Goal: Task Accomplishment & Management: Complete application form

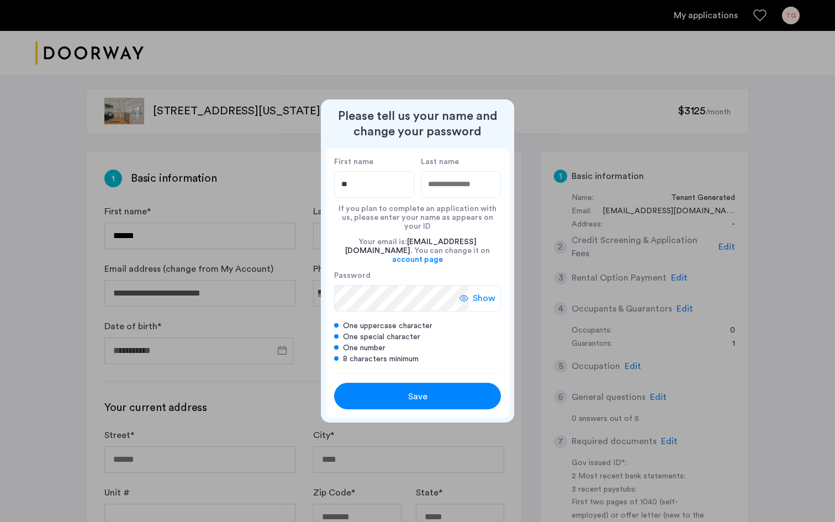
type input "*"
click at [385, 192] on input "**********" at bounding box center [374, 184] width 80 height 27
type input "****"
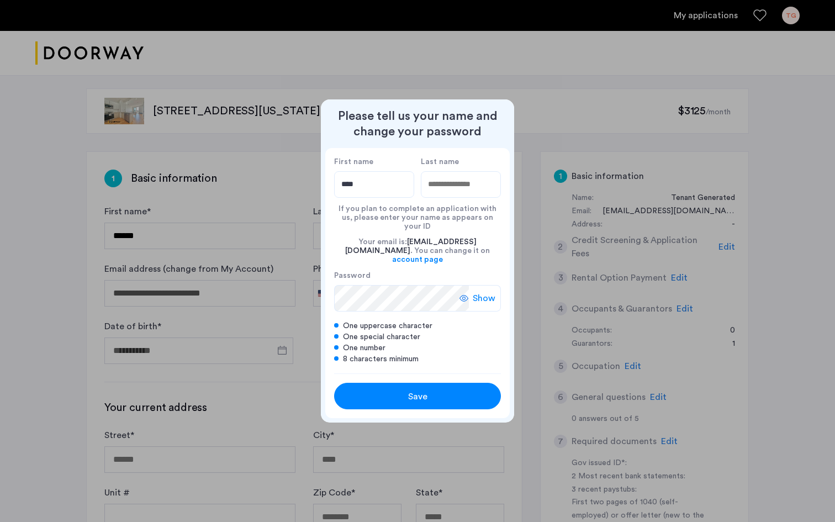
click at [440, 187] on input "Last name" at bounding box center [461, 184] width 80 height 27
type input "******"
click at [393, 390] on div "Save" at bounding box center [418, 396] width 106 height 13
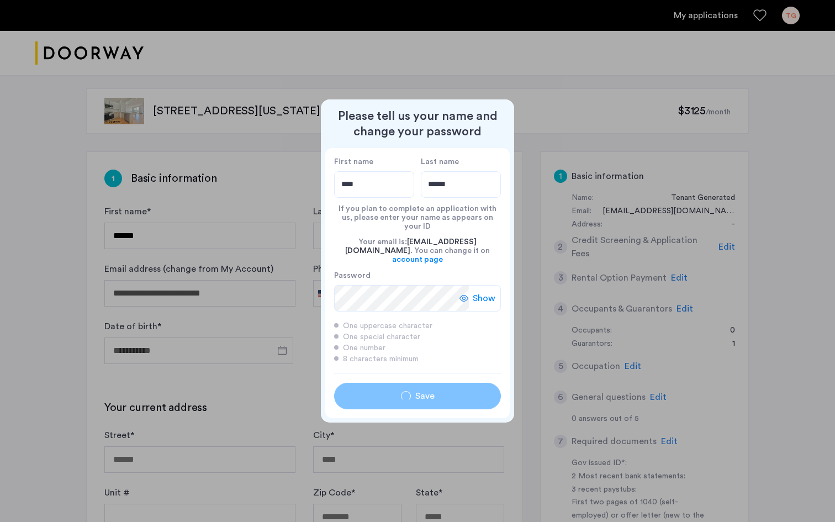
type input "****"
type input "******"
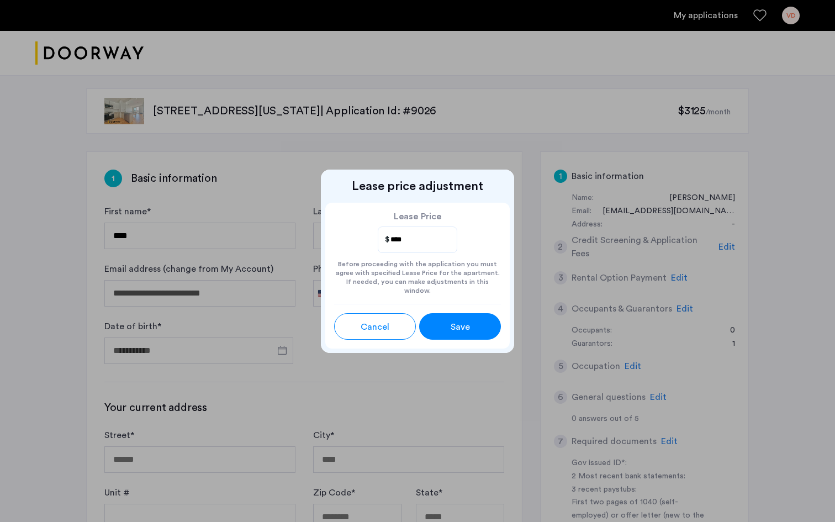
click at [443, 320] on div "Save" at bounding box center [460, 326] width 36 height 13
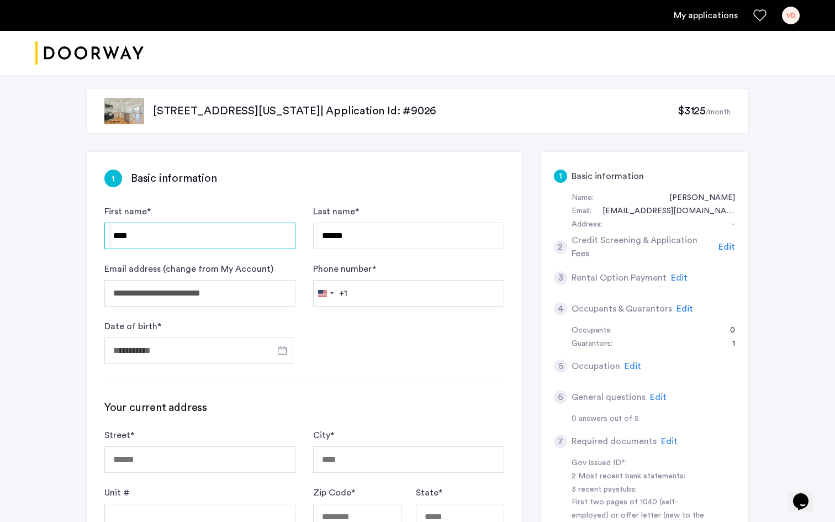
click at [244, 240] on input "****" at bounding box center [199, 236] width 191 height 27
click at [206, 236] on input "****" at bounding box center [199, 236] width 191 height 27
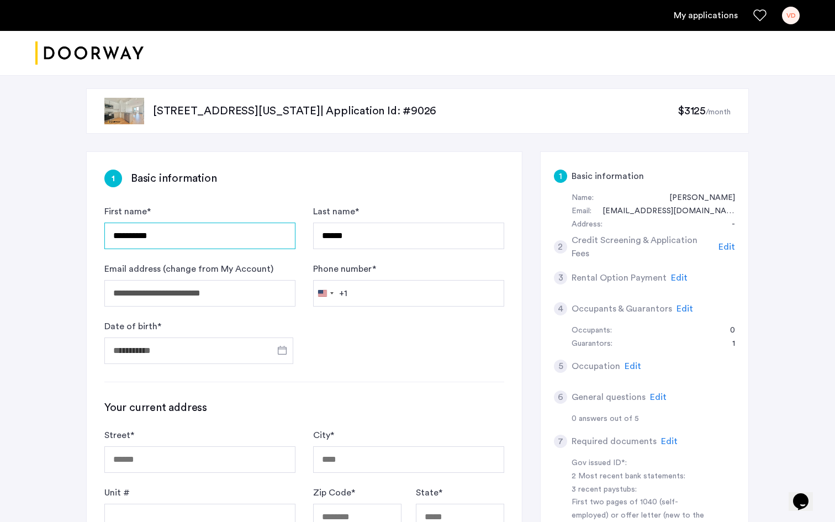
type input "**********"
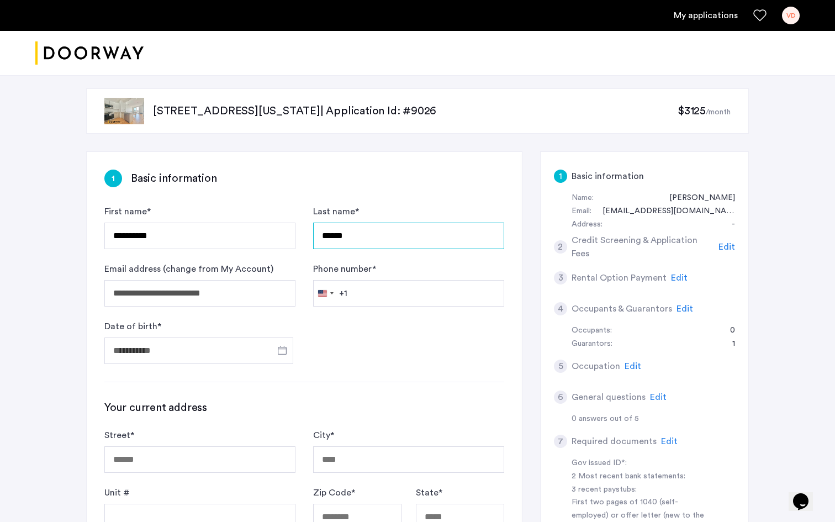
click at [348, 235] on input "******" at bounding box center [408, 236] width 191 height 27
type input "*******"
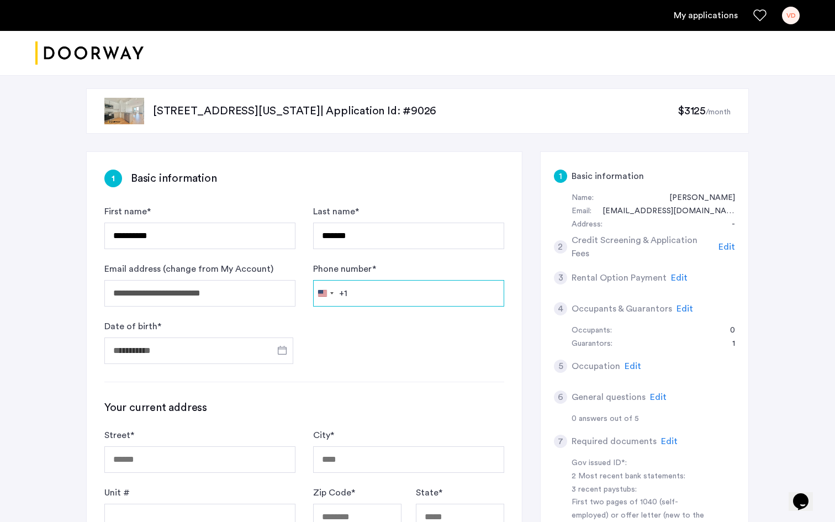
click at [382, 295] on input "Phone number *" at bounding box center [408, 293] width 191 height 27
type input "**********"
click at [175, 354] on input "Date of birth *" at bounding box center [198, 351] width 189 height 27
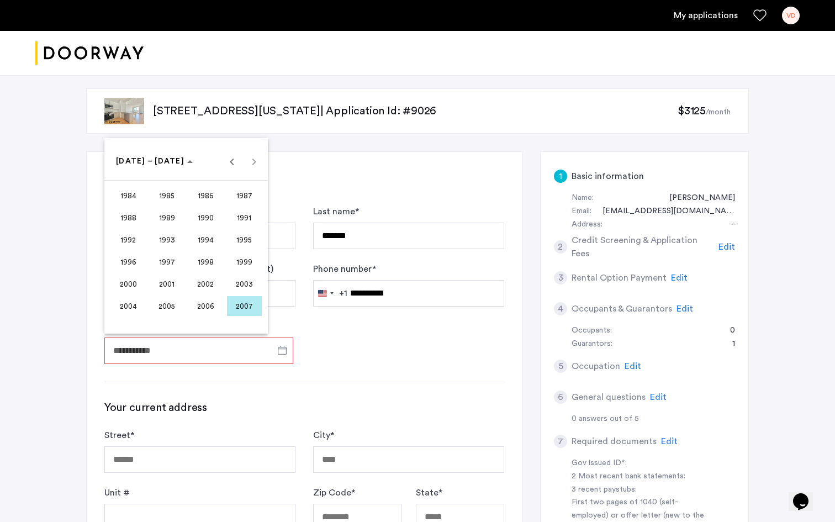
click at [250, 257] on span "1999" at bounding box center [244, 262] width 35 height 20
click at [180, 236] on span "JUN" at bounding box center [167, 240] width 35 height 20
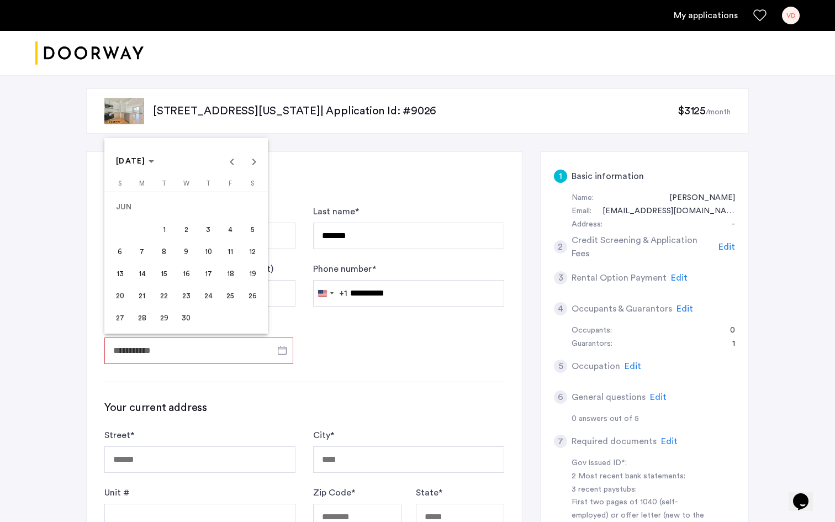
click at [228, 232] on span "4" at bounding box center [230, 229] width 20 height 20
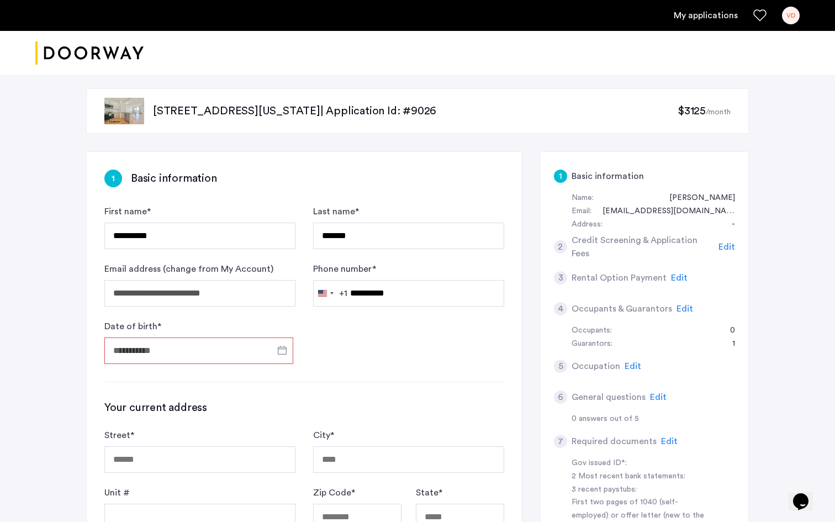
type input "**********"
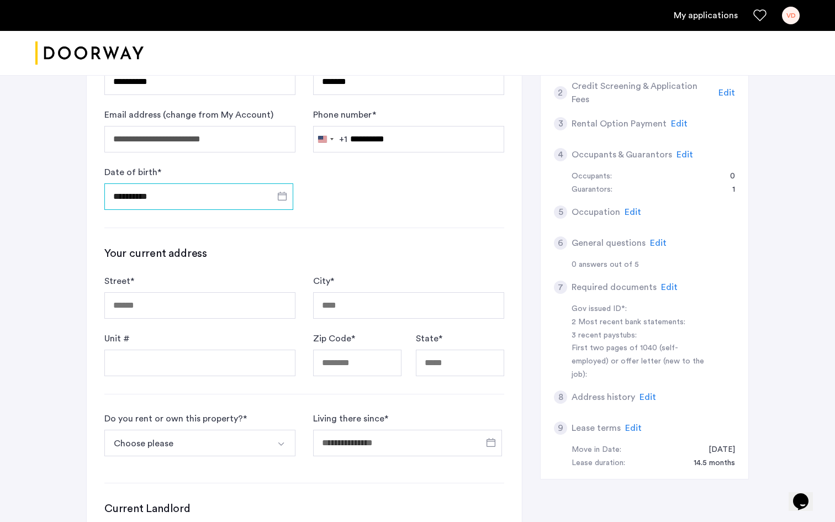
scroll to position [160, 0]
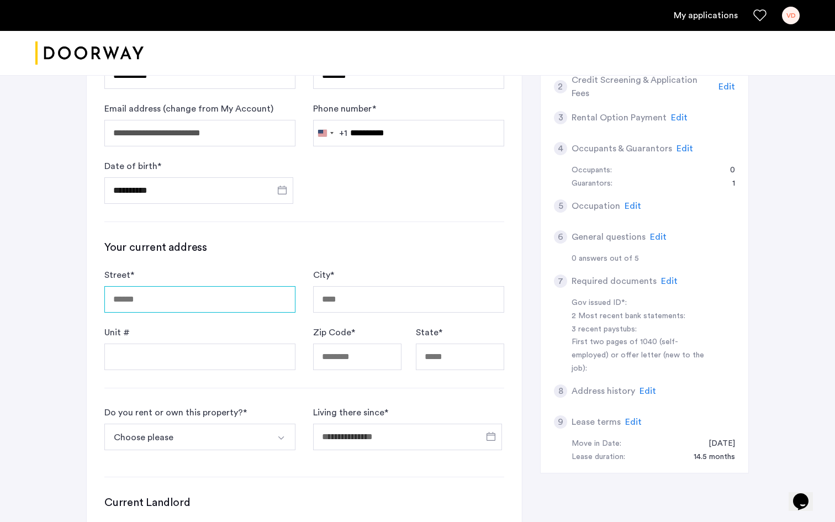
click at [236, 299] on input "Street *" at bounding box center [199, 299] width 191 height 27
click at [303, 360] on form "Street * City * Unit # Zip Code * State *" at bounding box center [304, 320] width 400 height 102
click at [264, 302] on input "Street *" at bounding box center [199, 299] width 191 height 27
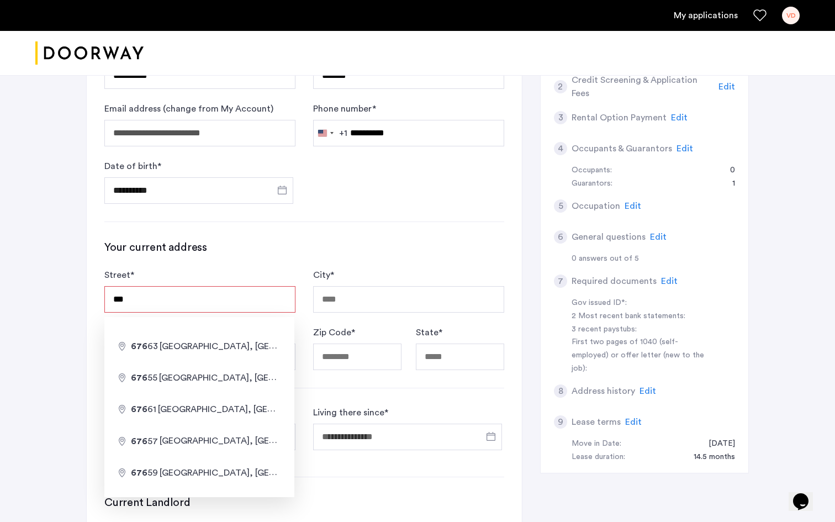
click at [251, 302] on input "***" at bounding box center [199, 299] width 191 height 27
type input "**********"
type input "********"
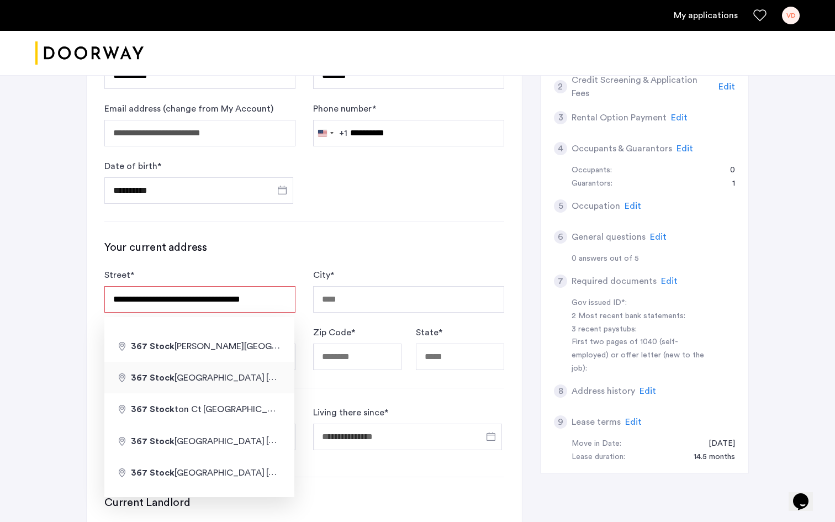
type input "*****"
type input "**"
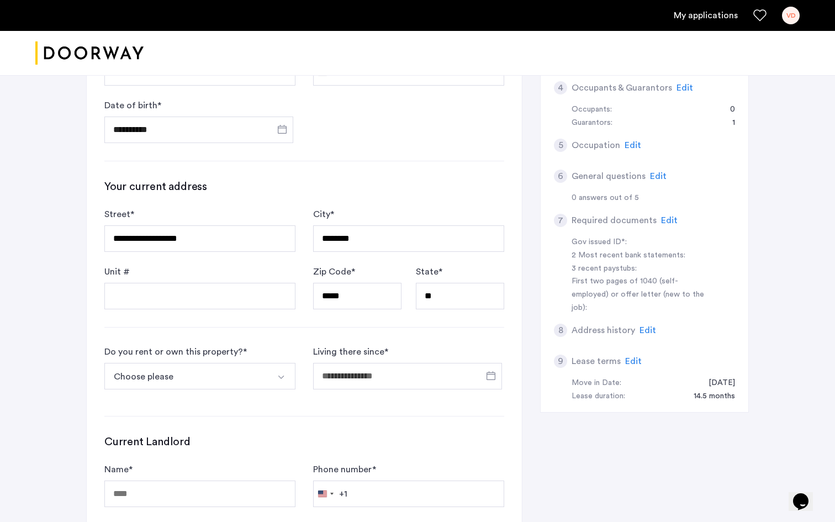
scroll to position [238, 0]
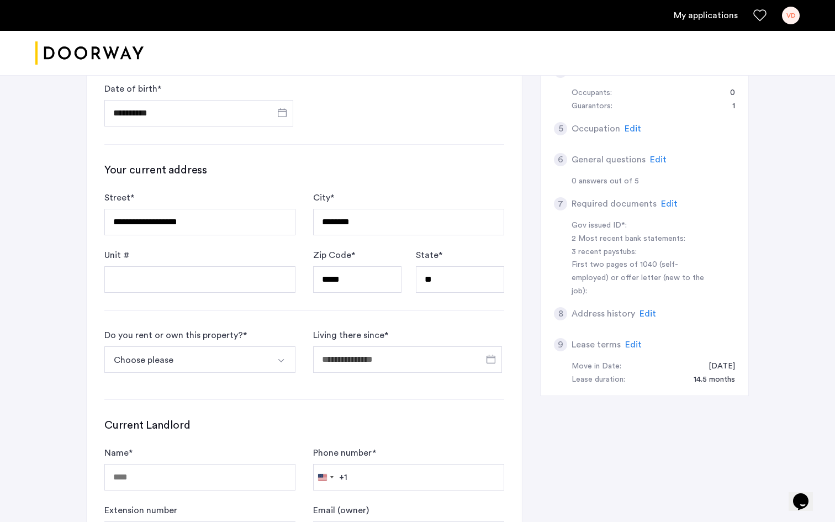
click at [247, 356] on button "Choose please" at bounding box center [186, 359] width 165 height 27
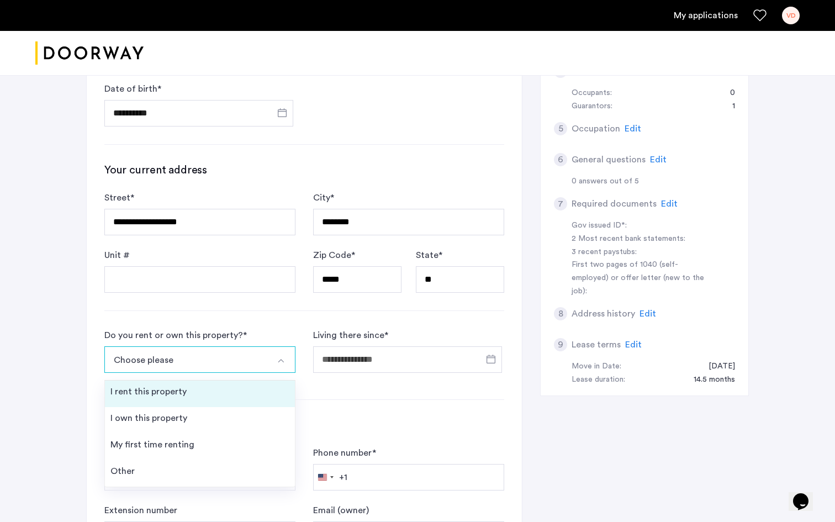
click at [212, 388] on li "I rent this property" at bounding box center [200, 394] width 190 height 27
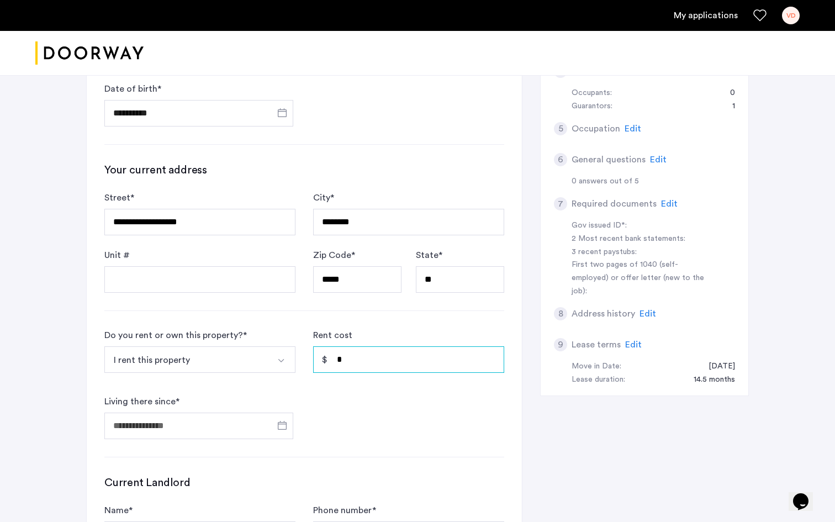
click at [367, 361] on input "*" at bounding box center [408, 359] width 191 height 27
type input "*****"
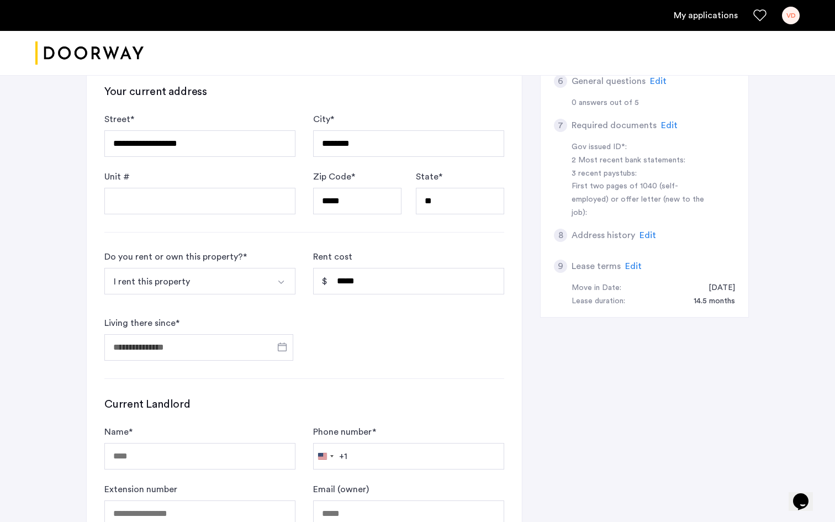
scroll to position [322, 0]
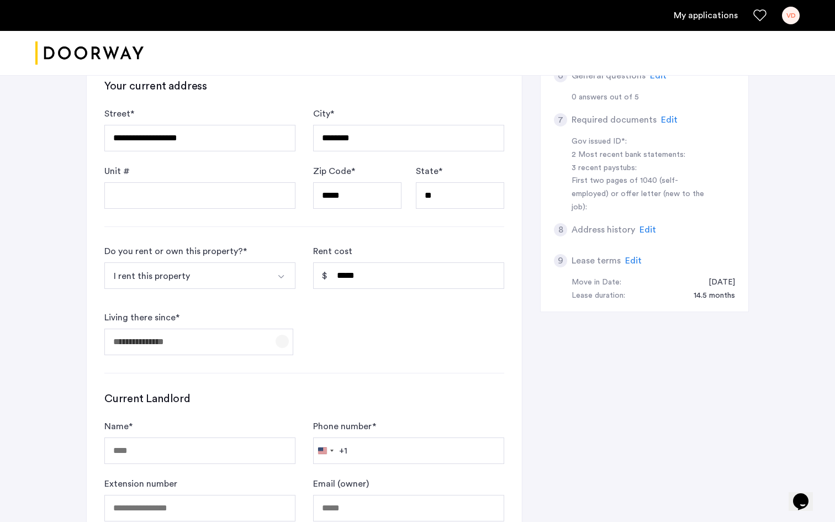
click at [283, 334] on span "Open calendar" at bounding box center [282, 341] width 27 height 27
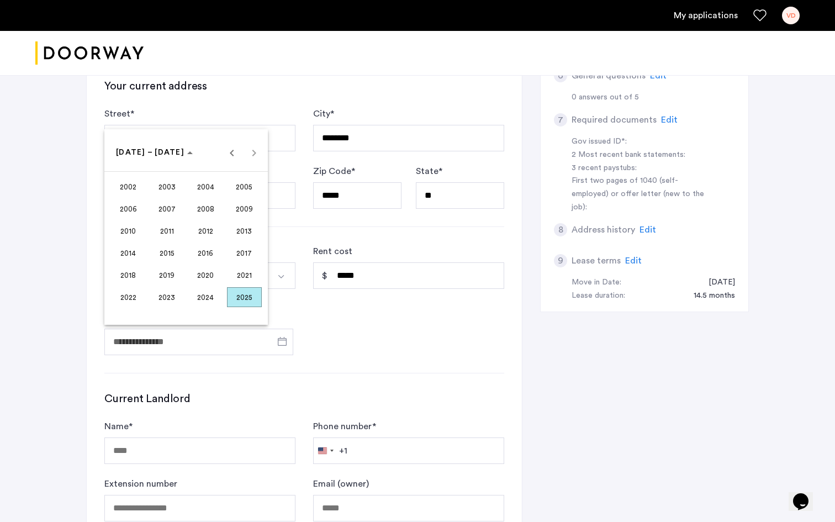
click at [239, 295] on span "2025" at bounding box center [244, 297] width 35 height 20
click at [136, 251] on span "SEP" at bounding box center [128, 253] width 35 height 20
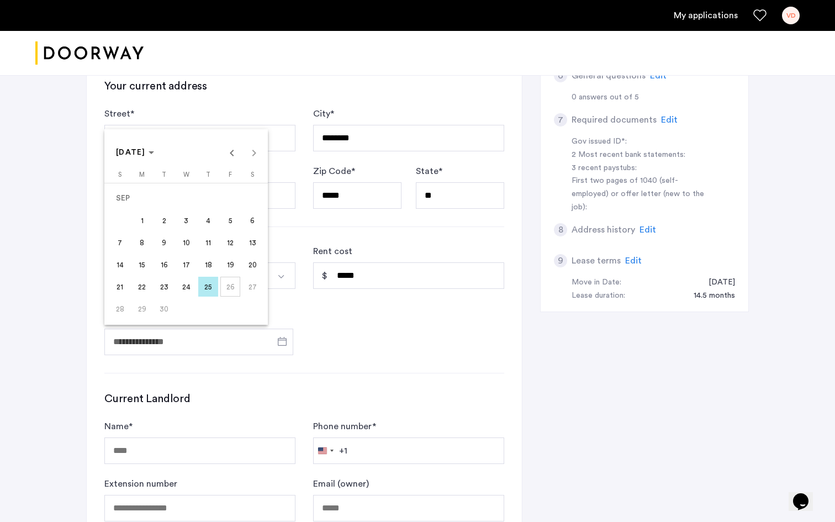
click at [141, 262] on span "15" at bounding box center [142, 265] width 20 height 20
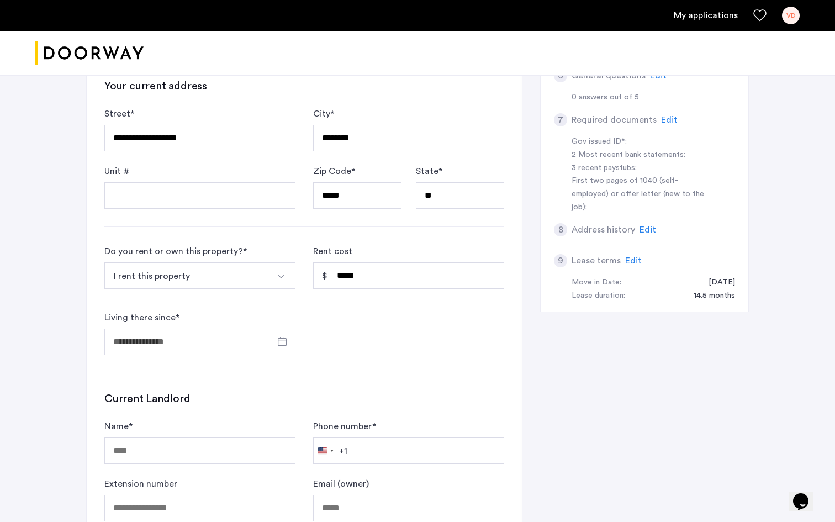
type input "**********"
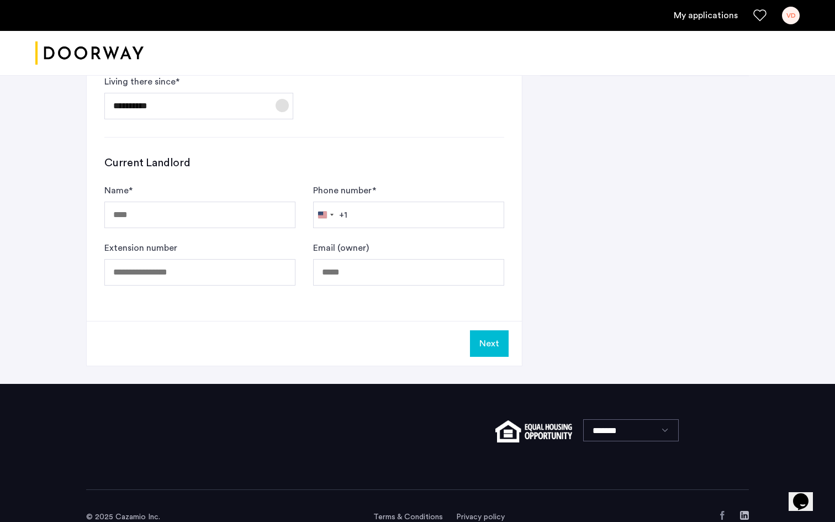
scroll to position [580, 0]
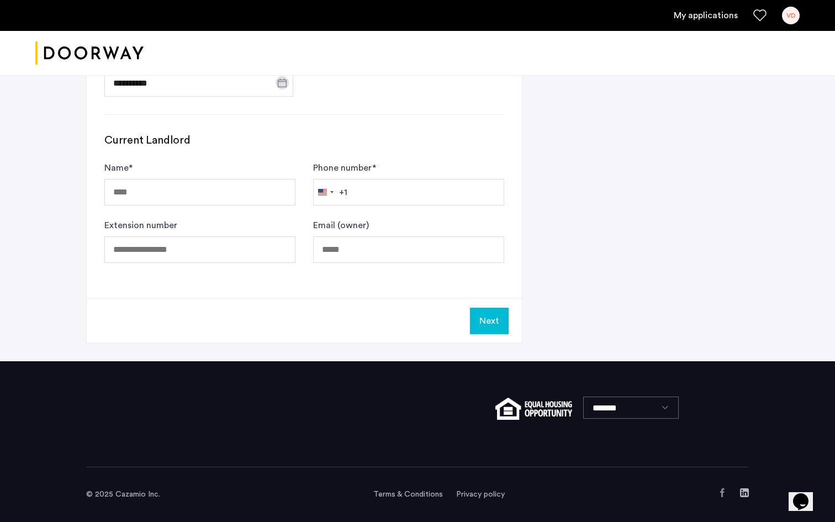
click at [477, 319] on button "Next" at bounding box center [489, 321] width 39 height 27
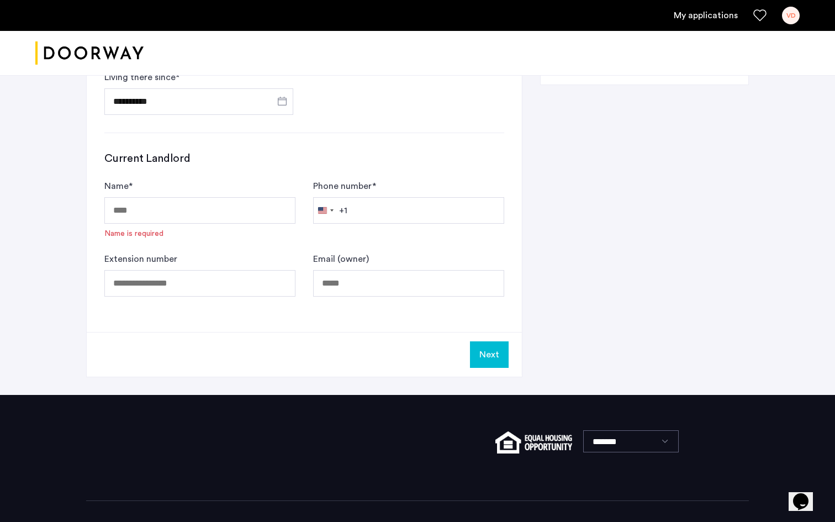
scroll to position [587, 0]
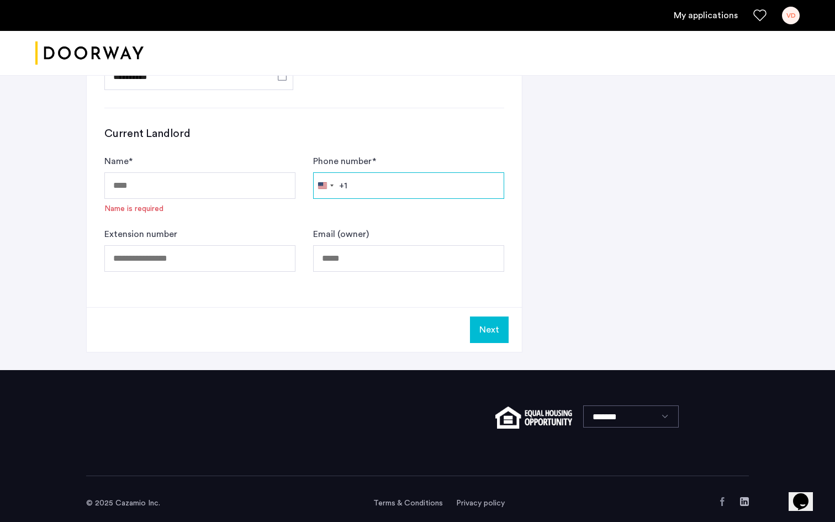
click at [435, 180] on input "Phone number *" at bounding box center [408, 185] width 191 height 27
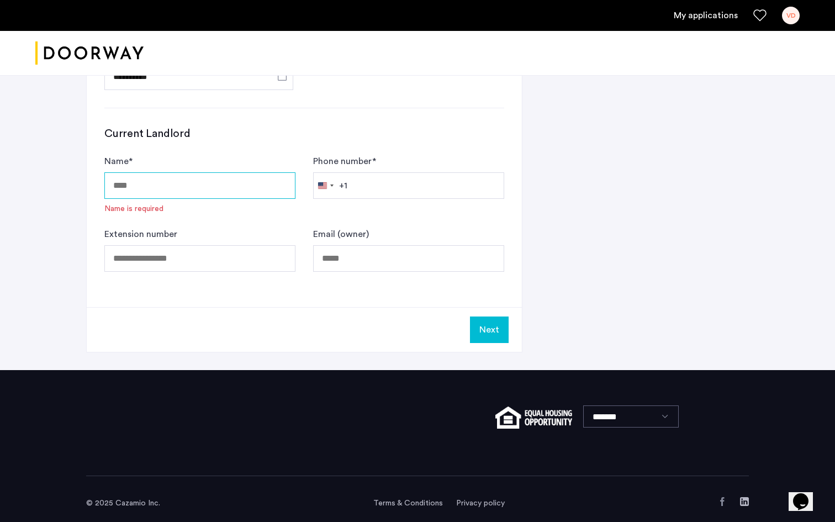
click at [221, 187] on input "Name *" at bounding box center [199, 185] width 191 height 27
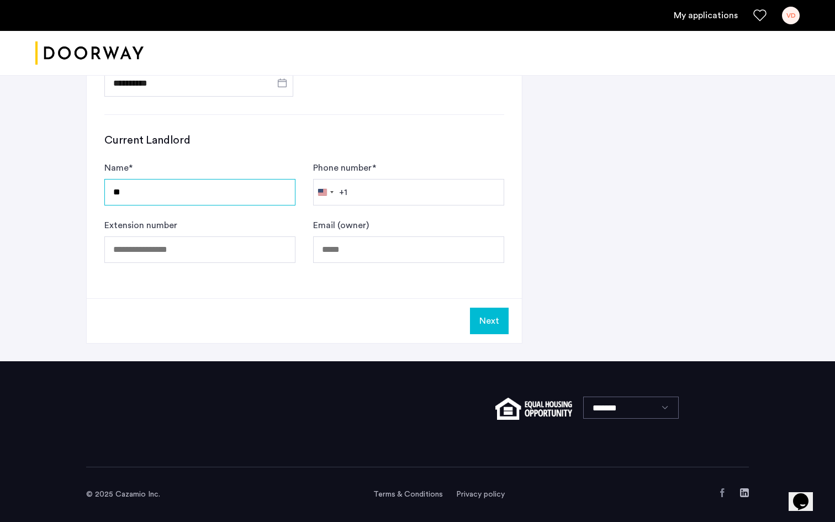
type input "*"
type input "**********"
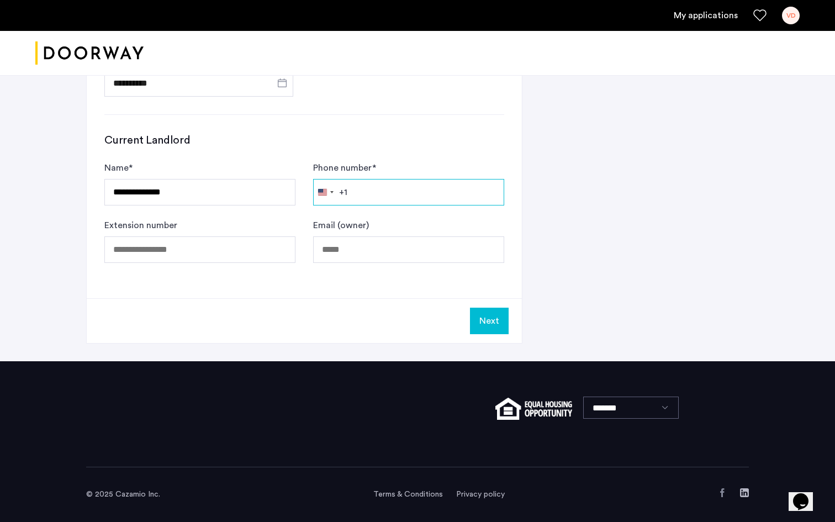
click at [361, 191] on input "Phone number *" at bounding box center [408, 192] width 191 height 27
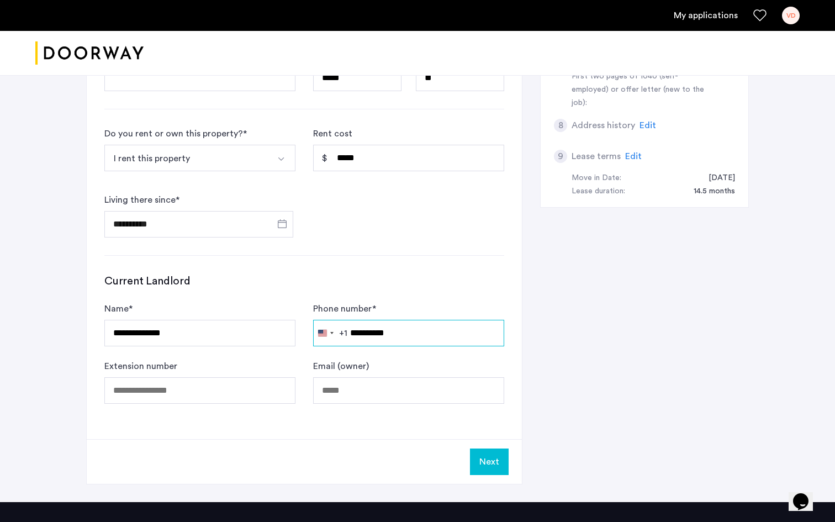
scroll to position [365, 0]
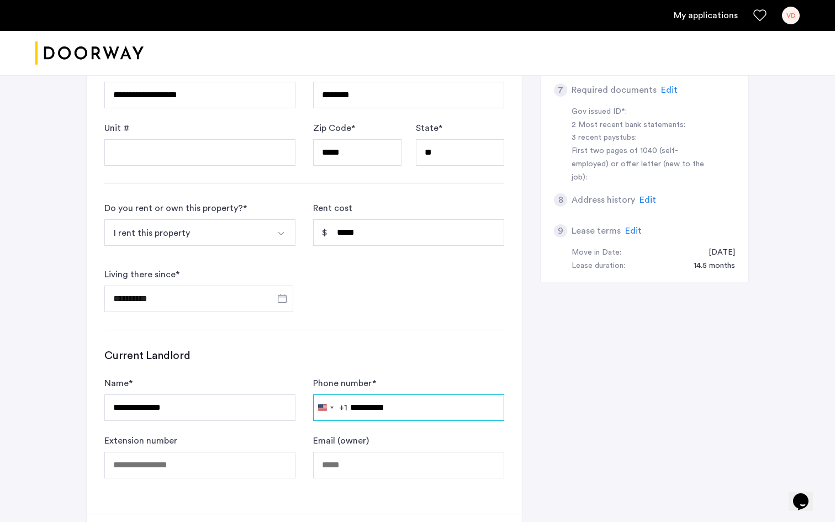
type input "**********"
click at [245, 235] on button "I rent this property" at bounding box center [186, 232] width 165 height 27
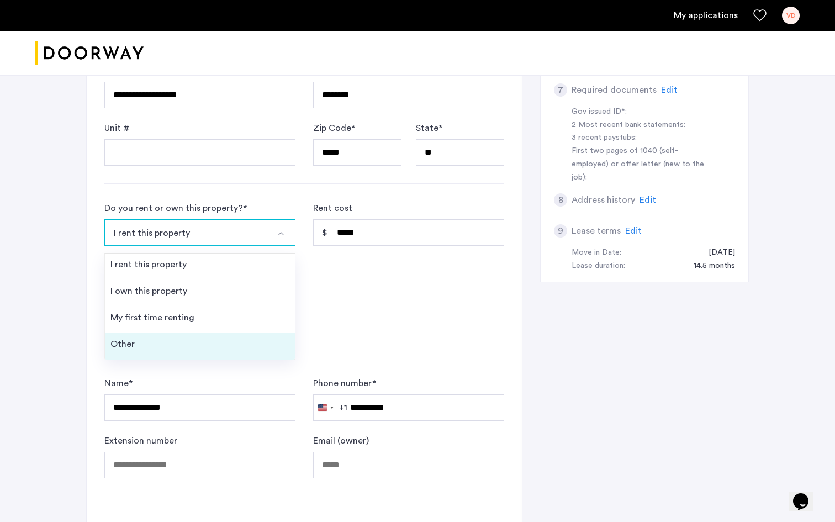
click at [190, 338] on li "Other" at bounding box center [200, 346] width 190 height 27
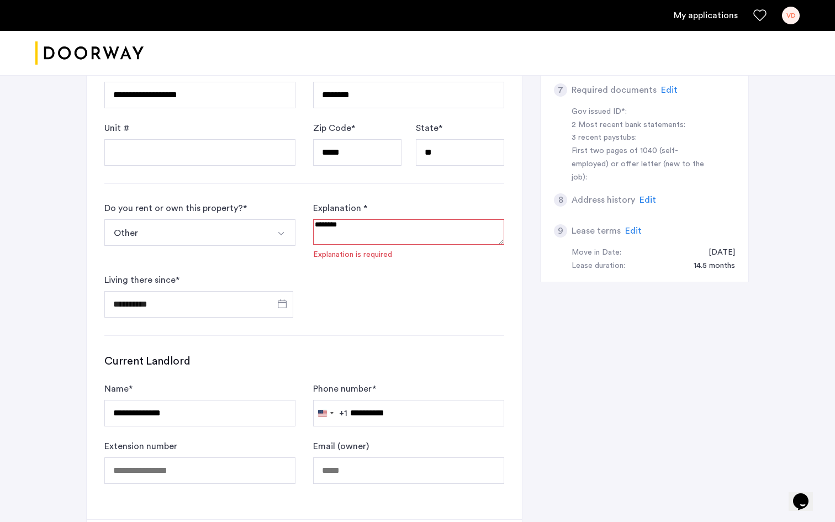
click at [346, 230] on textarea at bounding box center [408, 231] width 191 height 25
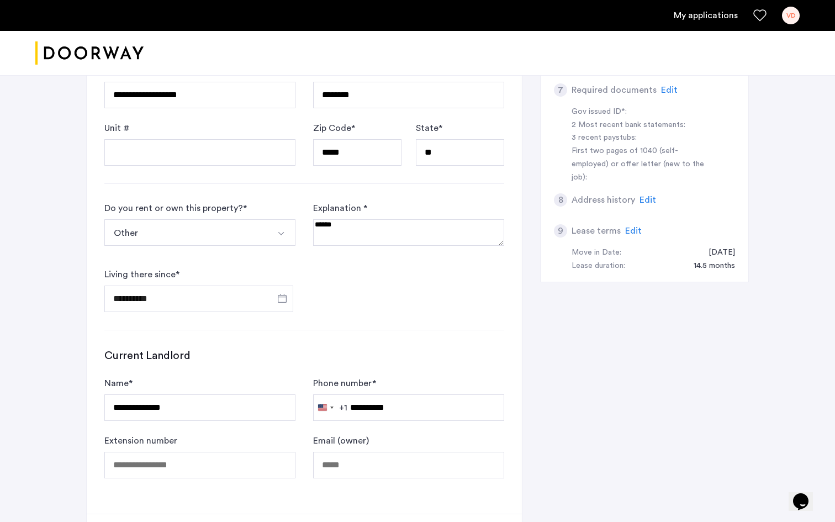
type textarea "******"
click at [359, 285] on form "**********" at bounding box center [304, 257] width 400 height 111
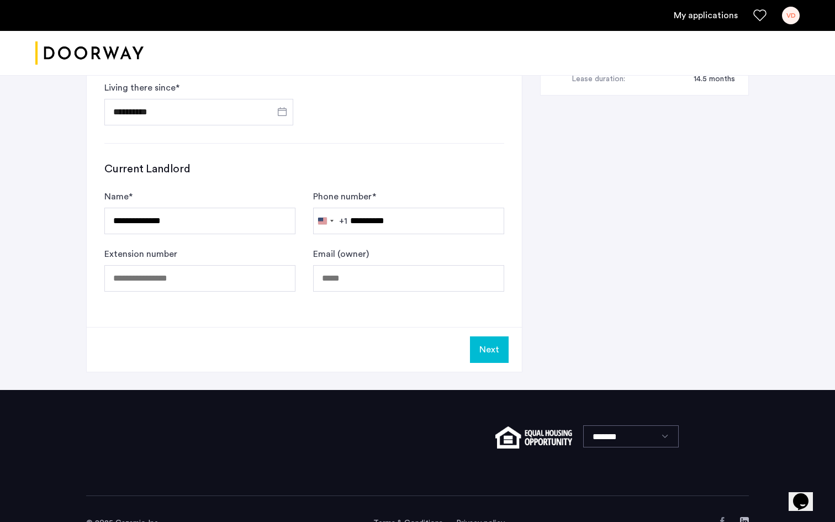
scroll to position [580, 0]
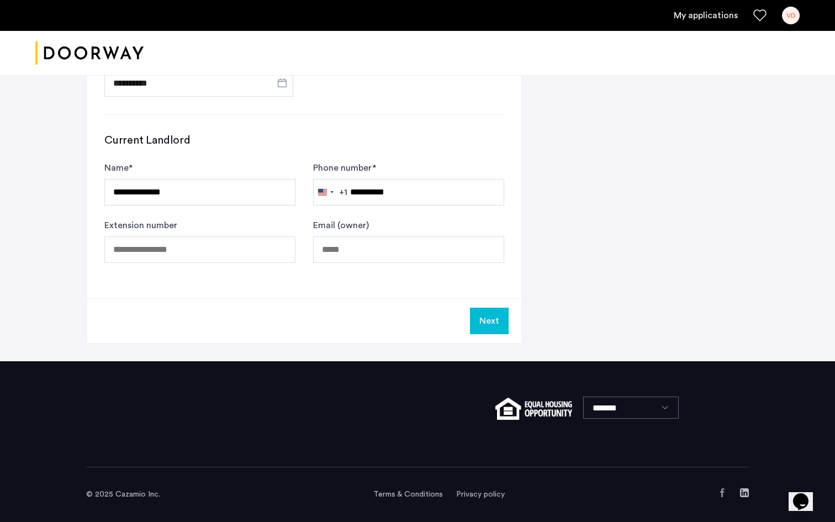
click at [486, 322] on button "Next" at bounding box center [489, 321] width 39 height 27
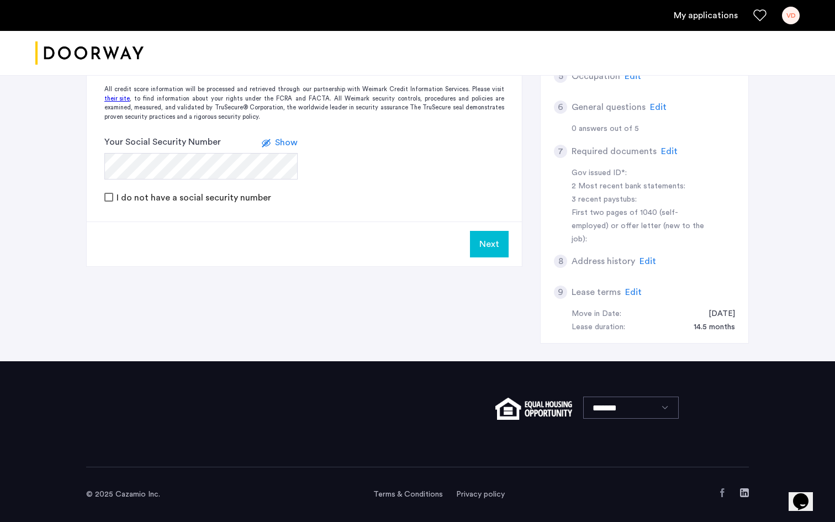
scroll to position [0, 0]
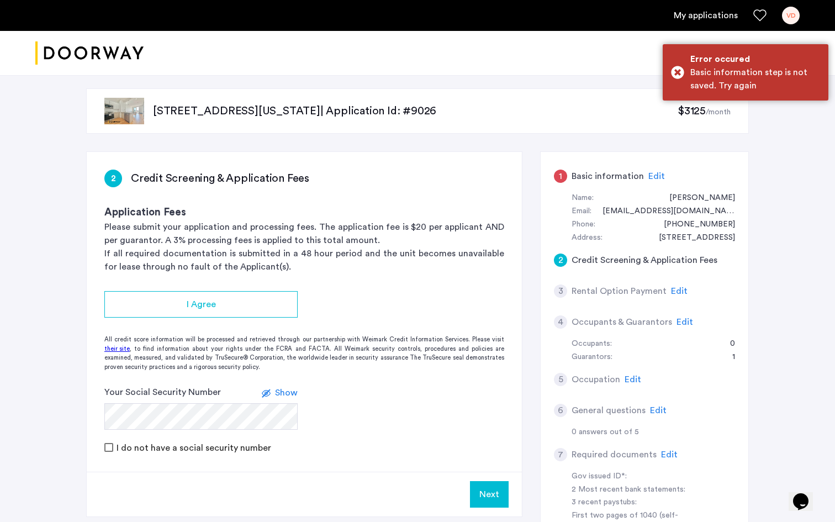
click at [649, 176] on span "Edit" at bounding box center [657, 176] width 17 height 9
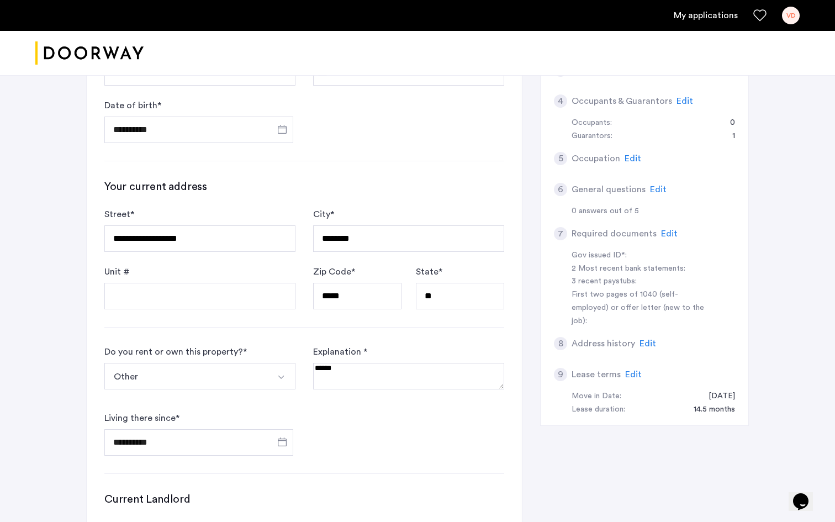
scroll to position [250, 0]
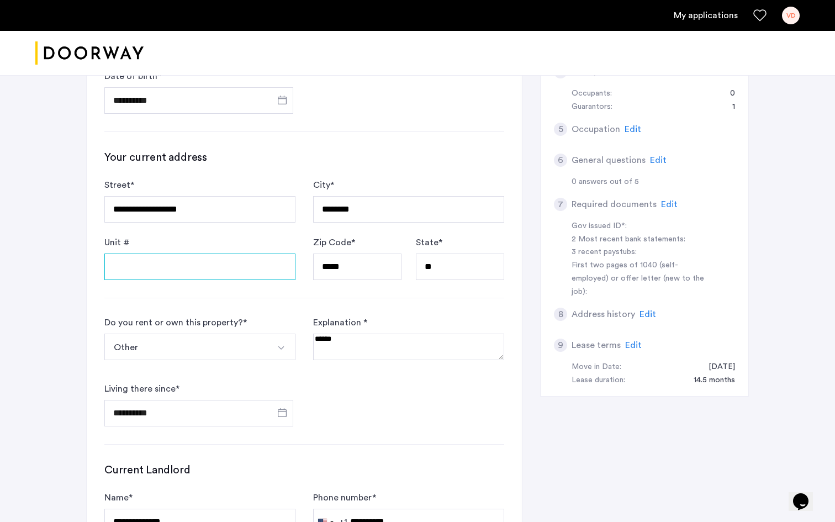
click at [229, 265] on input "Unit #" at bounding box center [199, 267] width 191 height 27
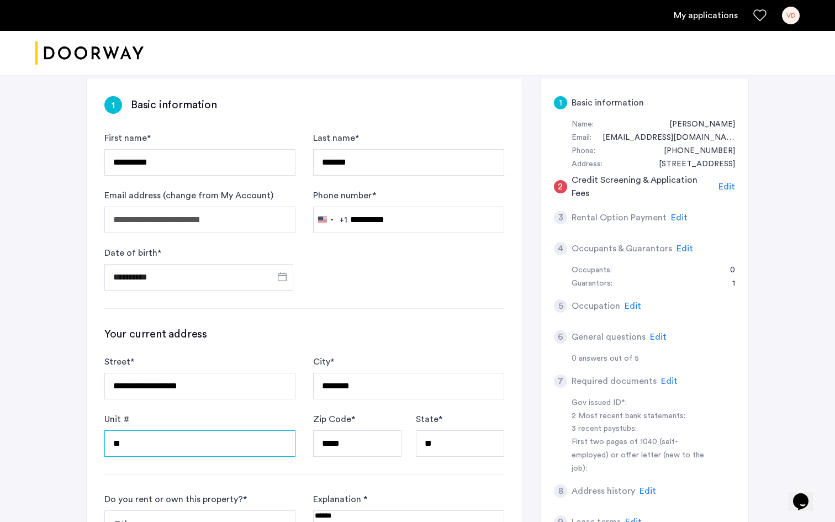
scroll to position [0, 0]
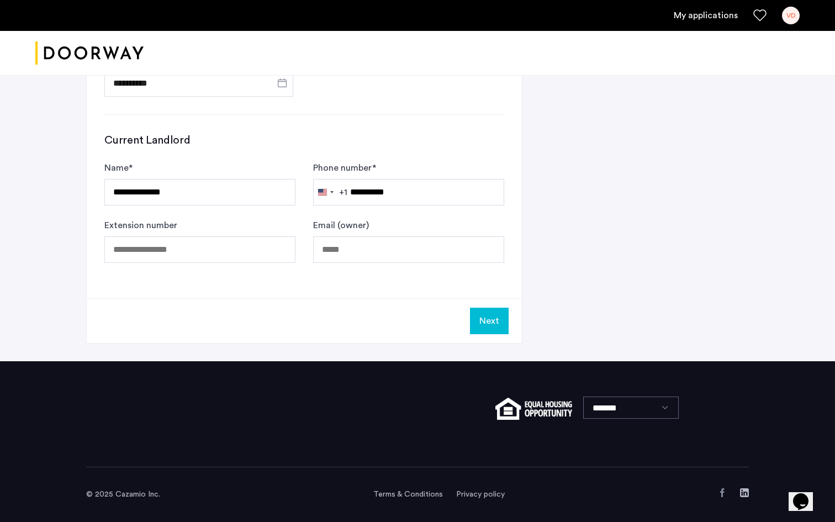
type input "**"
click at [481, 311] on button "Next" at bounding box center [489, 321] width 39 height 27
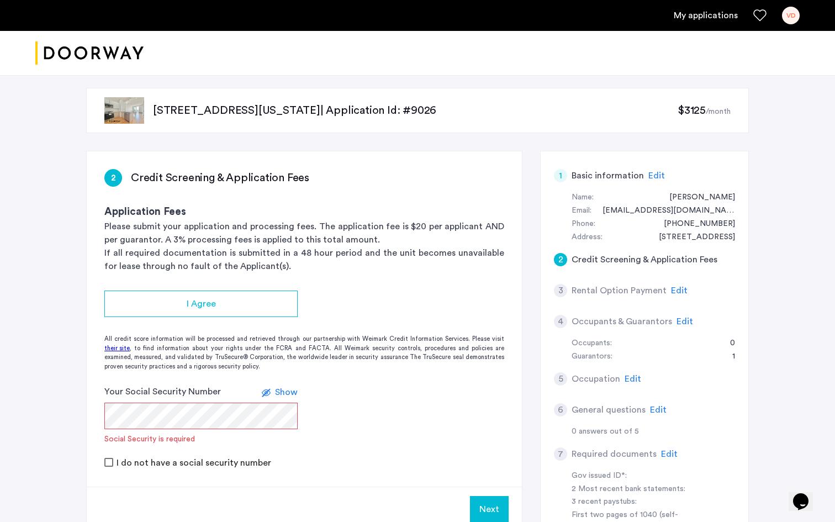
click at [192, 461] on label "I do not have a social security number" at bounding box center [192, 463] width 157 height 9
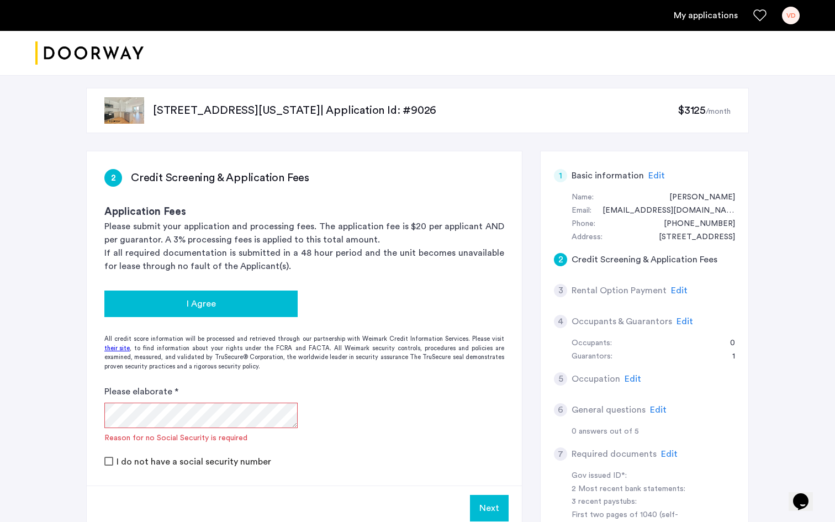
click at [243, 308] on div "I Agree" at bounding box center [201, 303] width 176 height 13
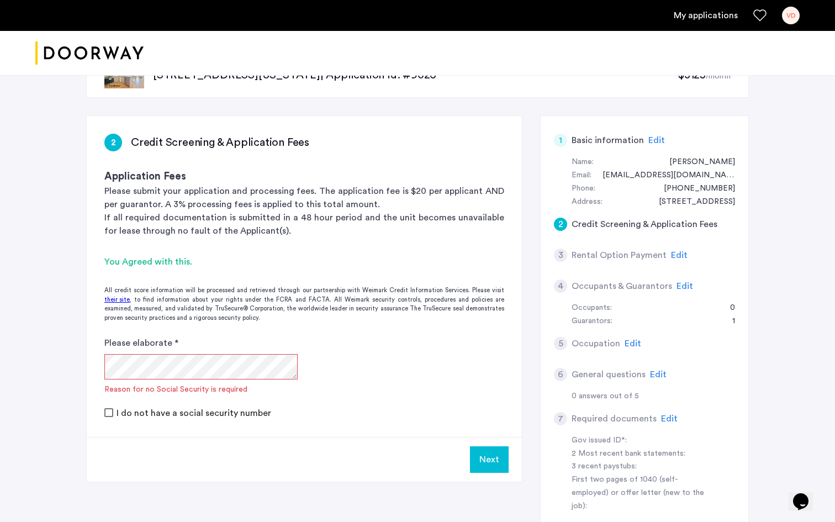
scroll to position [98, 0]
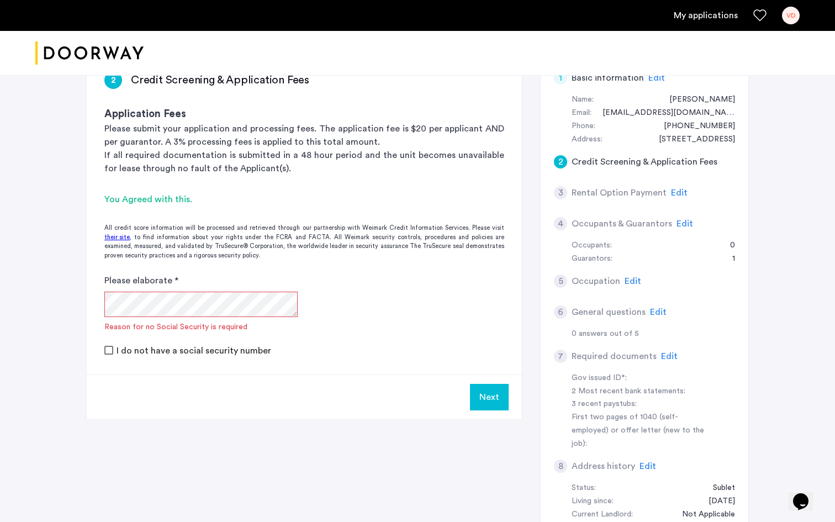
click at [487, 399] on button "Next" at bounding box center [489, 397] width 39 height 27
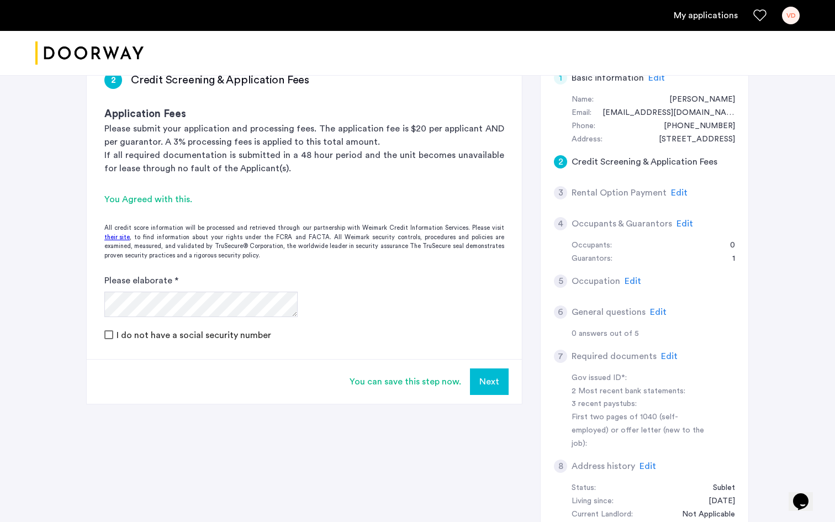
click at [485, 380] on button "Next" at bounding box center [489, 382] width 39 height 27
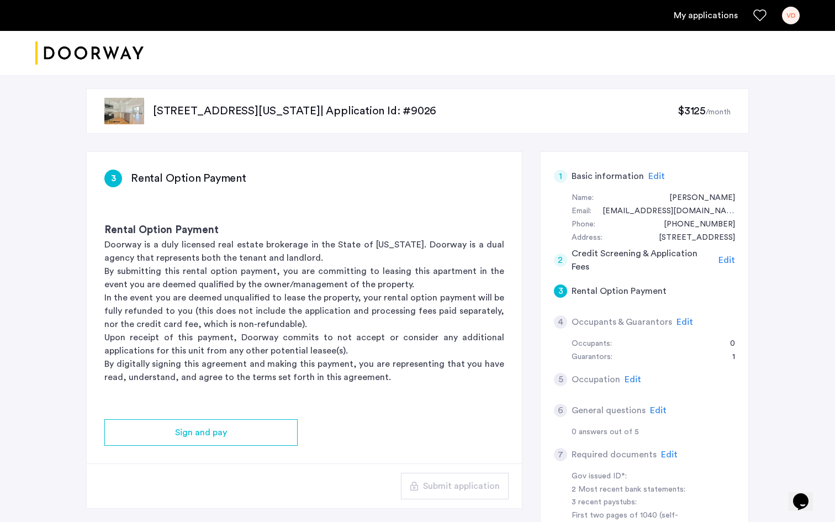
scroll to position [10, 0]
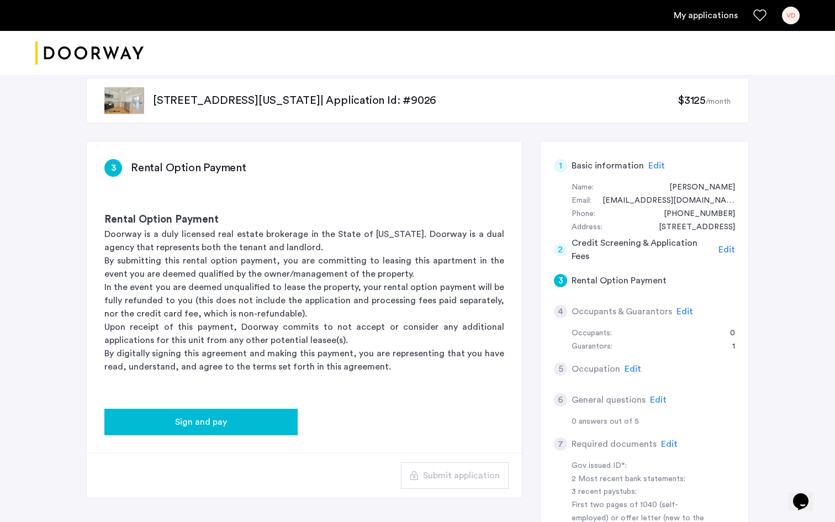
click at [216, 427] on span "Sign and pay" at bounding box center [201, 422] width 52 height 13
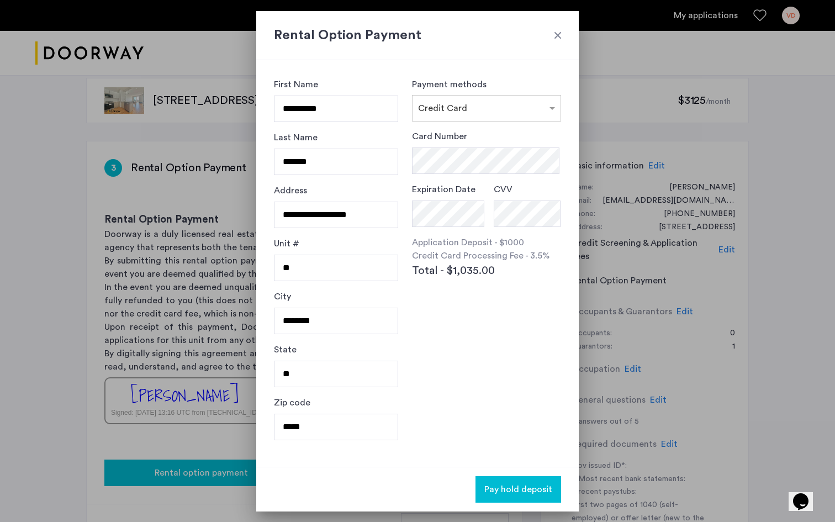
scroll to position [0, 0]
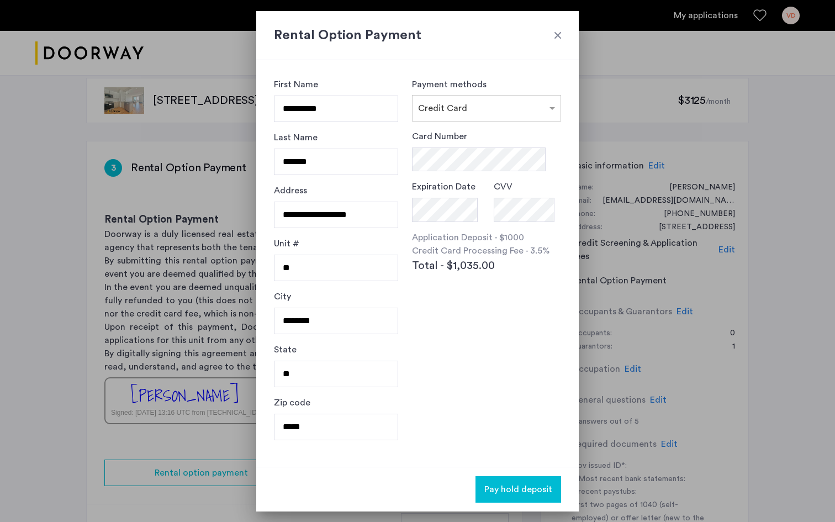
click at [559, 39] on div at bounding box center [558, 35] width 11 height 11
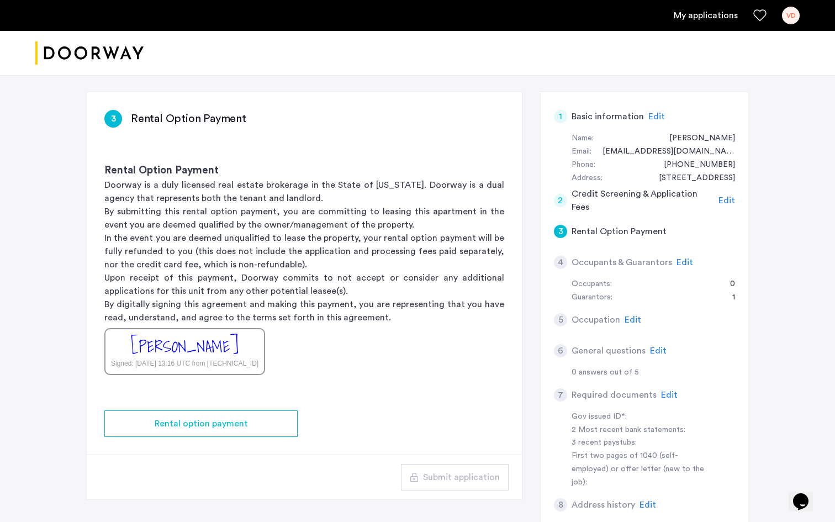
scroll to position [66, 0]
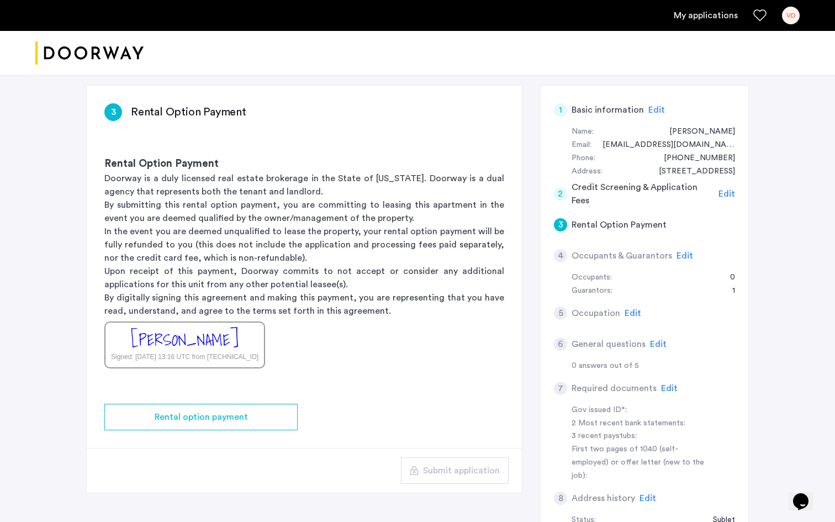
click at [238, 341] on div "[PERSON_NAME]" at bounding box center [185, 340] width 108 height 24
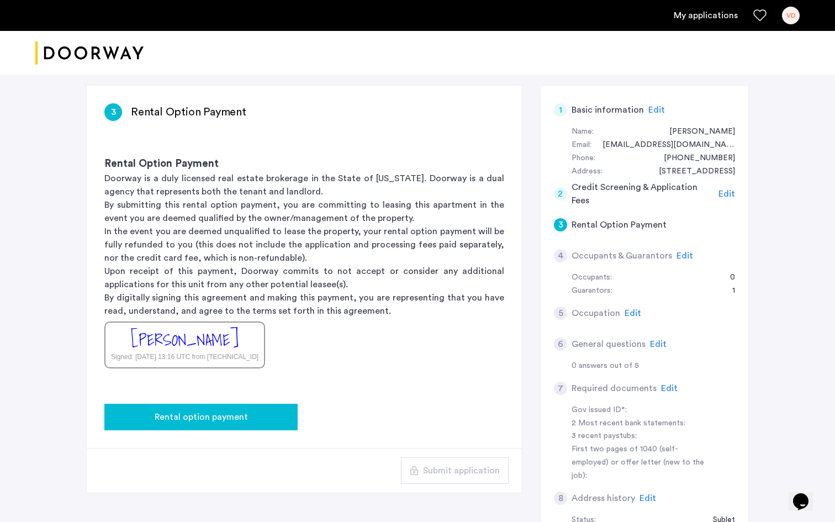
click at [228, 411] on span "Rental option payment" at bounding box center [201, 417] width 93 height 13
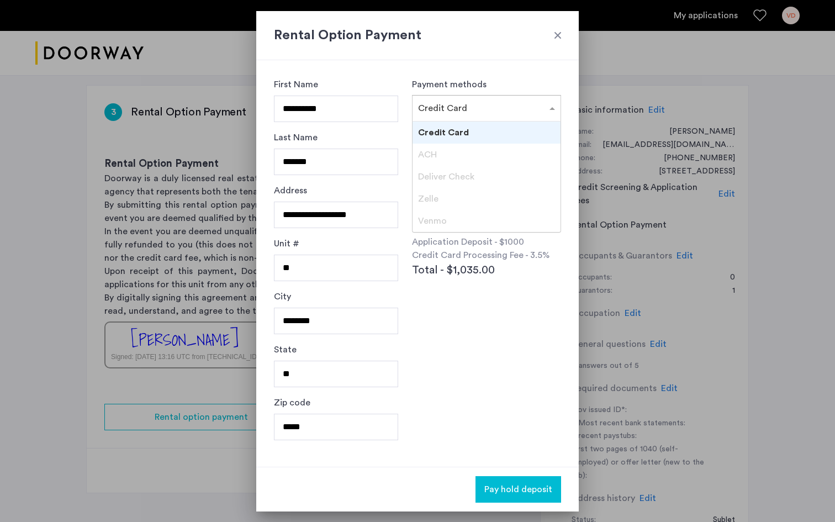
click at [495, 97] on div "× Credit Card" at bounding box center [486, 108] width 149 height 27
click at [449, 201] on div "Zelle" at bounding box center [487, 199] width 148 height 22
click at [490, 106] on input "text" at bounding box center [475, 106] width 115 height 8
click at [500, 85] on div "Payment methods × Credit Card Credit Card ACH Deliver Check [PERSON_NAME]" at bounding box center [486, 100] width 149 height 44
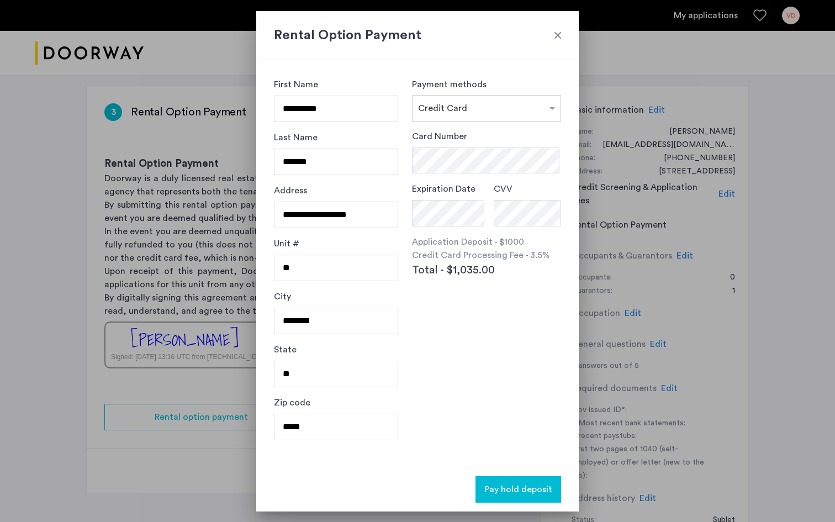
click at [429, 36] on h2 "Rental Option Payment" at bounding box center [417, 35] width 287 height 20
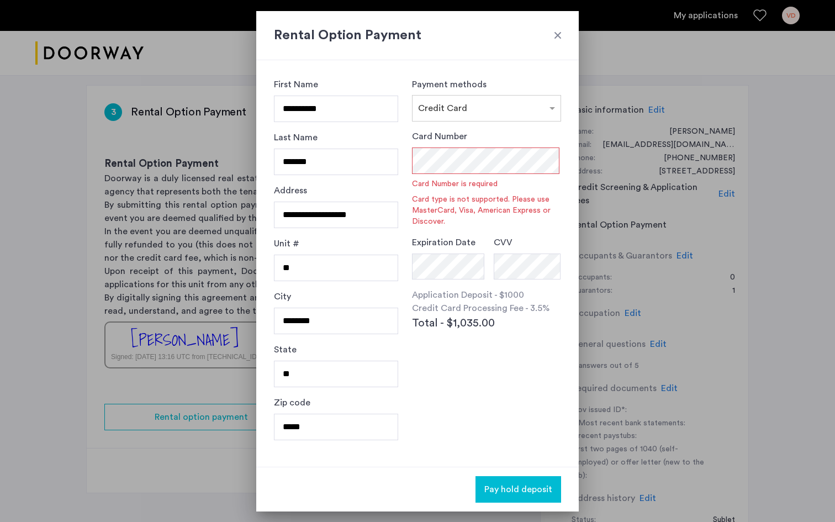
click at [560, 38] on div at bounding box center [558, 35] width 11 height 11
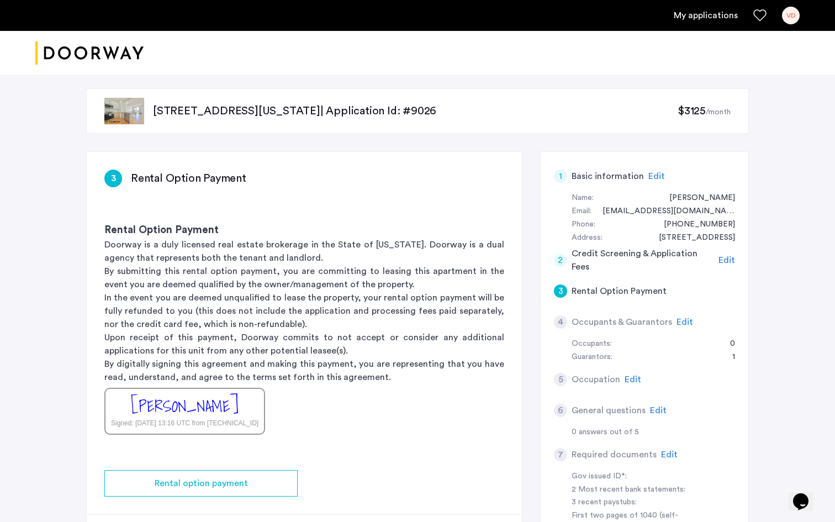
click at [234, 351] on p "Upon receipt of this payment, Doorway commits to not accept or consider any add…" at bounding box center [304, 344] width 400 height 27
click at [668, 323] on span "Edit" at bounding box center [685, 322] width 17 height 9
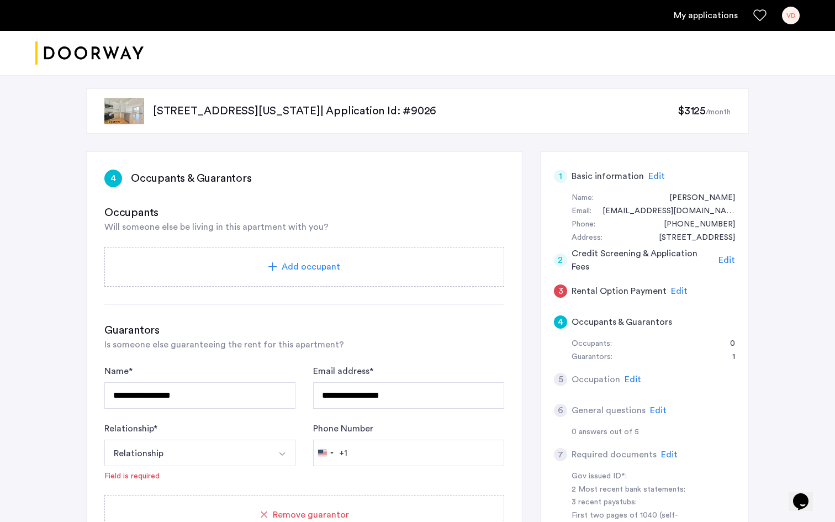
click at [283, 448] on button "Select option" at bounding box center [282, 453] width 27 height 27
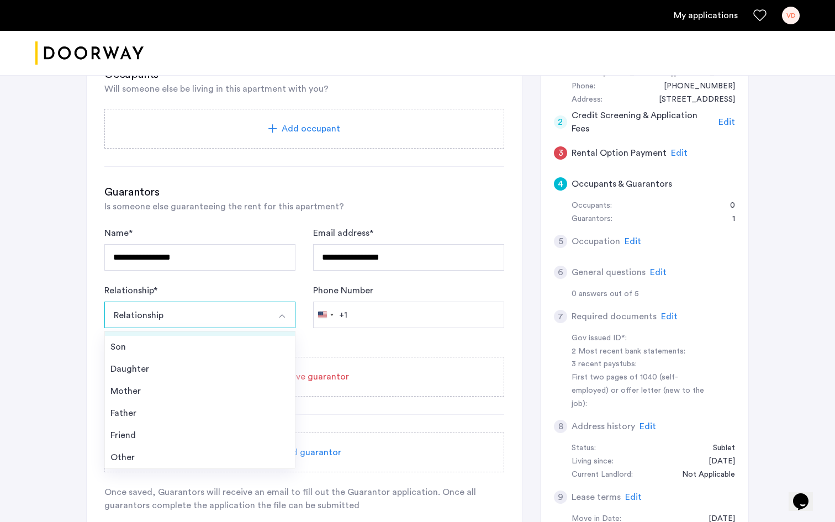
scroll to position [153, 0]
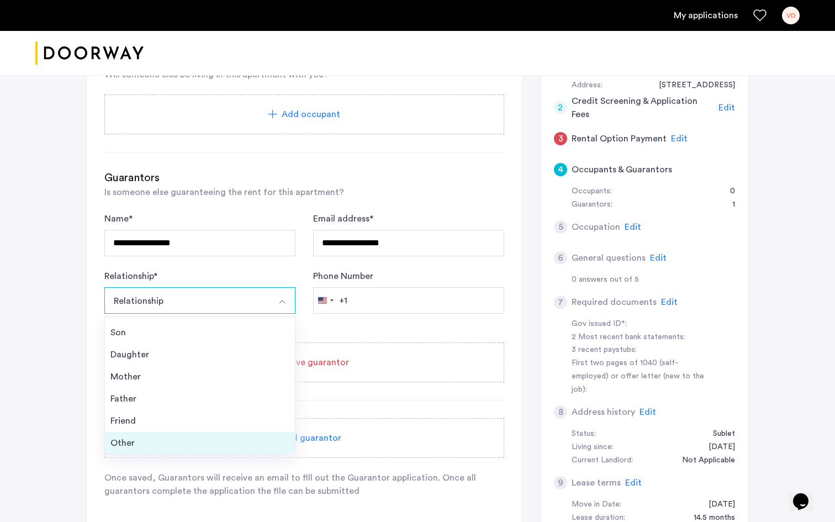
click at [164, 438] on div "Other" at bounding box center [200, 443] width 179 height 13
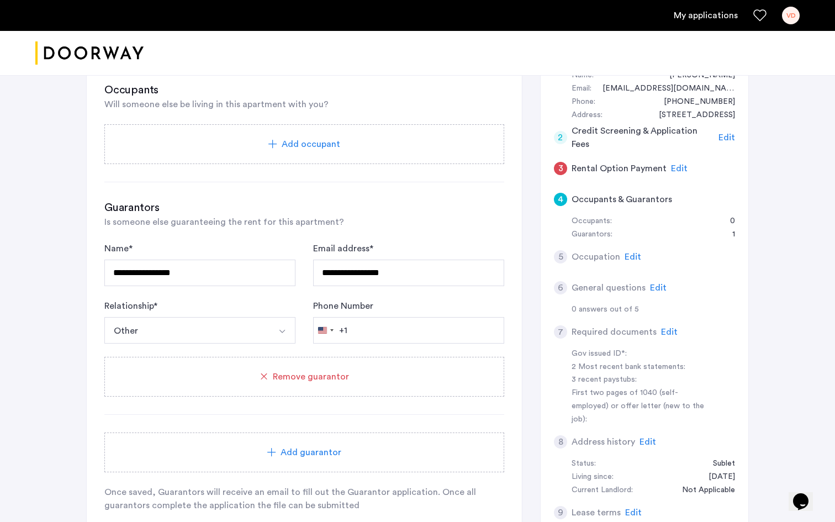
scroll to position [0, 0]
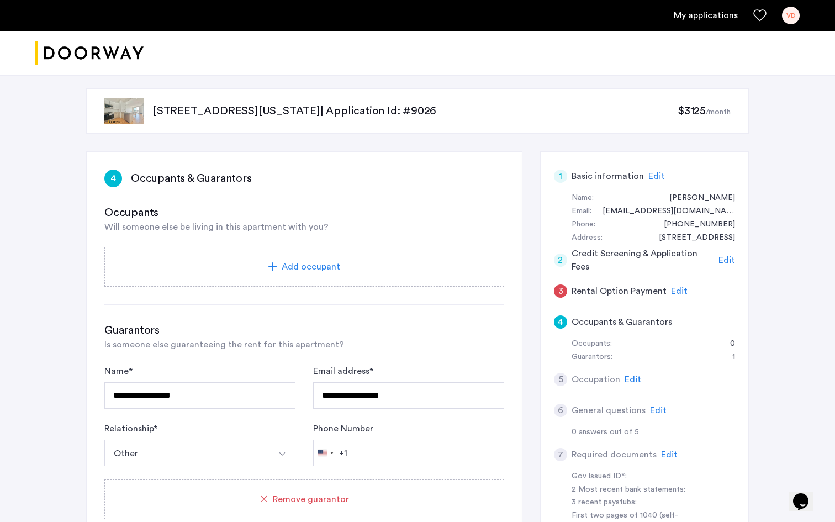
click at [308, 267] on span "Add occupant" at bounding box center [311, 266] width 59 height 13
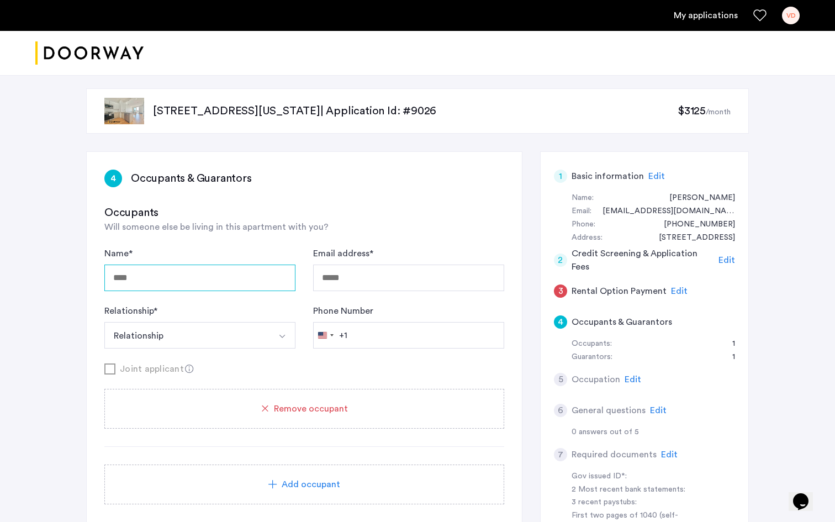
click at [256, 275] on input "Name *" at bounding box center [199, 278] width 191 height 27
type input "********"
click at [253, 353] on form "Name * ******** Email address * Relationship * Relationship Husband Wife Son Da…" at bounding box center [304, 311] width 400 height 129
click at [254, 350] on form "Name * ******** Email address * Relationship * Relationship Husband Wife Son Da…" at bounding box center [304, 311] width 400 height 129
click at [254, 337] on button "Relationship" at bounding box center [186, 335] width 165 height 27
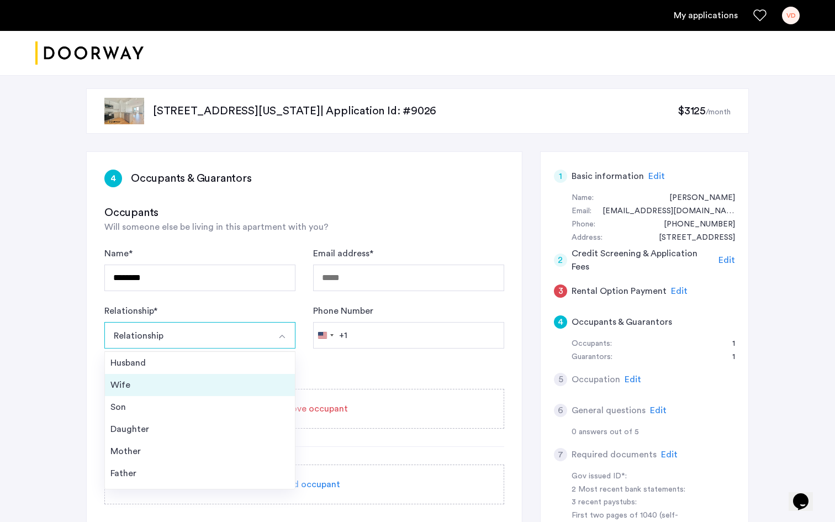
click at [198, 382] on div "Wife" at bounding box center [200, 385] width 179 height 13
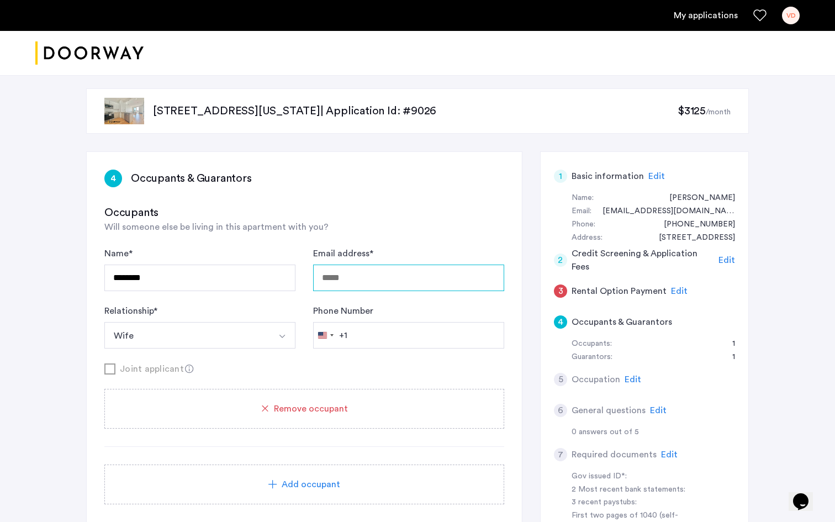
click at [363, 266] on input "Email address *" at bounding box center [408, 278] width 191 height 27
click at [358, 280] on input "Email address *" at bounding box center [408, 278] width 191 height 27
paste input "**********"
type input "**********"
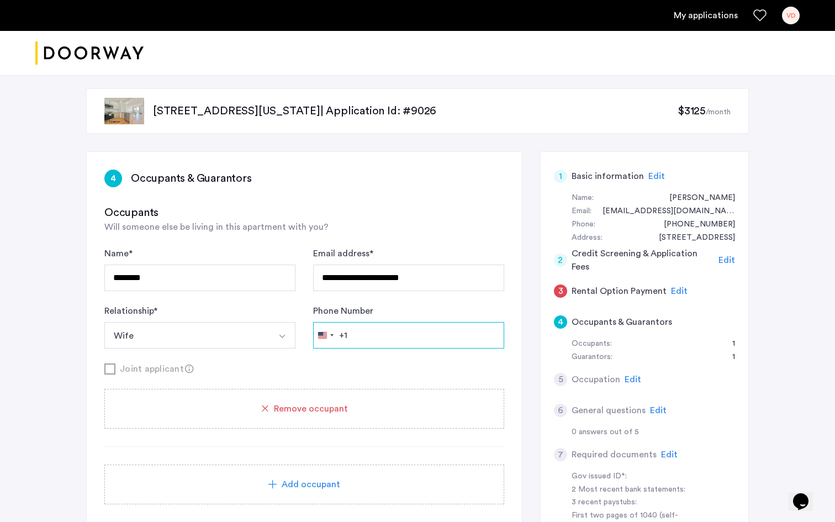
click at [366, 332] on input "Phone Number" at bounding box center [408, 335] width 191 height 27
type input "**********"
click at [422, 305] on div "Phone Number [GEOGRAPHIC_DATA] +1 +1 244 results found [GEOGRAPHIC_DATA] +93 [G…" at bounding box center [408, 326] width 191 height 44
click at [634, 380] on span "Edit" at bounding box center [633, 379] width 17 height 9
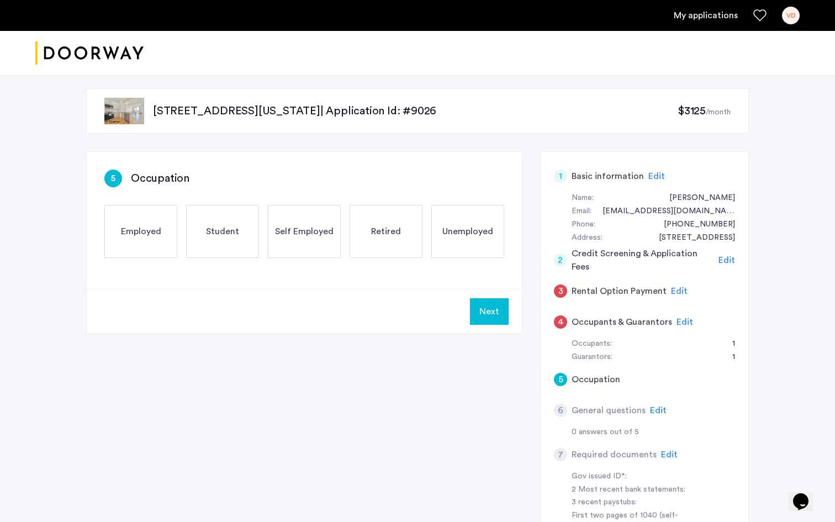
click at [154, 235] on span "Employed" at bounding box center [141, 231] width 40 height 13
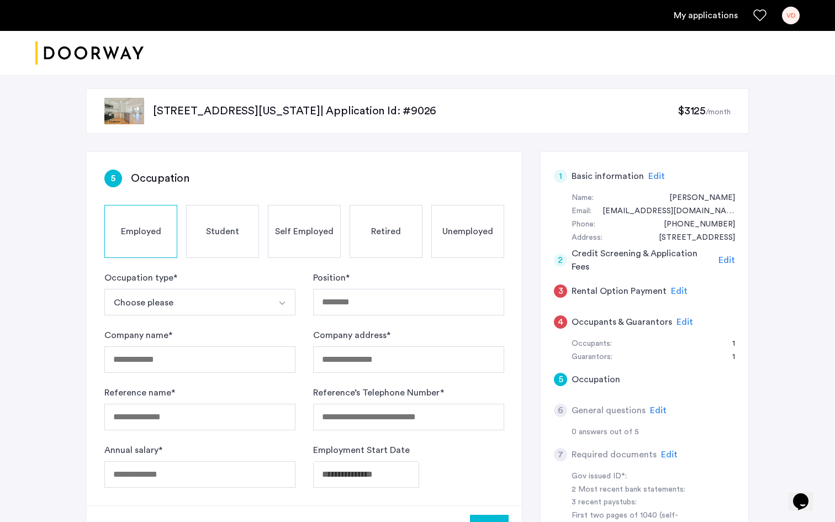
click at [254, 297] on button "Choose please" at bounding box center [186, 302] width 165 height 27
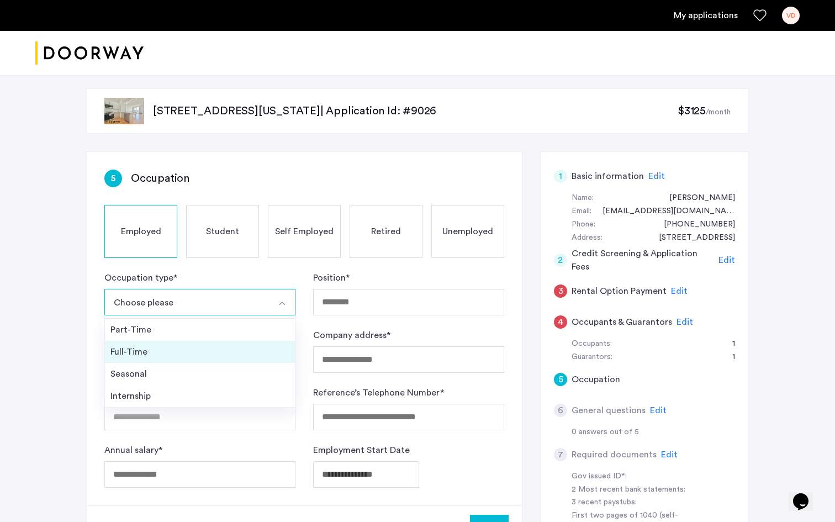
click at [190, 345] on div "Full-Time" at bounding box center [200, 351] width 179 height 13
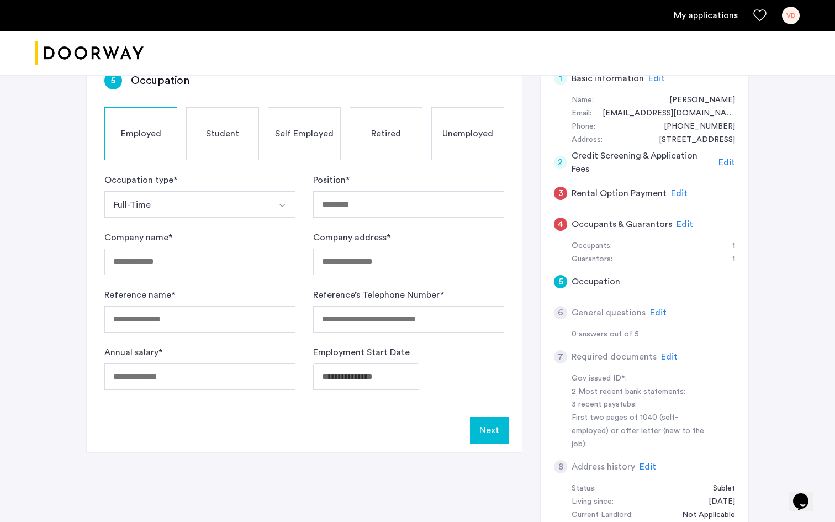
scroll to position [93, 0]
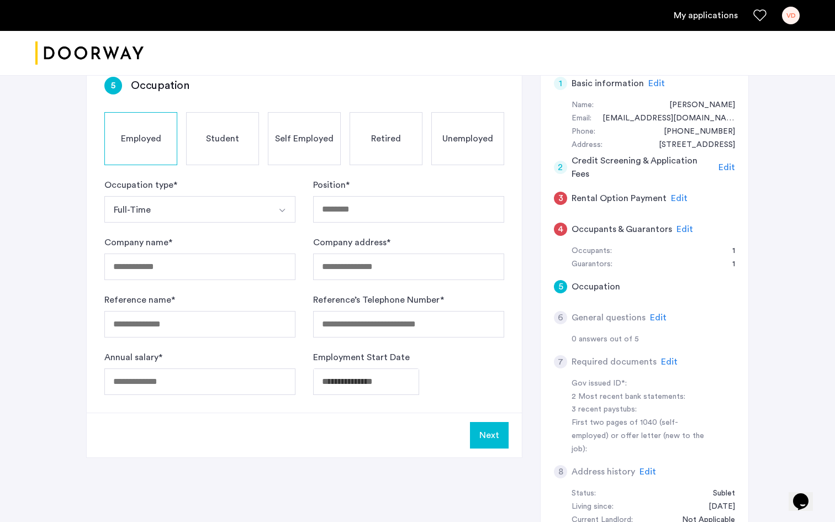
click at [668, 359] on span "Edit" at bounding box center [669, 362] width 17 height 9
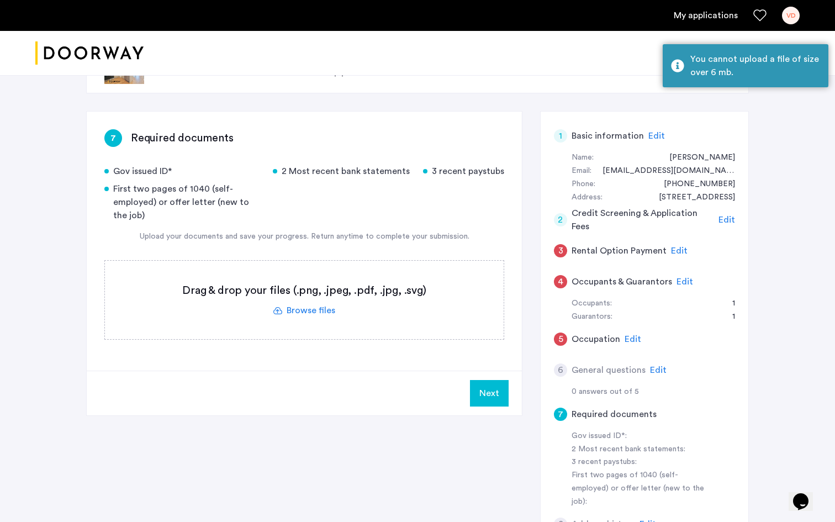
scroll to position [52, 0]
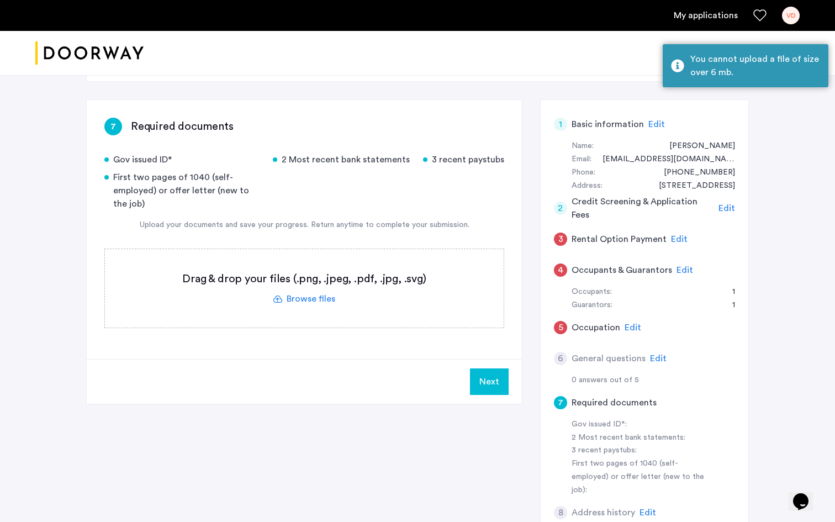
click at [313, 301] on label at bounding box center [304, 288] width 399 height 78
click at [0, 0] on input "file" at bounding box center [0, 0] width 0 height 0
click at [315, 211] on div "Gov issued ID* 2 Most recent bank statements 3 recent paystubs First two pages …" at bounding box center [304, 240] width 400 height 175
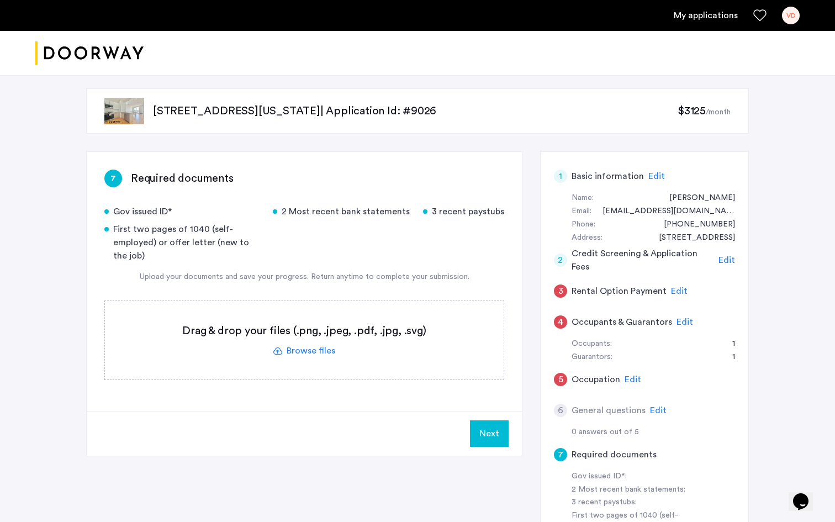
click at [324, 344] on label at bounding box center [304, 340] width 399 height 78
click at [0, 0] on input "file" at bounding box center [0, 0] width 0 height 0
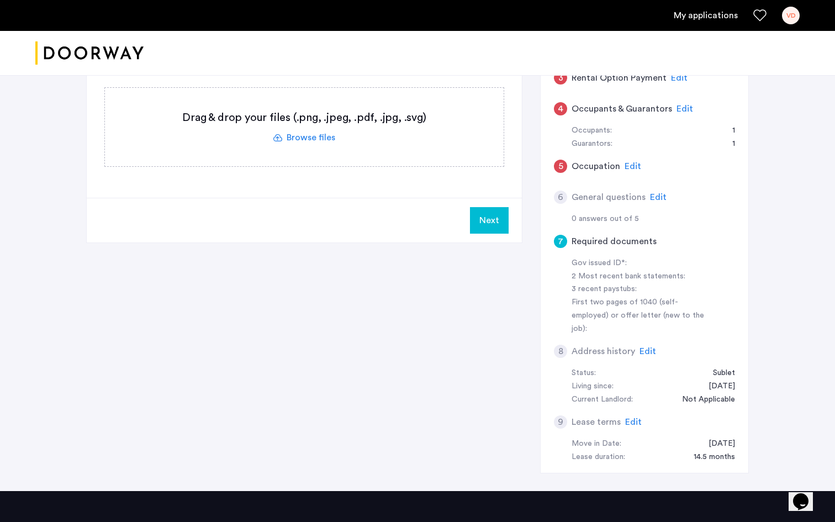
scroll to position [122, 0]
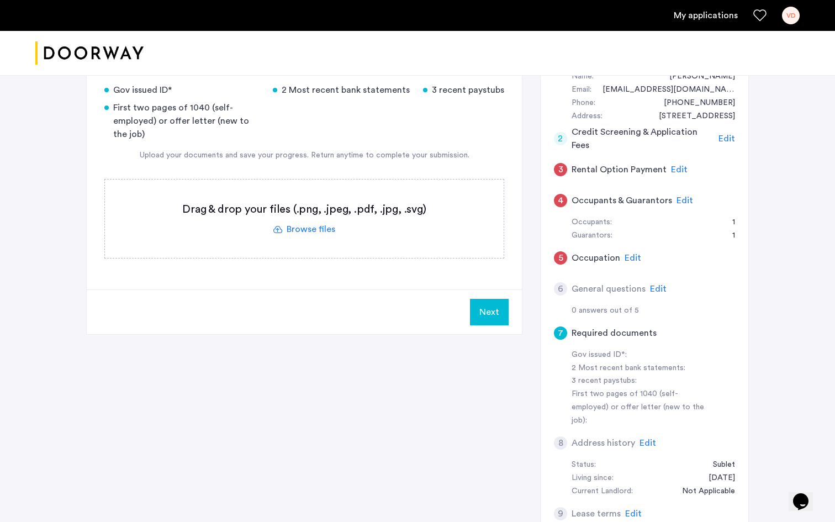
click at [668, 199] on span "Edit" at bounding box center [685, 200] width 17 height 9
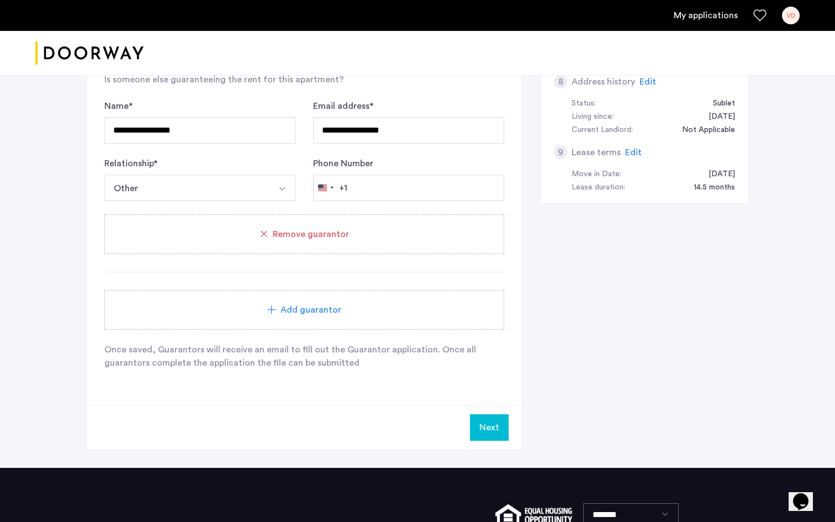
scroll to position [590, 0]
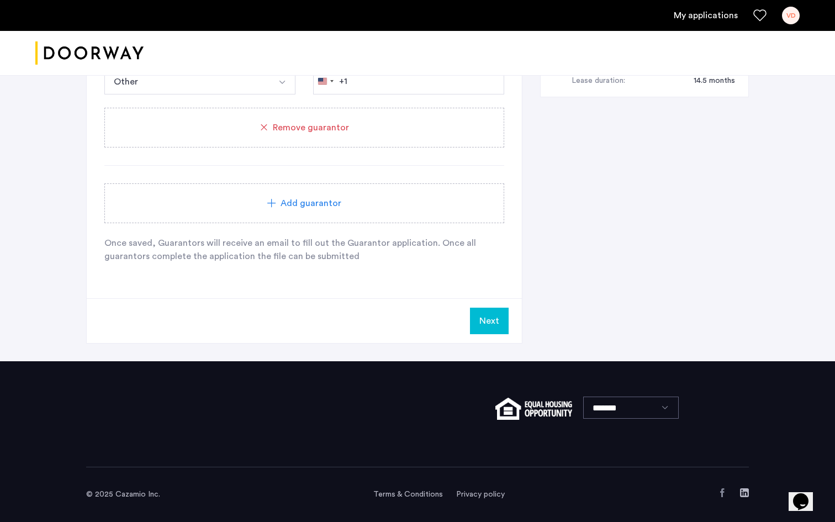
click at [486, 322] on button "Next" at bounding box center [489, 321] width 39 height 27
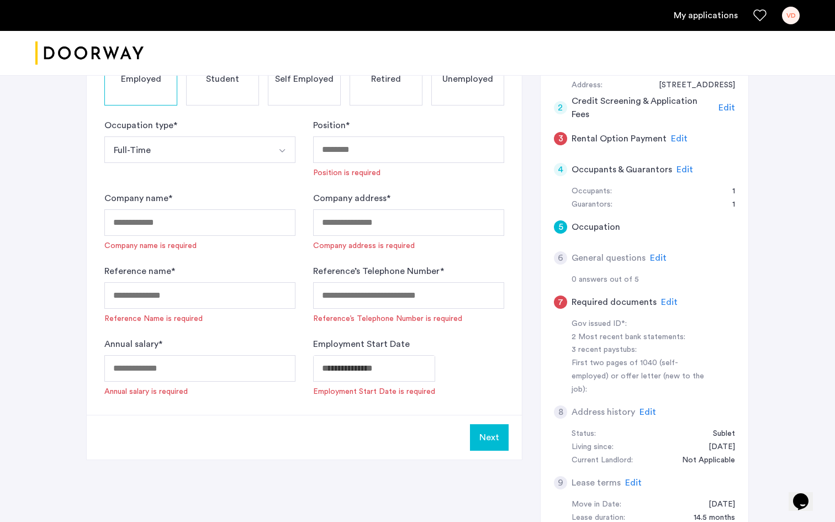
scroll to position [161, 0]
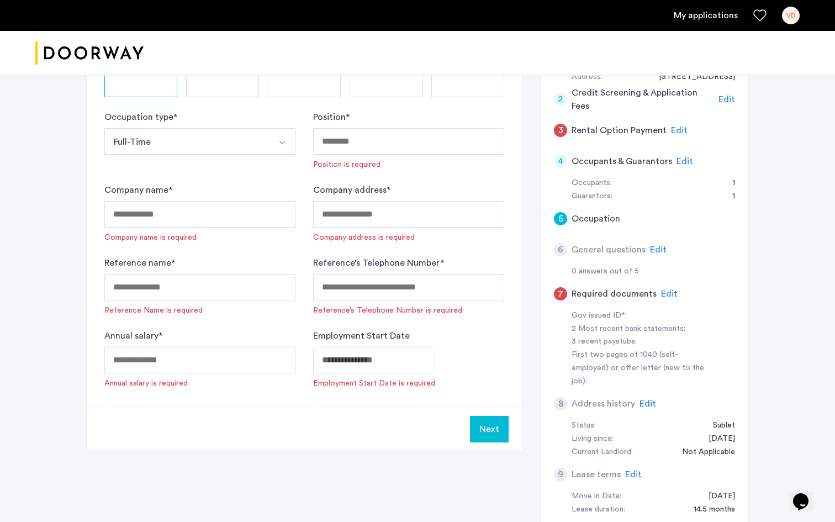
click at [668, 132] on span "Edit" at bounding box center [679, 130] width 17 height 9
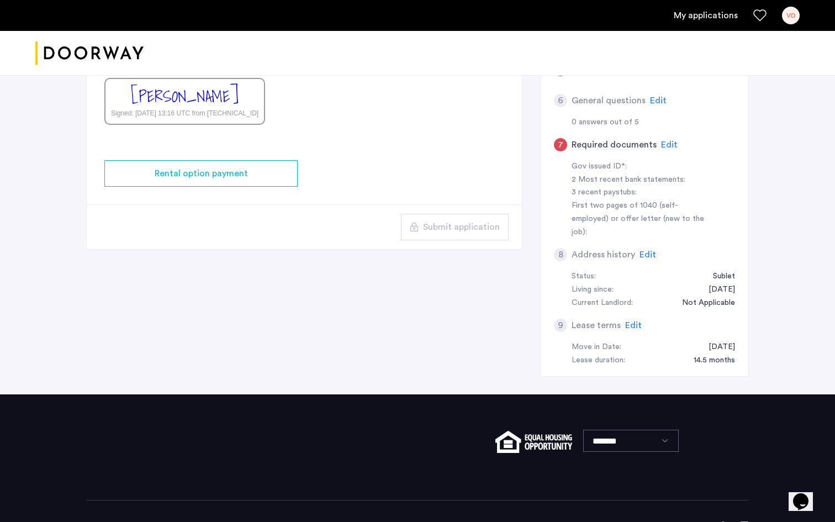
scroll to position [319, 0]
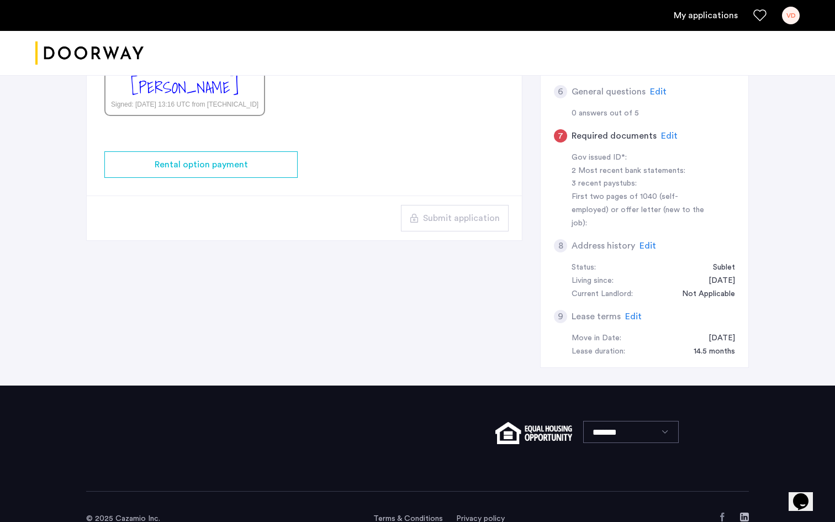
click at [665, 135] on span "Edit" at bounding box center [669, 136] width 17 height 9
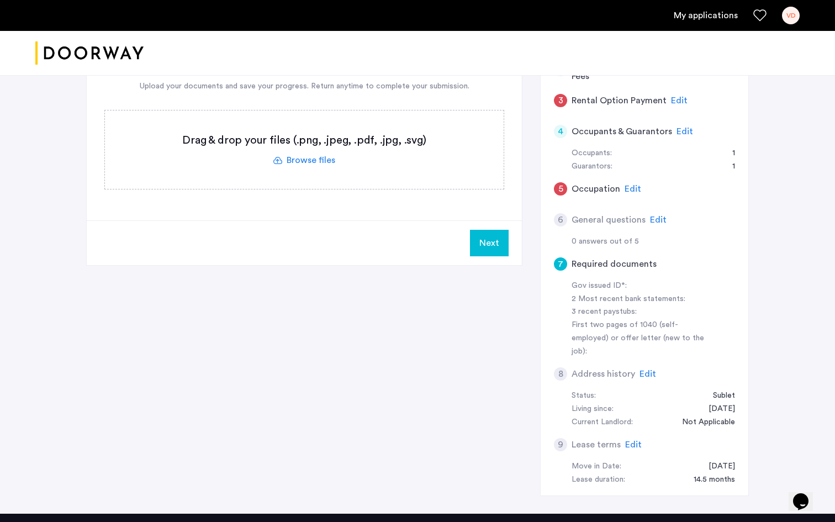
scroll to position [149, 0]
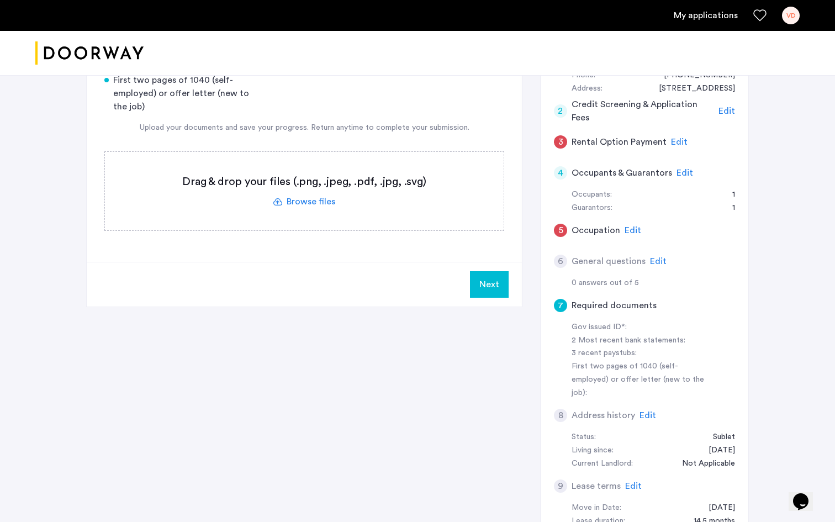
click at [318, 201] on label at bounding box center [304, 191] width 399 height 78
click at [0, 0] on input "file" at bounding box center [0, 0] width 0 height 0
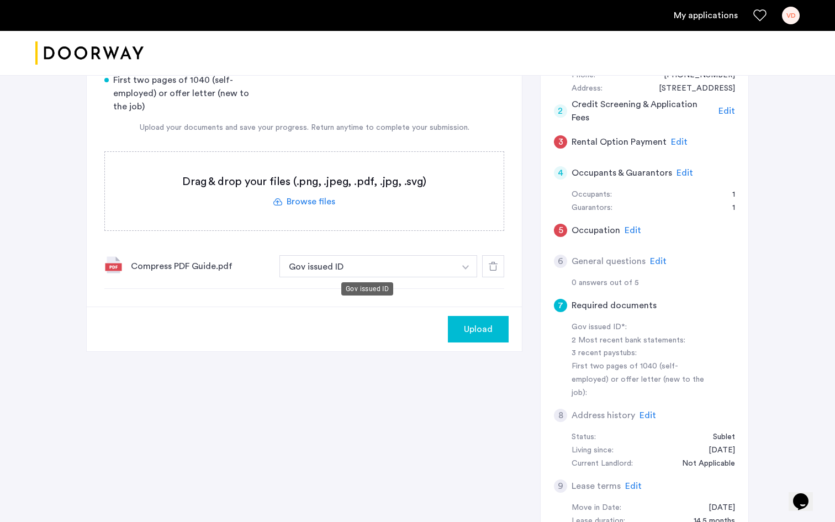
click at [432, 262] on button "Gov issued ID" at bounding box center [368, 266] width 176 height 22
click at [446, 266] on button "Gov issued ID" at bounding box center [368, 266] width 176 height 22
click at [466, 267] on img "button" at bounding box center [466, 267] width 7 height 4
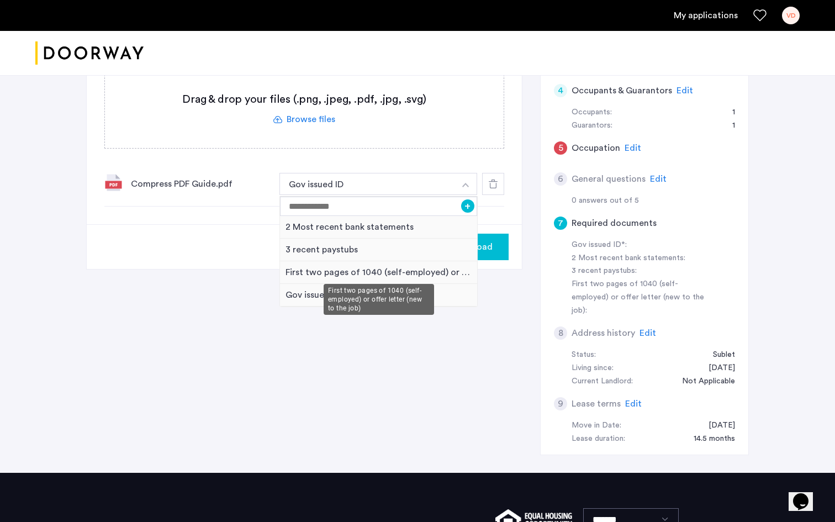
scroll to position [250, 0]
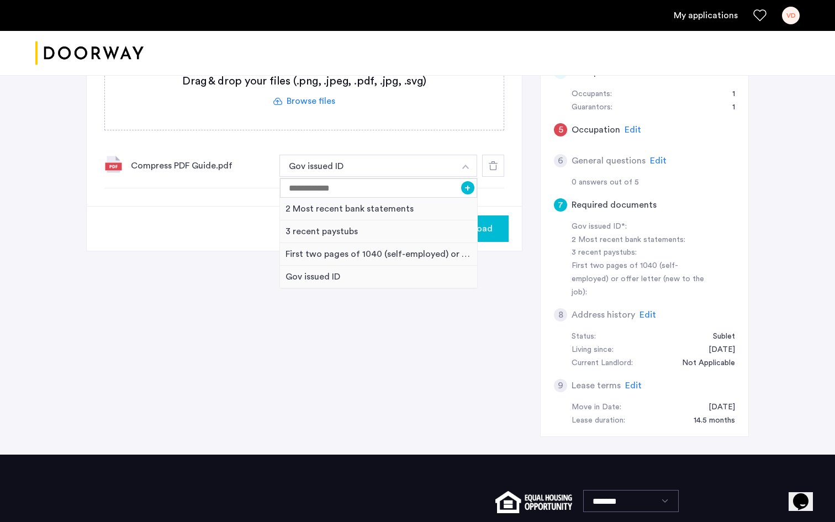
click at [234, 219] on div "Upload" at bounding box center [304, 228] width 435 height 45
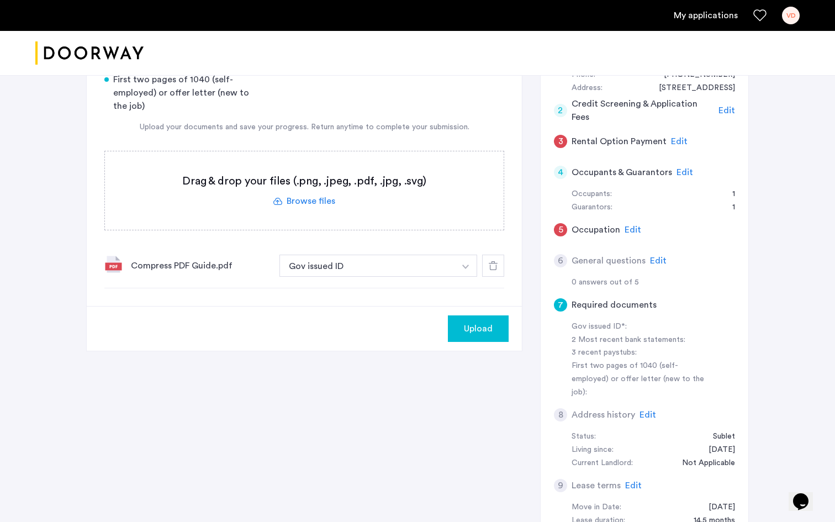
scroll to position [143, 0]
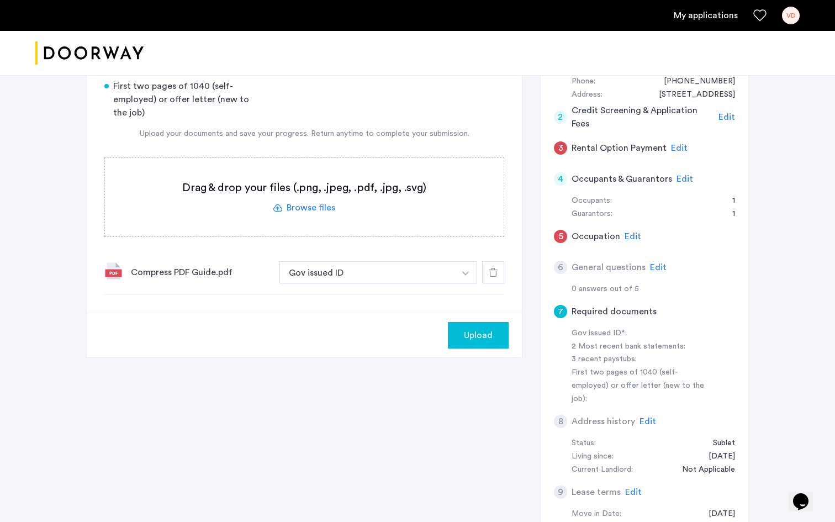
click at [492, 270] on icon at bounding box center [493, 272] width 9 height 9
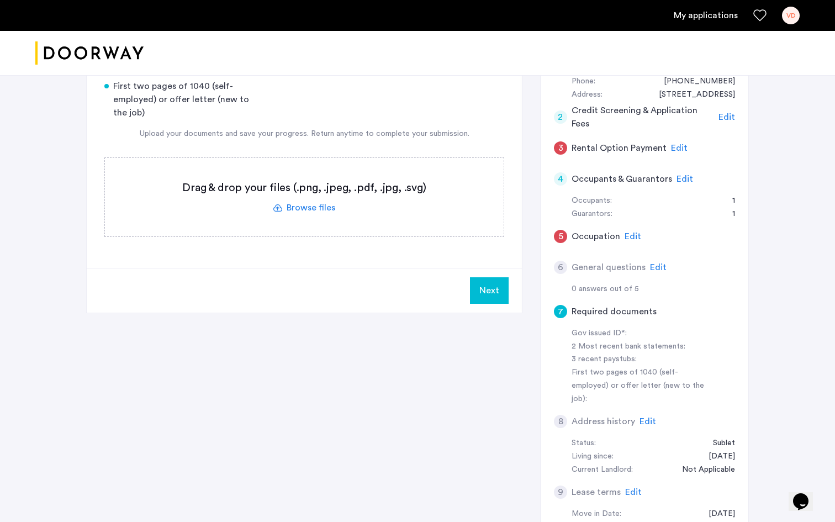
click at [366, 214] on label at bounding box center [304, 197] width 399 height 78
click at [0, 0] on input "file" at bounding box center [0, 0] width 0 height 0
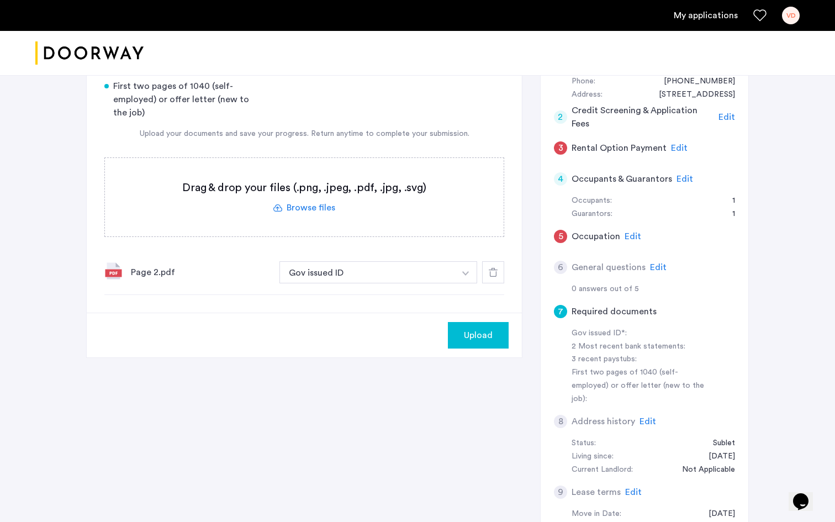
click at [327, 211] on label at bounding box center [304, 197] width 399 height 78
click at [0, 0] on input "file" at bounding box center [0, 0] width 0 height 0
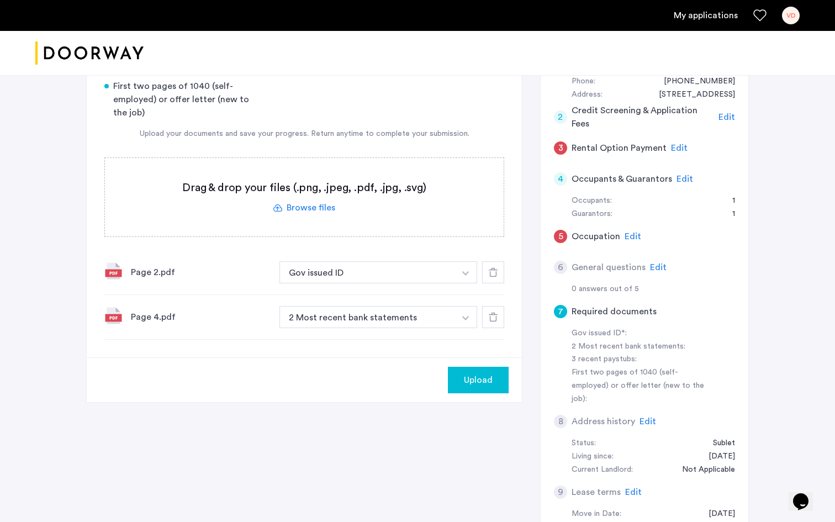
click at [321, 206] on label at bounding box center [304, 197] width 399 height 78
click at [0, 0] on input "file" at bounding box center [0, 0] width 0 height 0
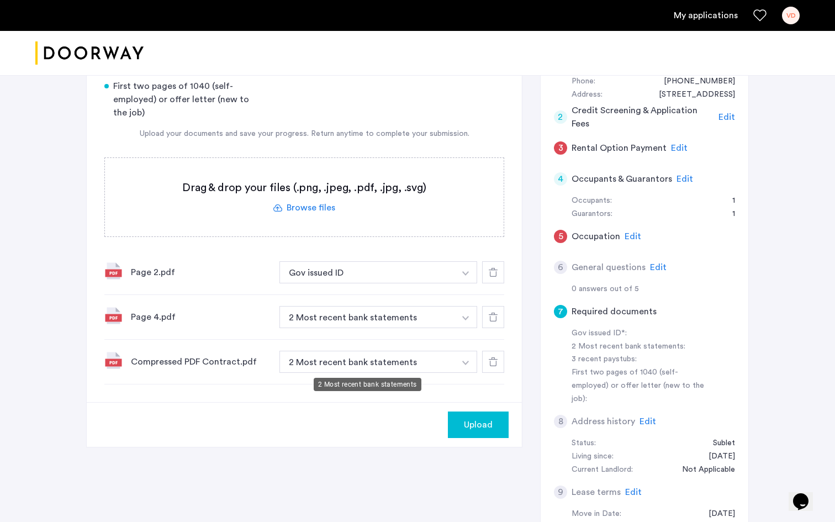
click at [428, 368] on button "2 Most recent bank statements" at bounding box center [368, 362] width 176 height 22
click at [453, 366] on button "2 Most recent bank statements" at bounding box center [368, 362] width 176 height 22
click at [466, 361] on img "button" at bounding box center [466, 363] width 7 height 4
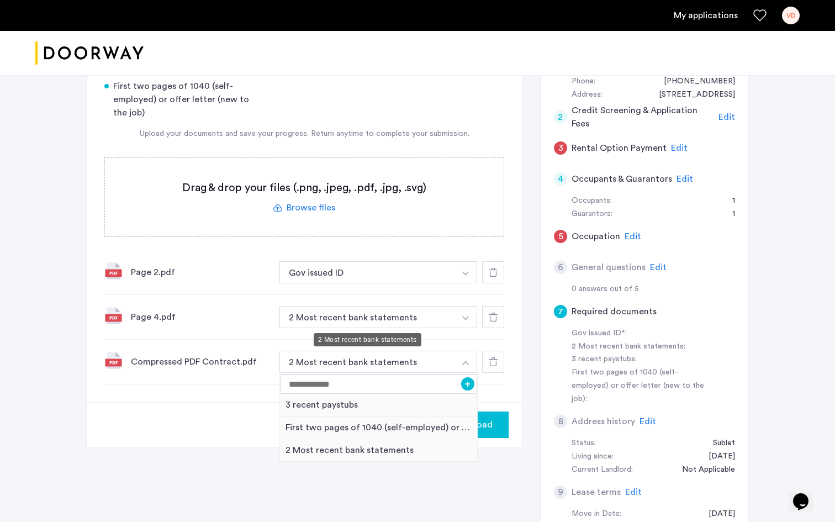
click at [463, 318] on img "button" at bounding box center [466, 318] width 7 height 4
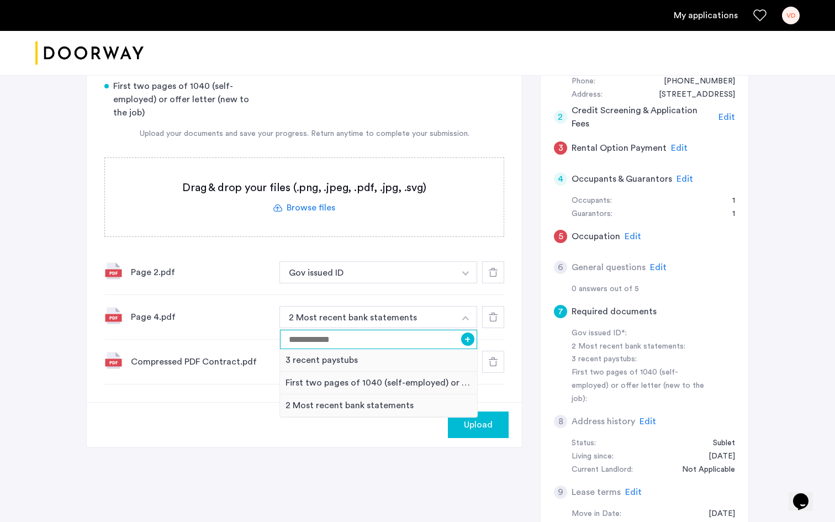
click at [412, 343] on input at bounding box center [378, 339] width 197 height 19
type input "**********"
click at [466, 343] on button "+" at bounding box center [467, 339] width 13 height 13
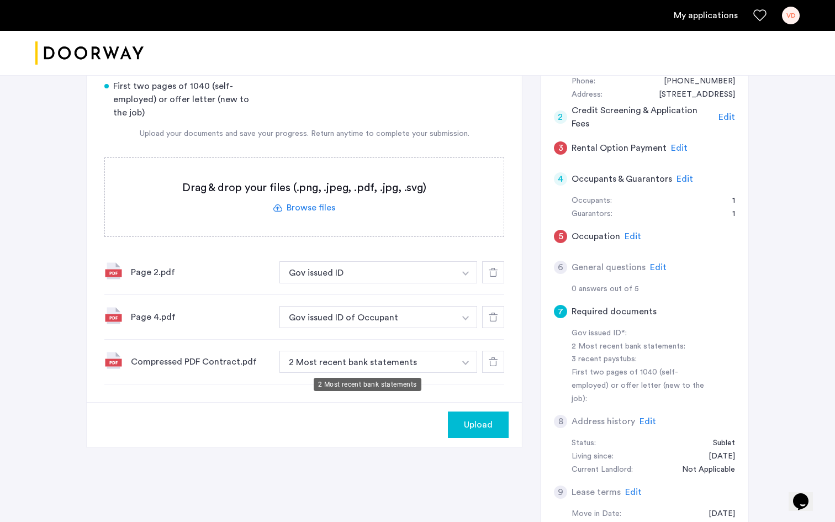
click at [424, 363] on button "2 Most recent bank statements" at bounding box center [368, 362] width 176 height 22
click at [436, 362] on button "2 Most recent bank statements" at bounding box center [368, 362] width 176 height 22
click at [460, 364] on button "button" at bounding box center [466, 362] width 23 height 22
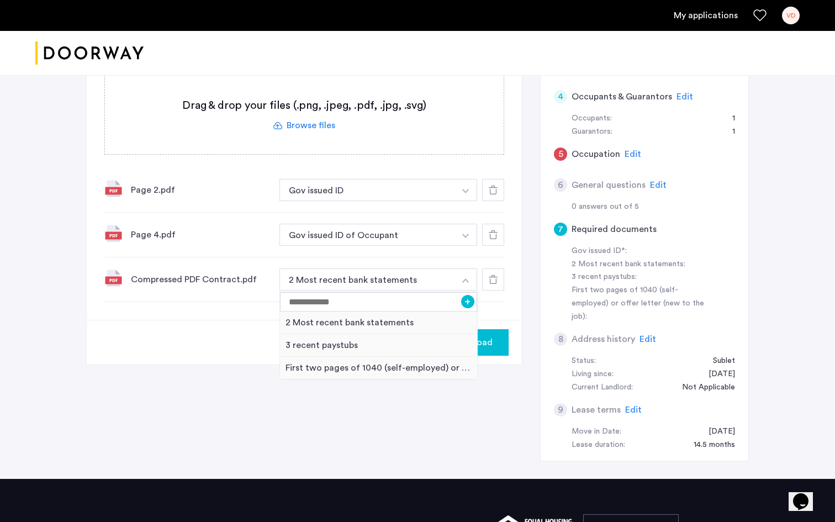
scroll to position [276, 0]
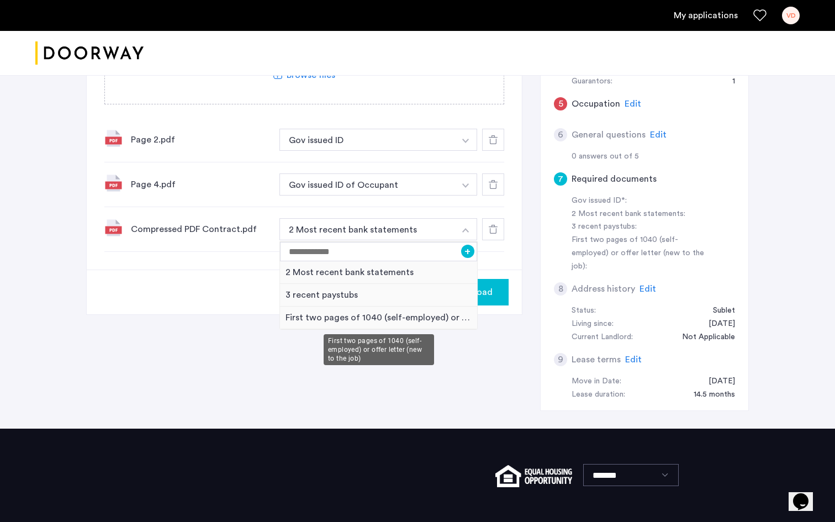
click at [382, 317] on div "First two pages of 1040 (self-employed) or offer letter (new to the job)" at bounding box center [378, 318] width 197 height 23
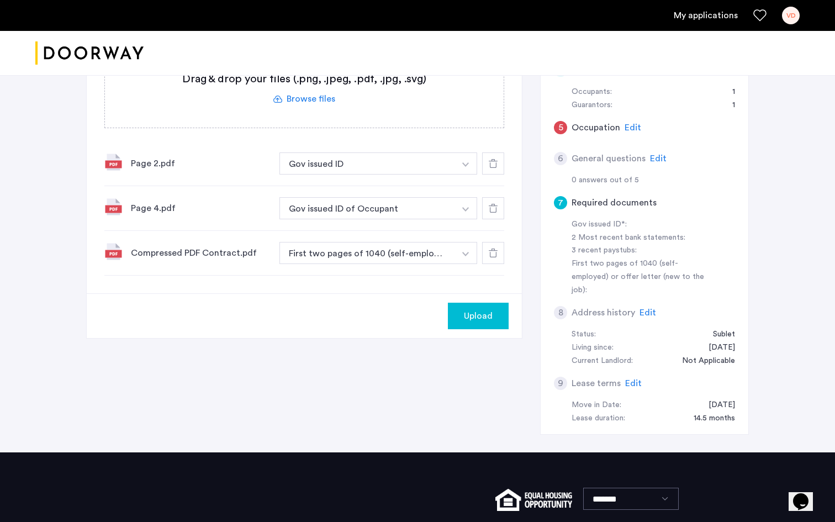
scroll to position [266, 0]
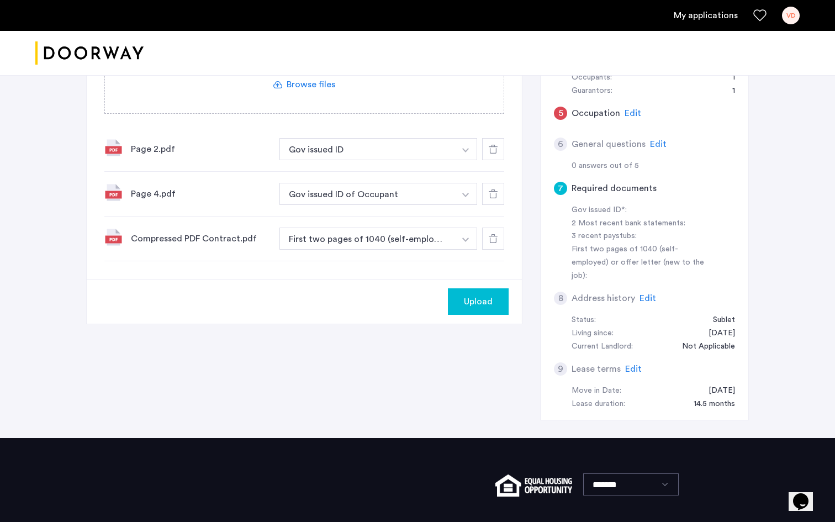
click at [491, 305] on span "Upload" at bounding box center [478, 301] width 29 height 13
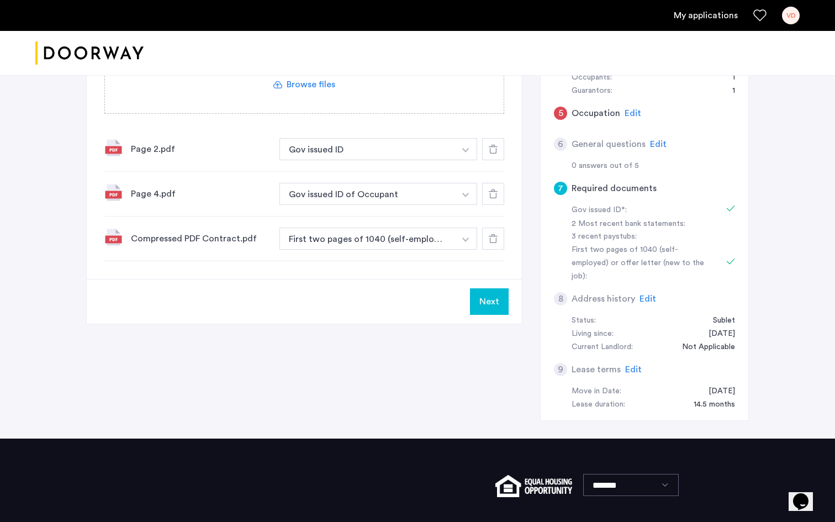
click at [491, 303] on button "Next" at bounding box center [489, 301] width 39 height 27
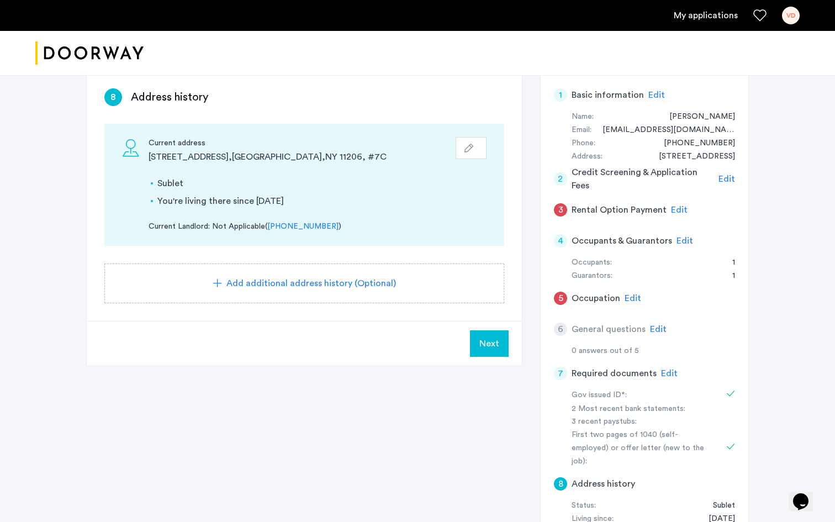
scroll to position [112, 0]
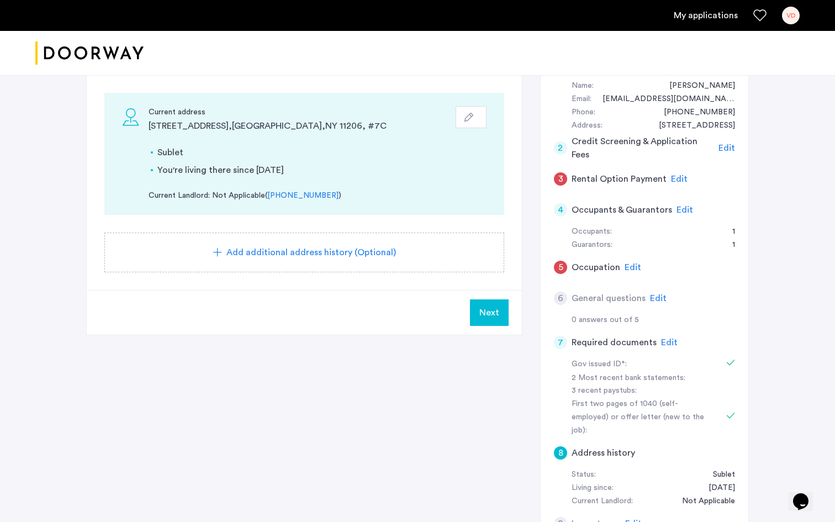
click at [495, 314] on span "Next" at bounding box center [490, 312] width 20 height 13
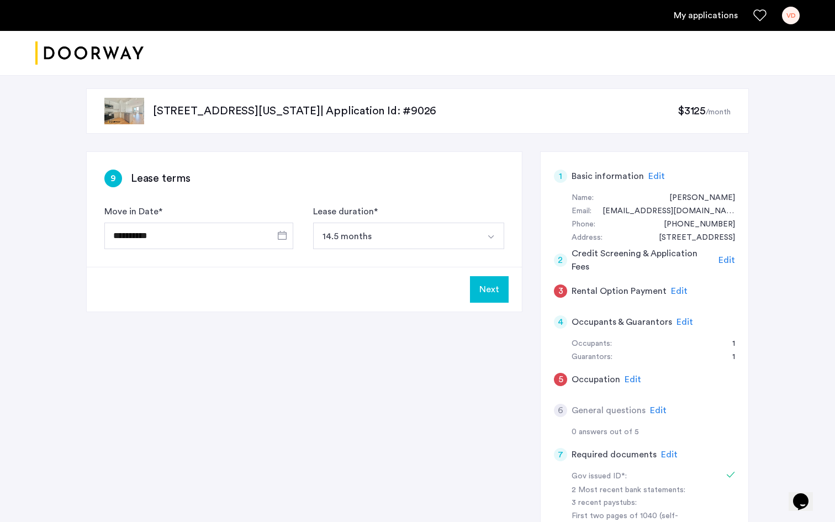
click at [353, 237] on button "14.5 months" at bounding box center [395, 236] width 165 height 27
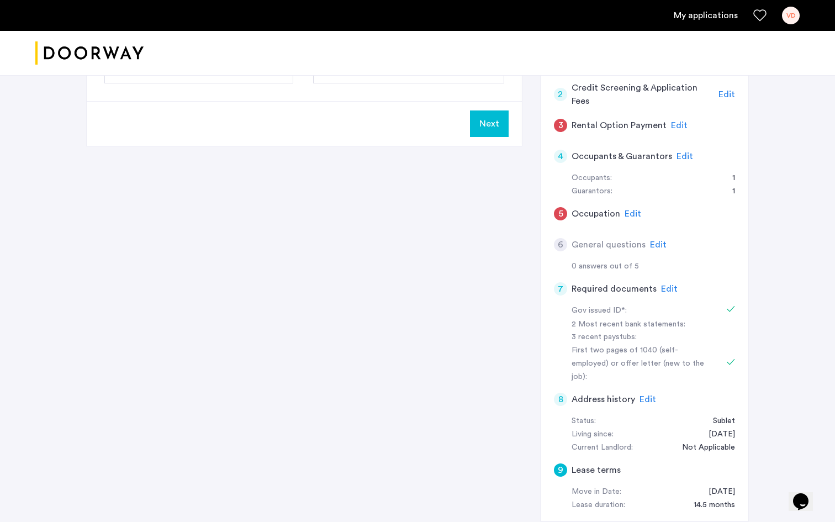
scroll to position [177, 0]
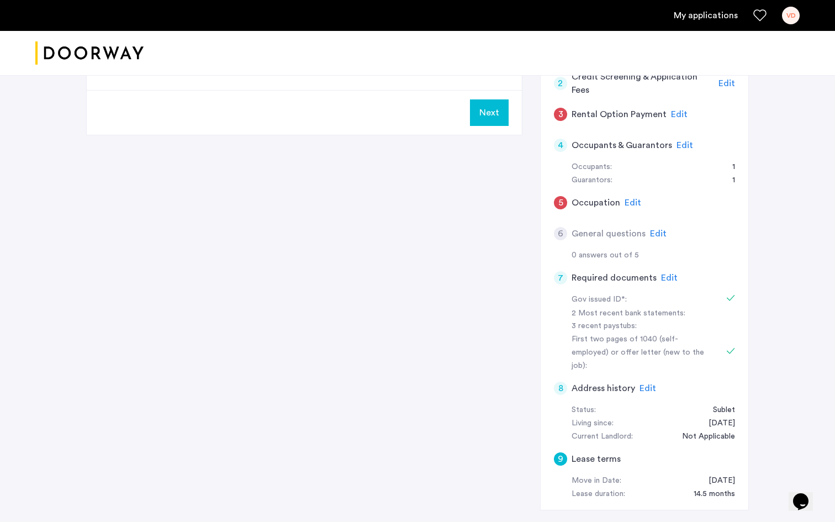
click at [580, 208] on h5 "Occupation" at bounding box center [596, 202] width 49 height 13
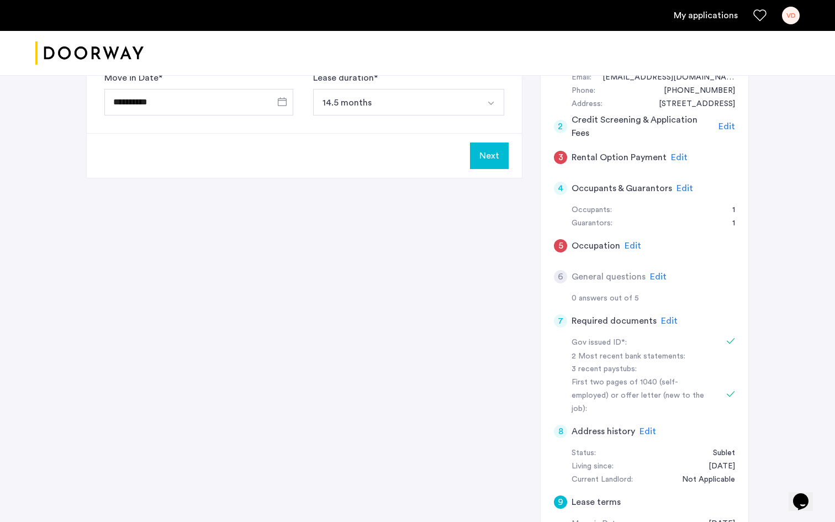
scroll to position [128, 0]
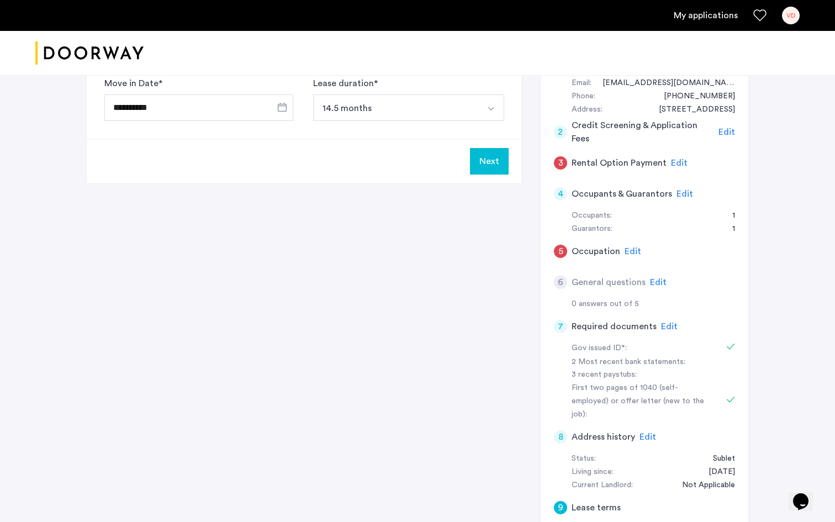
click at [631, 249] on span "Edit" at bounding box center [633, 251] width 17 height 9
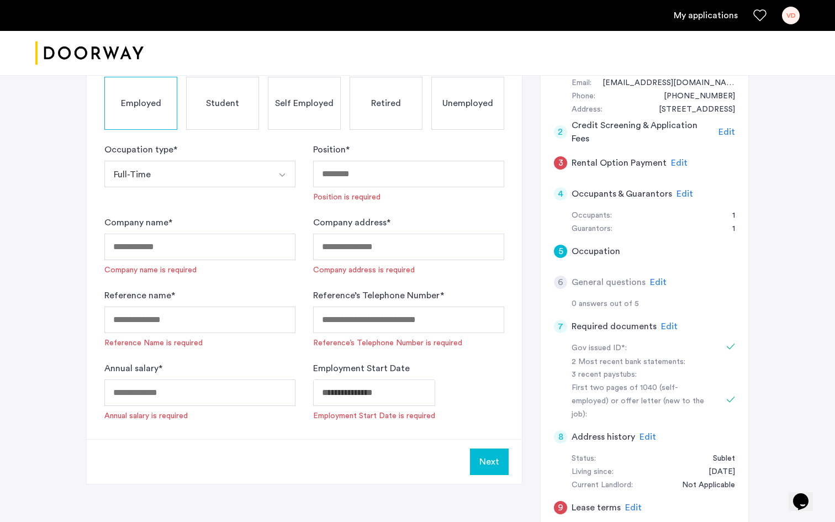
click at [220, 172] on button "Full-Time" at bounding box center [186, 174] width 165 height 27
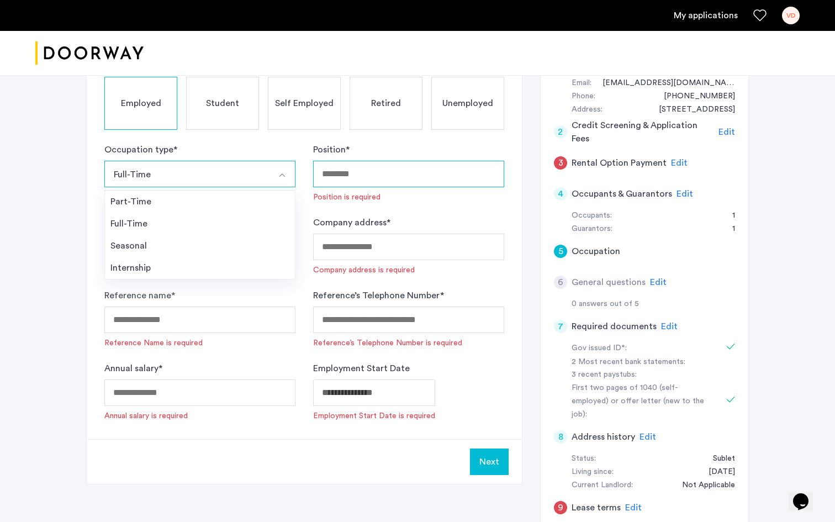
click at [359, 166] on input "Position *" at bounding box center [408, 174] width 191 height 27
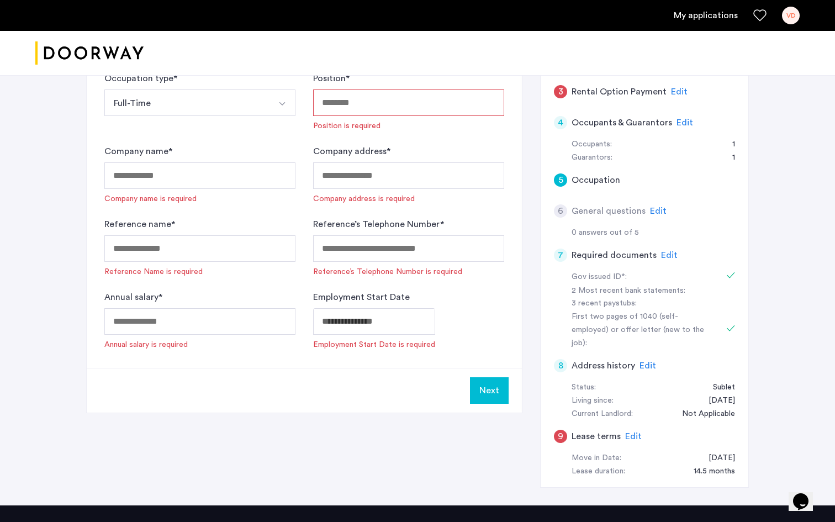
scroll to position [212, 0]
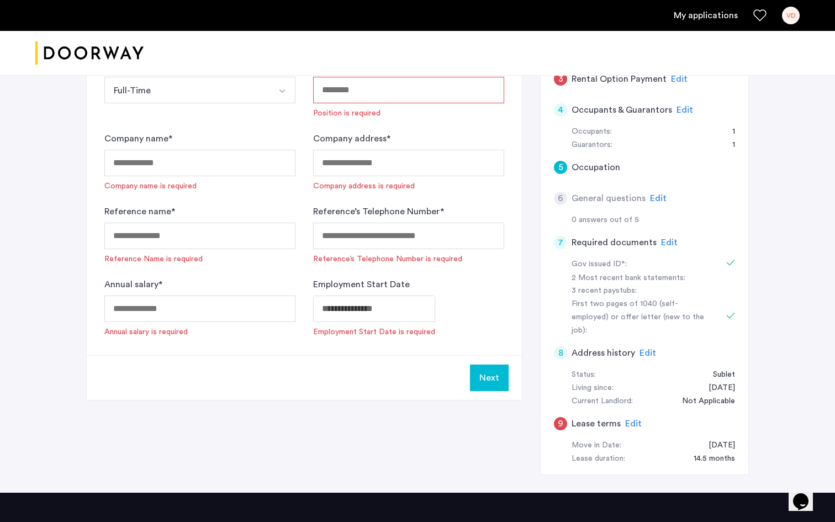
click at [661, 242] on span "Edit" at bounding box center [669, 242] width 17 height 9
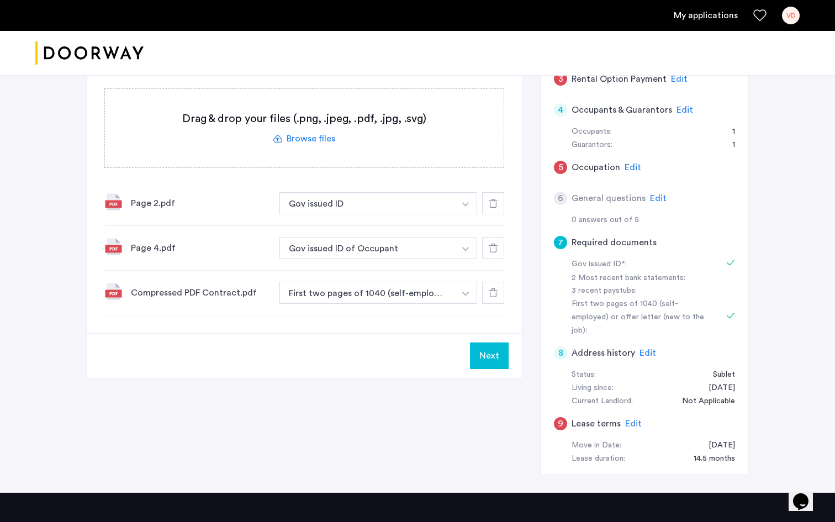
click at [492, 294] on icon at bounding box center [493, 292] width 9 height 9
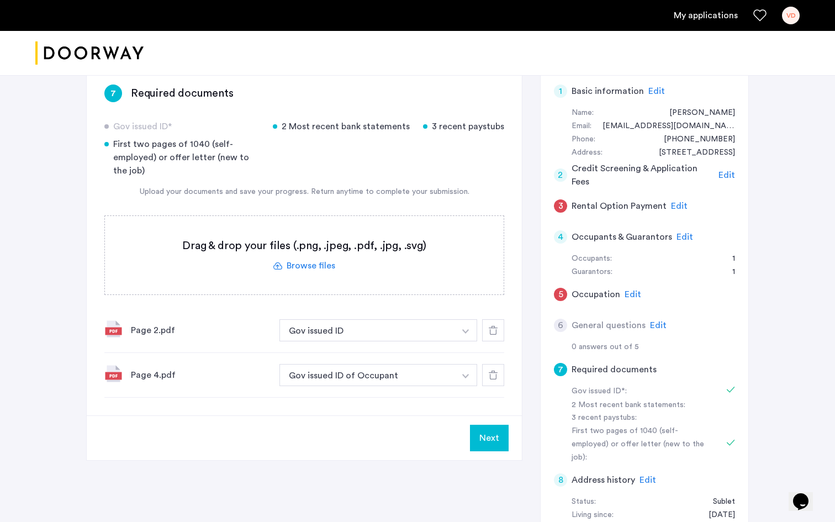
scroll to position [126, 0]
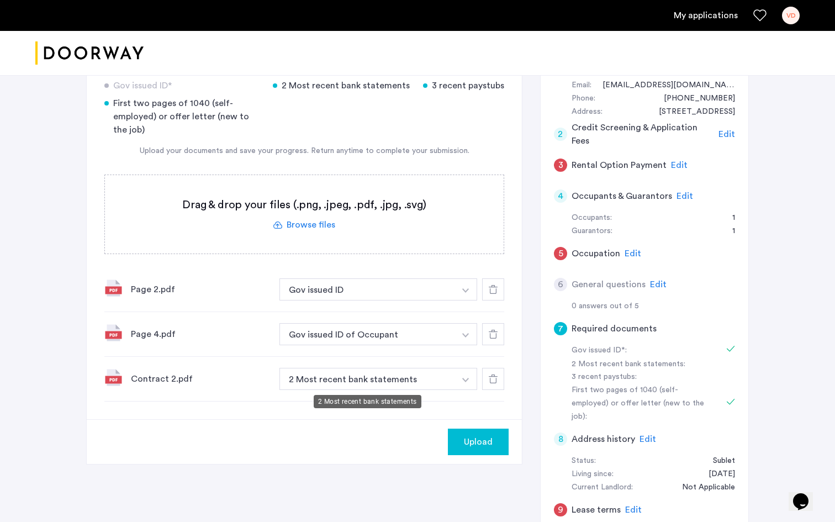
click at [421, 382] on button "2 Most recent bank statements" at bounding box center [368, 379] width 176 height 22
click at [454, 377] on button "2 Most recent bank statements" at bounding box center [368, 379] width 176 height 22
click at [469, 381] on img "button" at bounding box center [466, 380] width 7 height 4
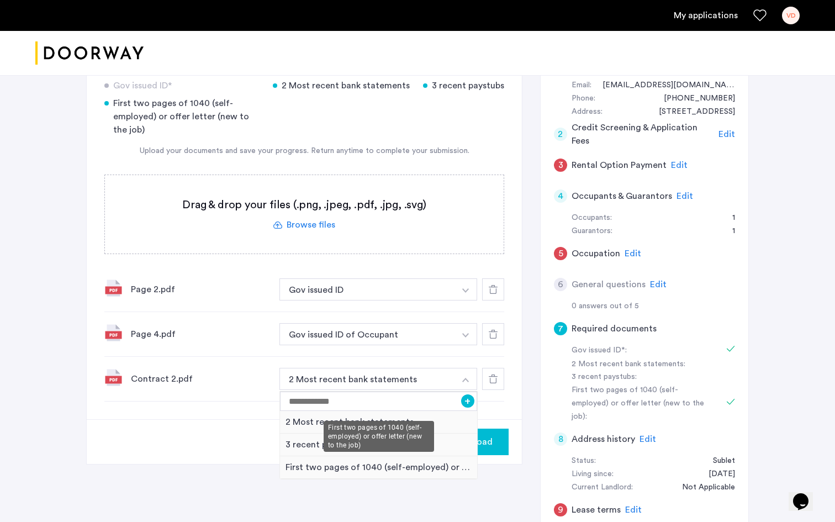
click at [364, 469] on div "First two pages of 1040 (self-employed) or offer letter (new to the job)" at bounding box center [378, 467] width 197 height 23
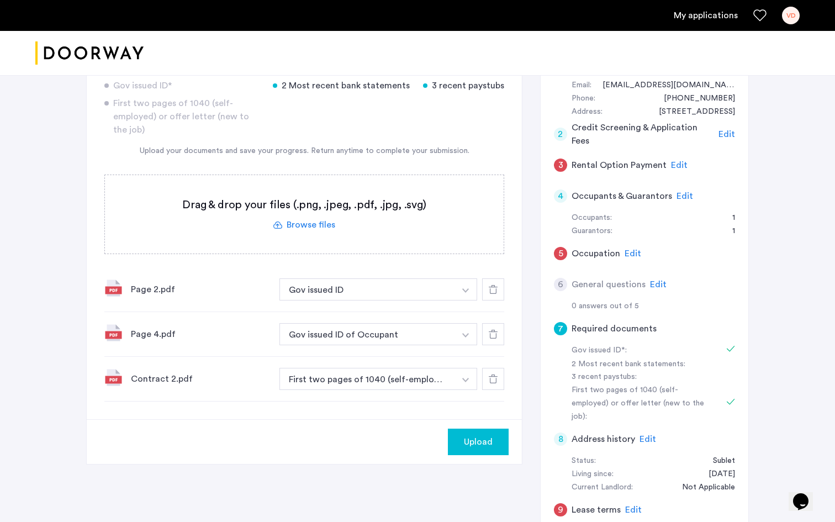
click at [470, 439] on span "Upload" at bounding box center [478, 441] width 29 height 13
click at [653, 286] on span "Edit" at bounding box center [658, 284] width 17 height 9
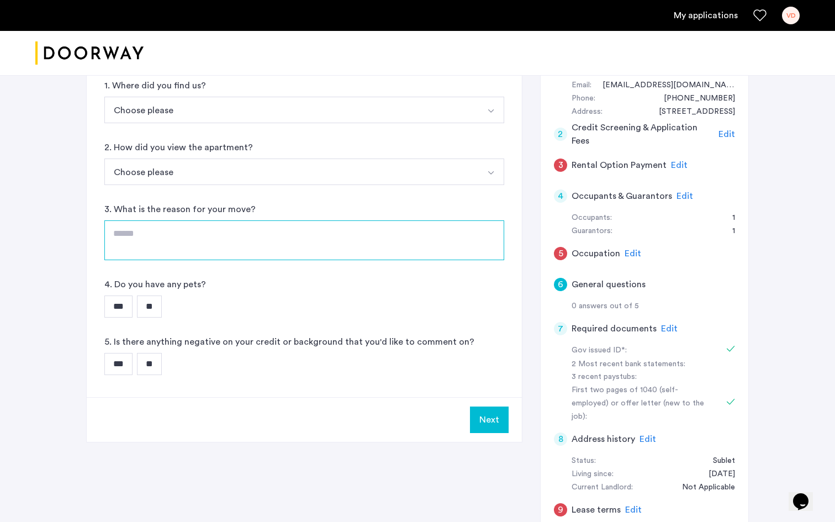
click at [275, 237] on textarea at bounding box center [304, 240] width 400 height 40
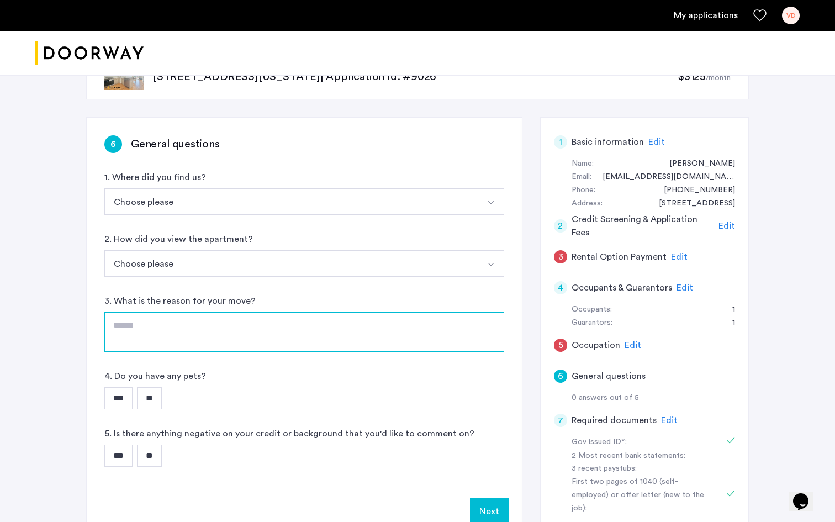
scroll to position [36, 0]
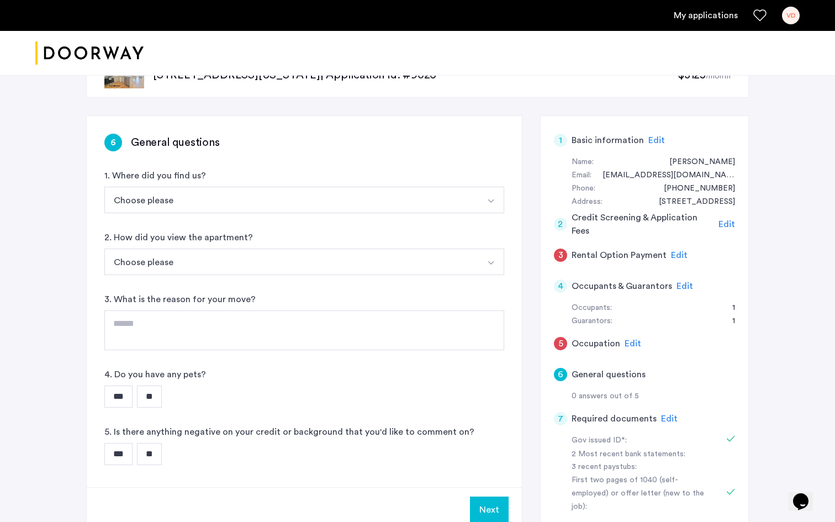
click at [156, 401] on input "**" at bounding box center [149, 397] width 25 height 22
click at [157, 453] on input "**" at bounding box center [149, 454] width 25 height 22
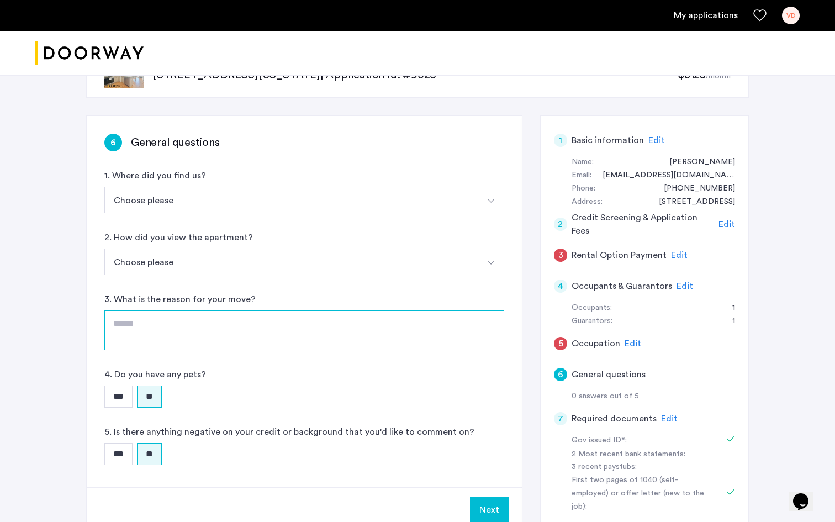
click at [241, 324] on textarea at bounding box center [304, 331] width 400 height 40
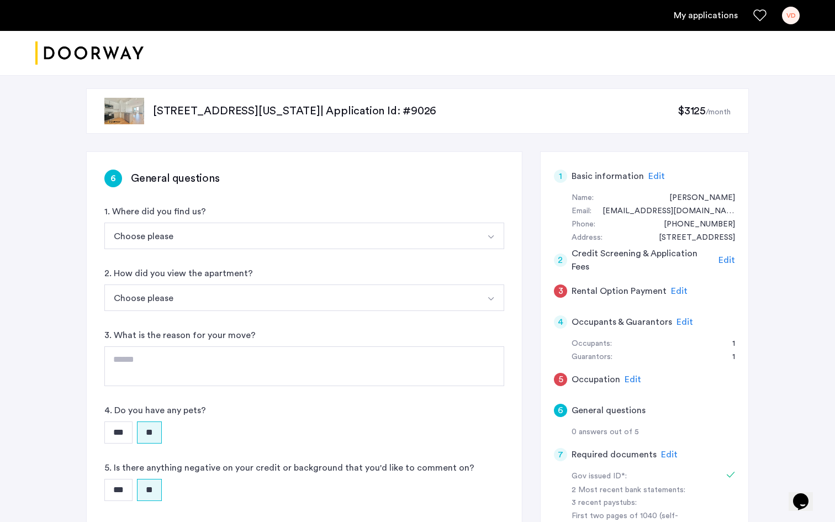
click at [272, 297] on button "Choose please" at bounding box center [291, 298] width 374 height 27
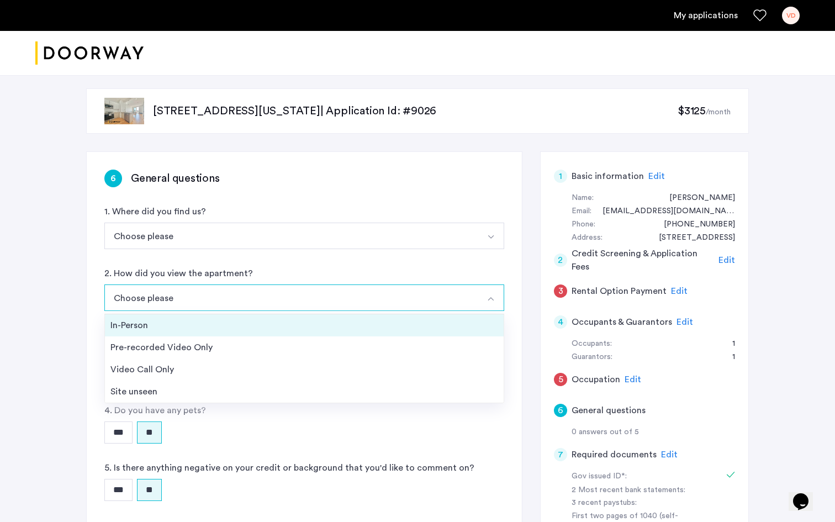
click at [216, 332] on li "In-Person" at bounding box center [304, 325] width 399 height 22
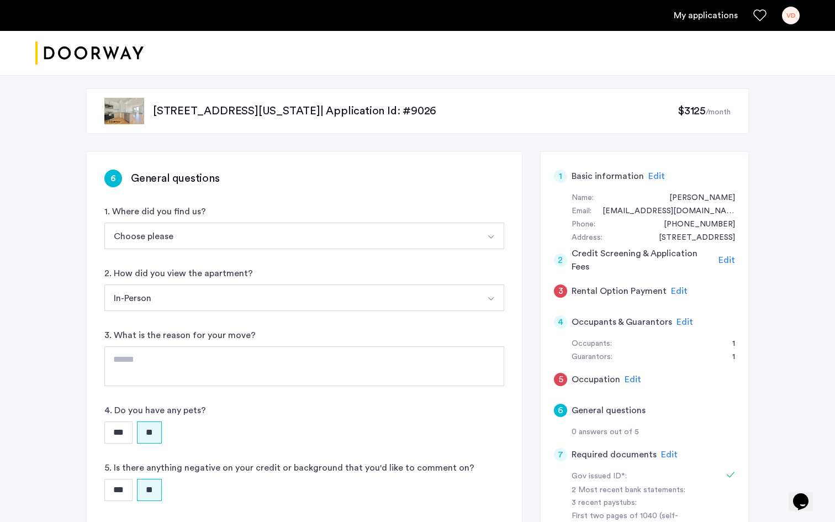
click at [230, 243] on button "Choose please" at bounding box center [291, 236] width 374 height 27
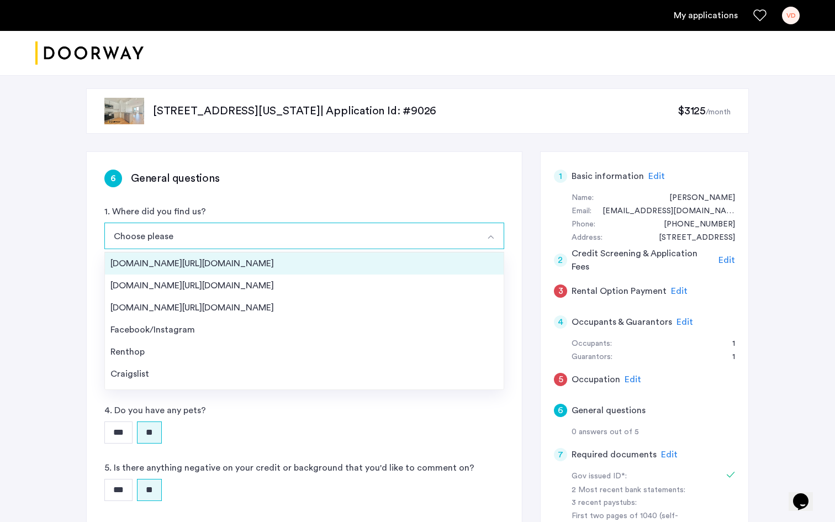
click at [215, 262] on div "[DOMAIN_NAME][URL][DOMAIN_NAME]" at bounding box center [305, 263] width 388 height 13
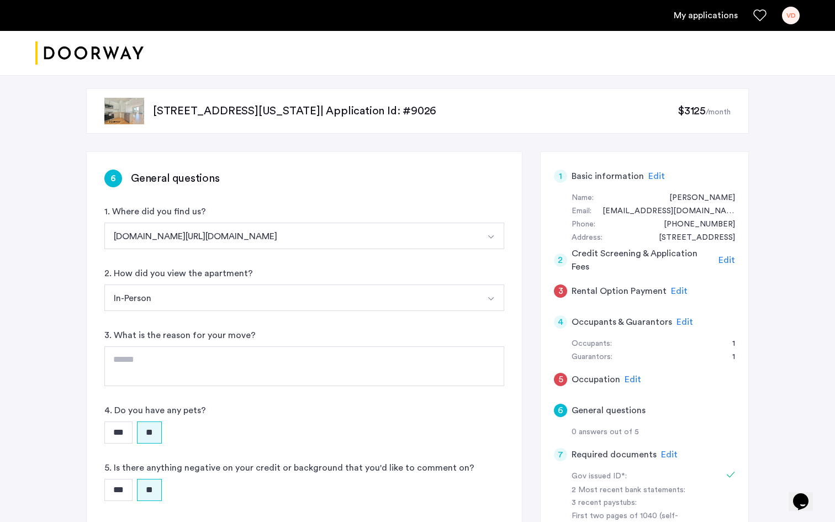
click at [240, 235] on button "[DOMAIN_NAME][URL][DOMAIN_NAME]" at bounding box center [291, 236] width 374 height 27
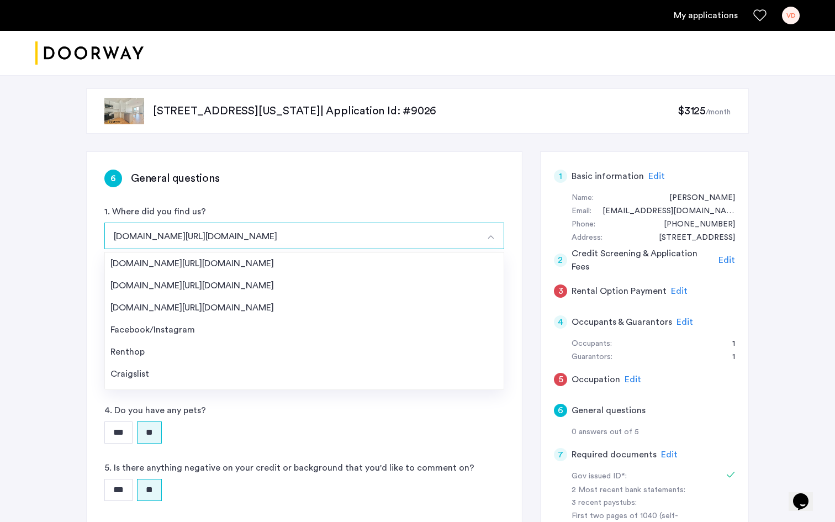
click at [259, 213] on div "1. Where did you find us? [DOMAIN_NAME][URL][DOMAIN_NAME] [DOMAIN_NAME][URL][DO…" at bounding box center [304, 227] width 400 height 44
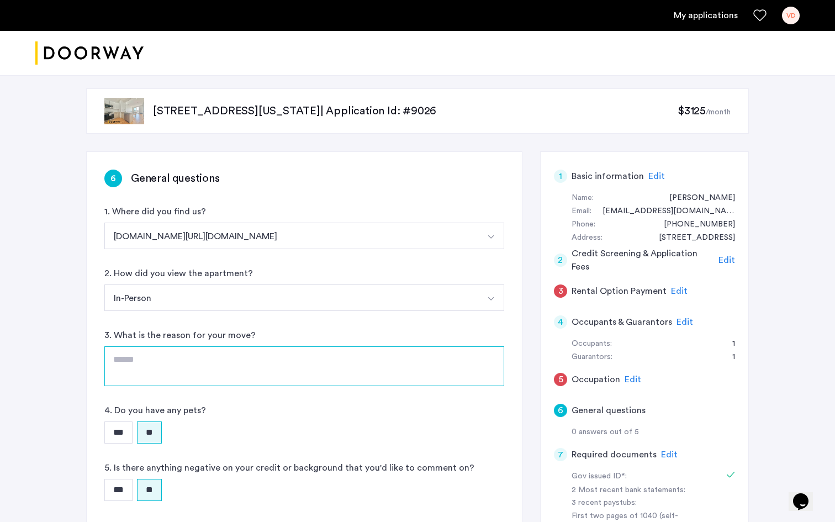
click at [182, 363] on textarea at bounding box center [304, 366] width 400 height 40
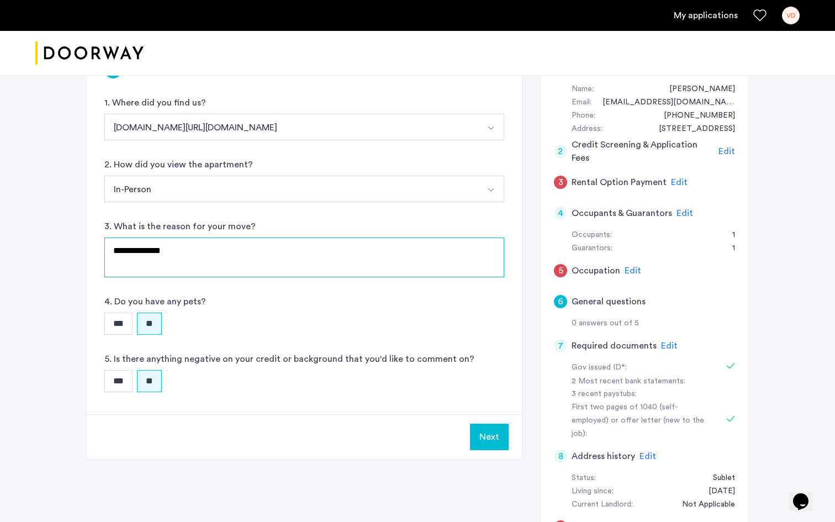
scroll to position [142, 0]
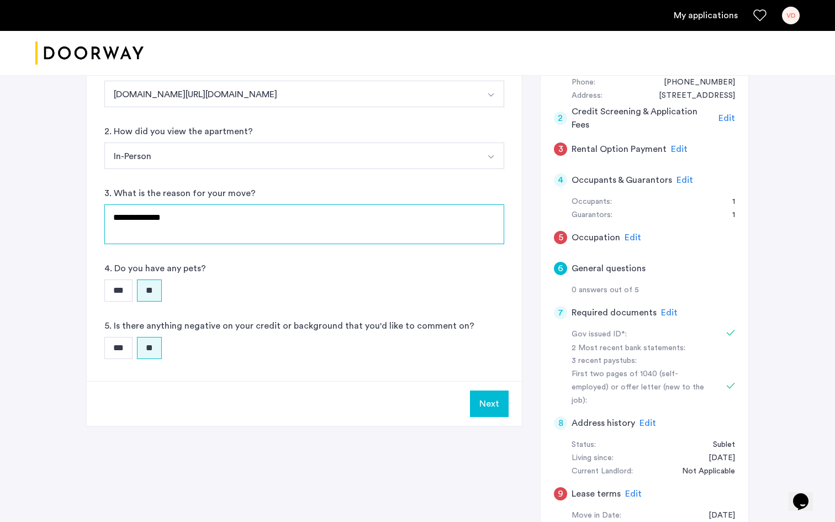
type textarea "**********"
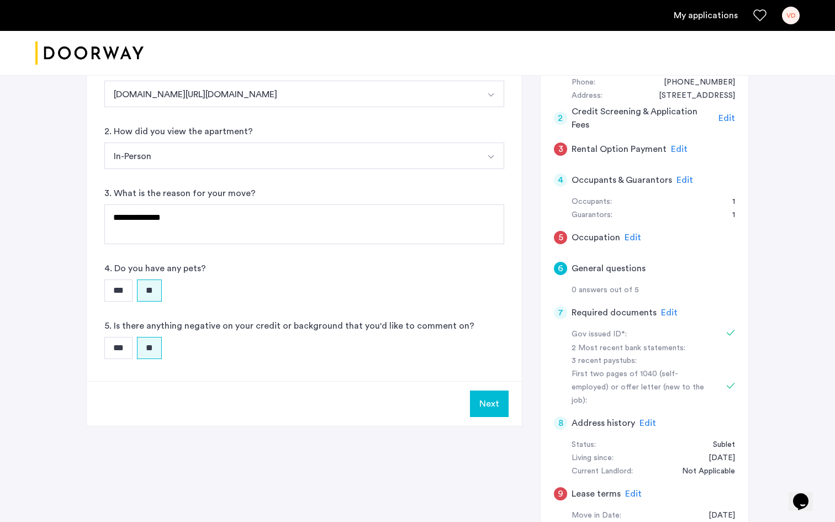
click at [482, 397] on button "Next" at bounding box center [489, 404] width 39 height 27
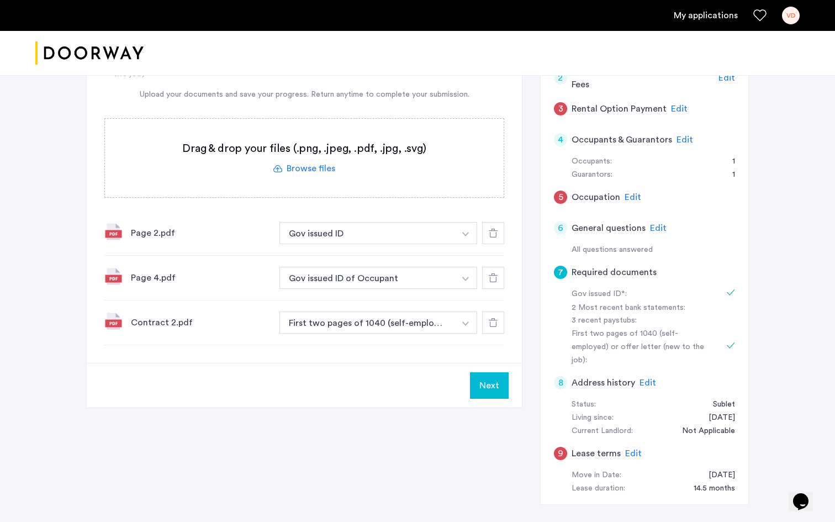
scroll to position [176, 0]
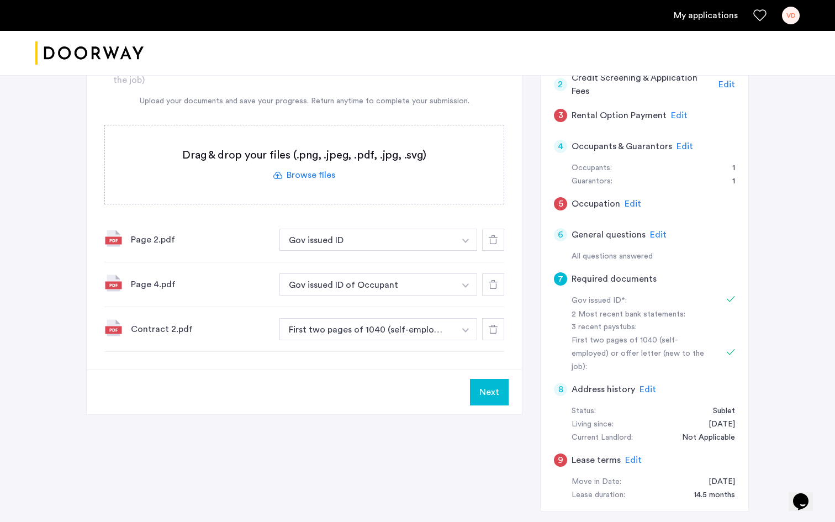
click at [632, 203] on span "Edit" at bounding box center [633, 203] width 17 height 9
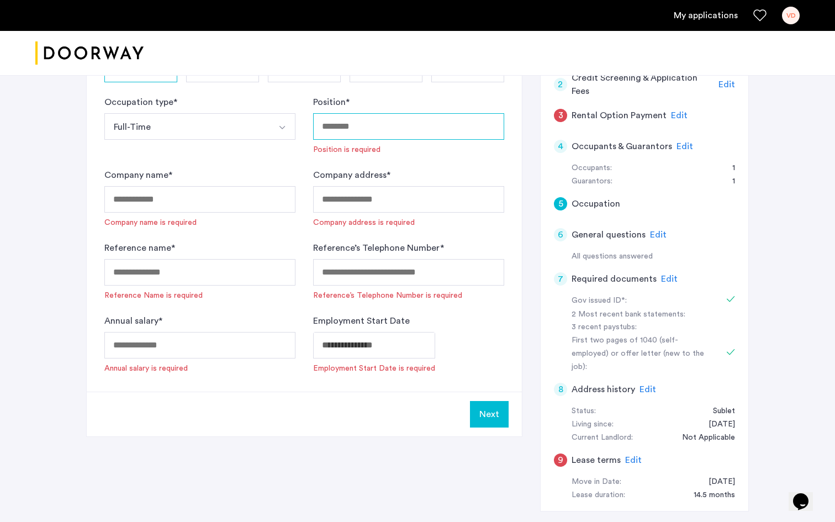
click at [350, 130] on input "Position *" at bounding box center [408, 126] width 191 height 27
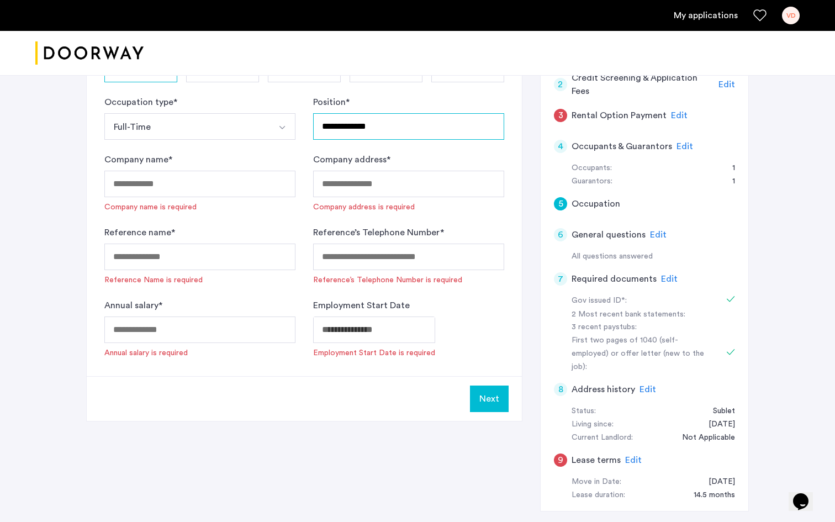
type input "**********"
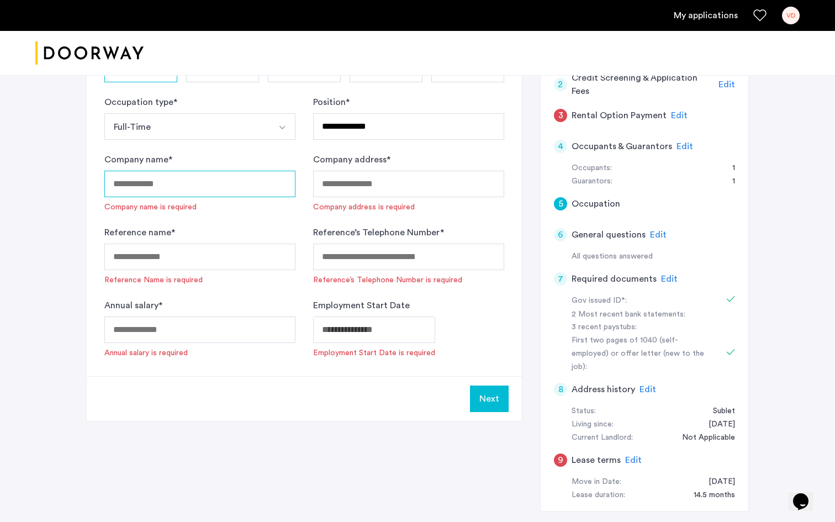
click at [248, 186] on input "Company name *" at bounding box center [199, 184] width 191 height 27
type input "**********"
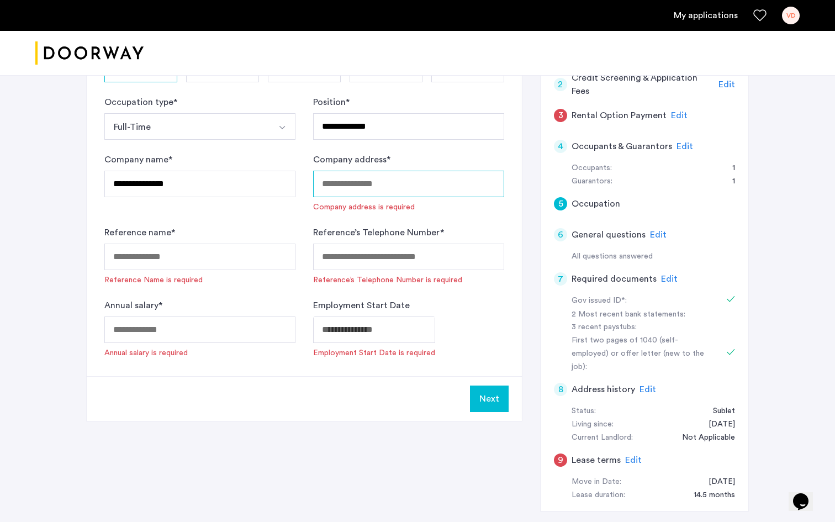
click at [379, 180] on input "Company address *" at bounding box center [408, 184] width 191 height 27
click at [268, 233] on div "Reference name * Reference Name is required" at bounding box center [199, 256] width 191 height 60
click at [266, 257] on input "Reference name *" at bounding box center [199, 257] width 191 height 27
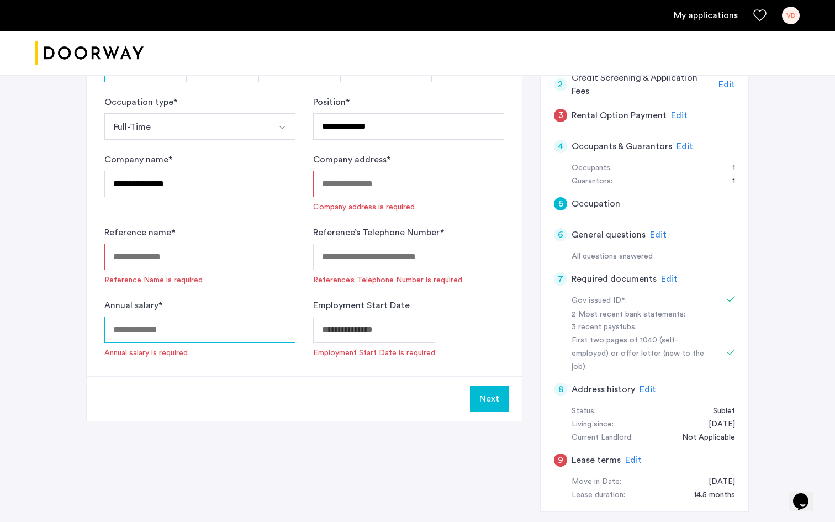
click at [190, 333] on input "Annual salary *" at bounding box center [199, 330] width 191 height 27
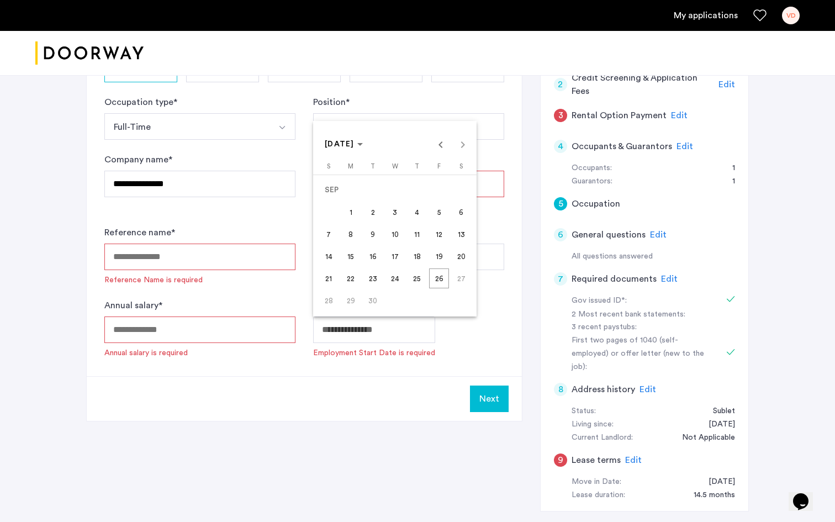
click at [348, 327] on body "**********" at bounding box center [417, 85] width 835 height 522
click at [374, 257] on span "16" at bounding box center [373, 256] width 20 height 20
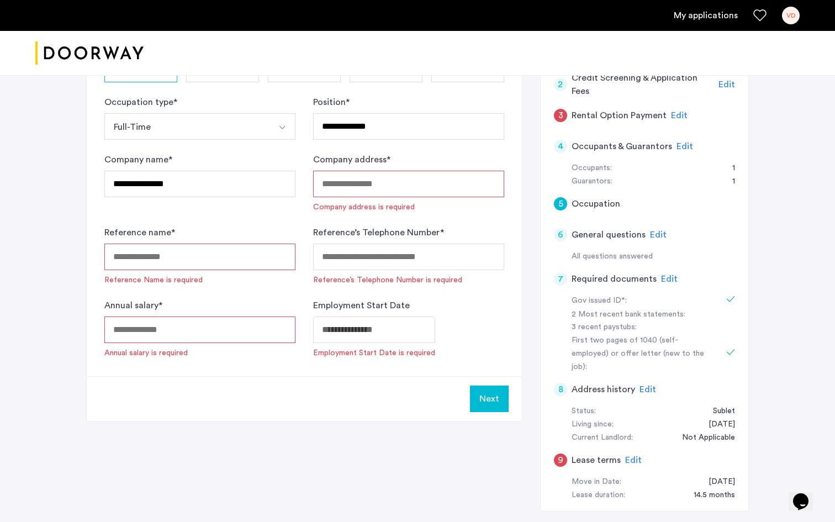
type input "**********"
click at [235, 333] on input "Annual salary *" at bounding box center [199, 330] width 191 height 27
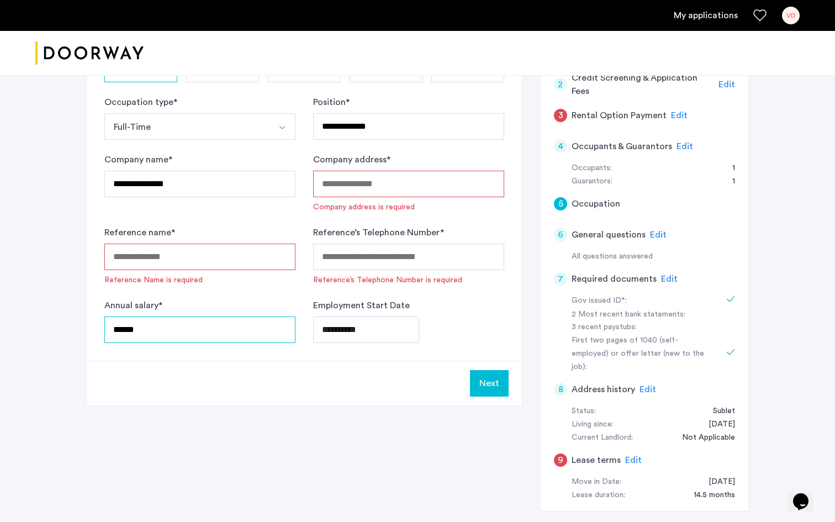
type input "******"
click at [243, 264] on input "Reference name *" at bounding box center [199, 257] width 191 height 27
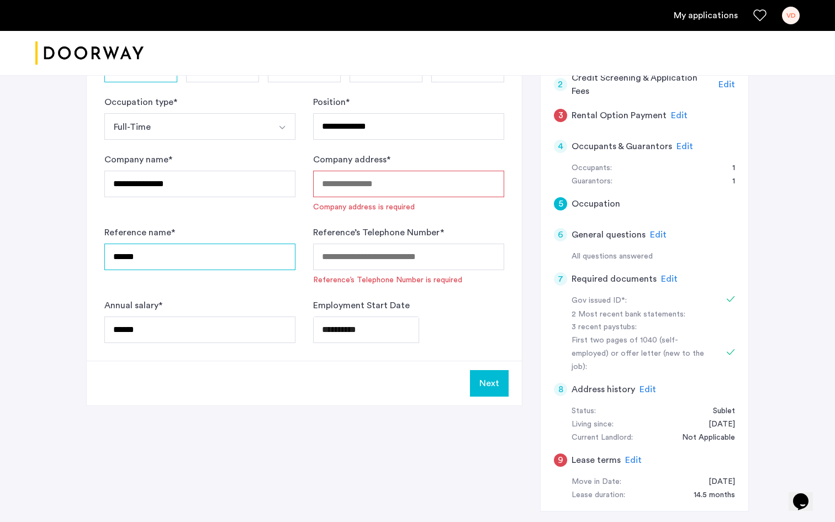
type input "******"
click at [428, 259] on input "Reference’s Telephone Number *" at bounding box center [408, 257] width 191 height 27
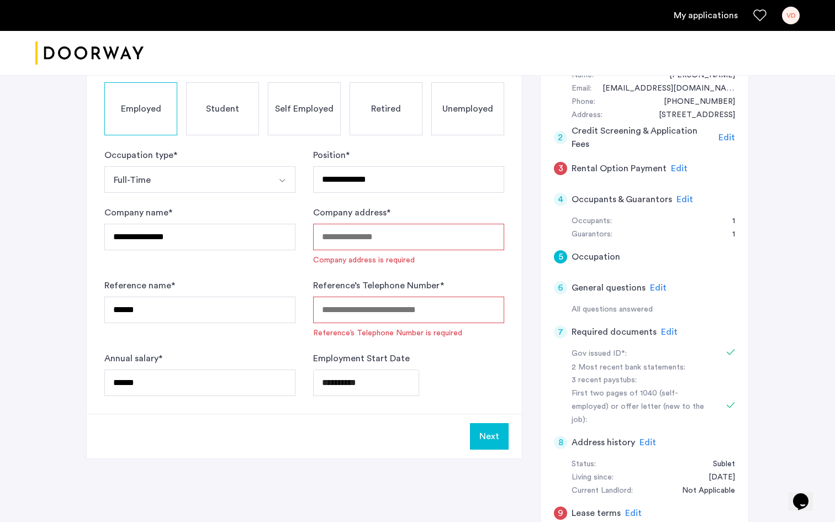
click at [383, 239] on input "Company address *" at bounding box center [408, 237] width 191 height 27
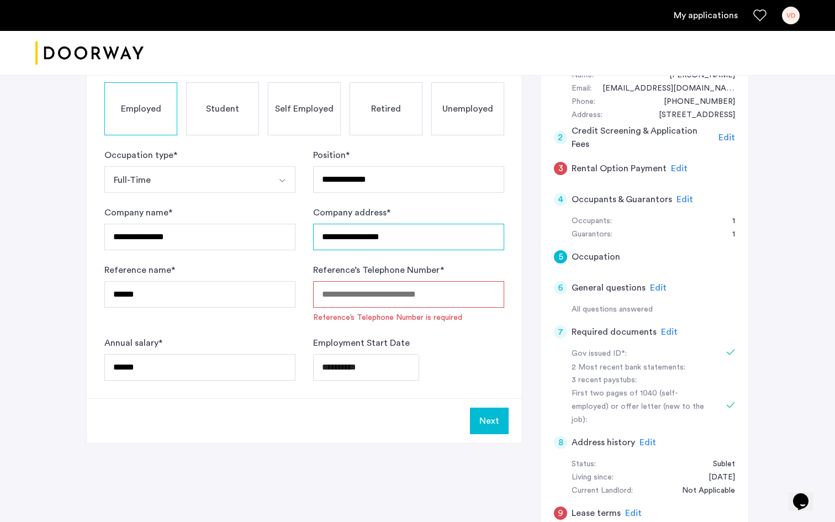
type input "**********"
click at [326, 285] on input "Reference’s Telephone Number *" at bounding box center [408, 294] width 191 height 27
paste input "**********"
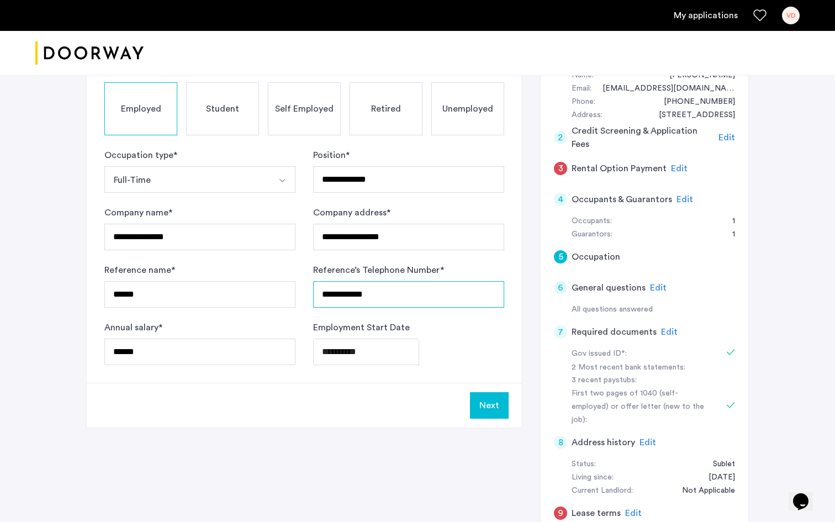
type input "**********"
click at [488, 408] on button "Next" at bounding box center [489, 405] width 39 height 27
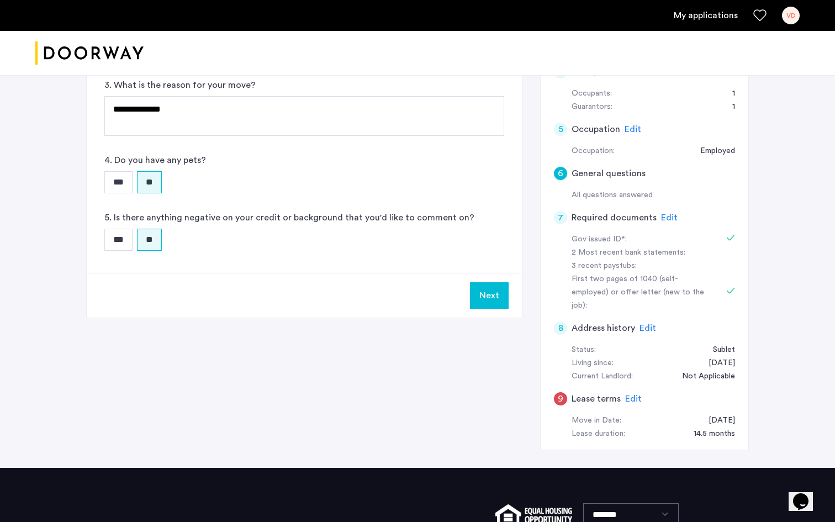
scroll to position [294, 0]
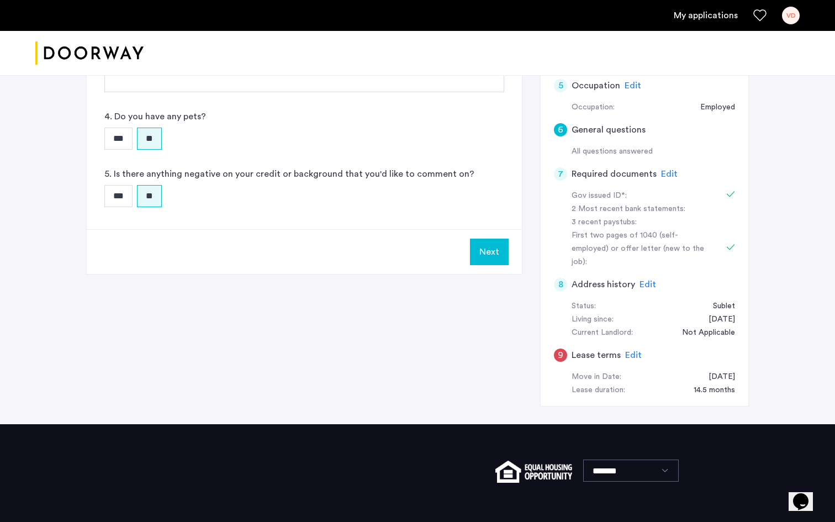
click at [627, 351] on span "Edit" at bounding box center [634, 355] width 17 height 9
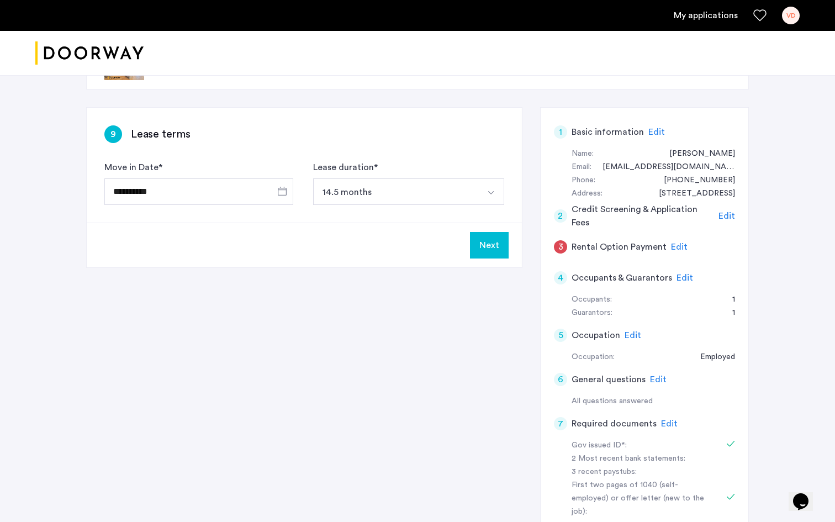
scroll to position [0, 0]
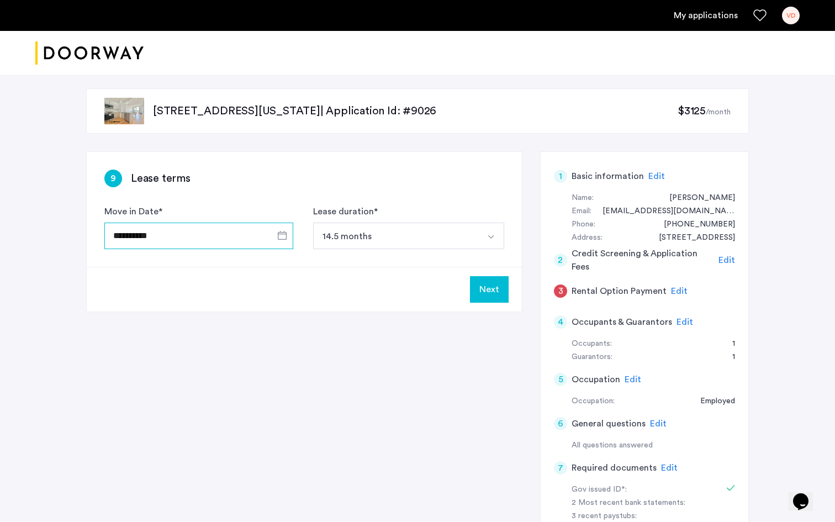
click at [230, 240] on input "**********" at bounding box center [198, 236] width 189 height 27
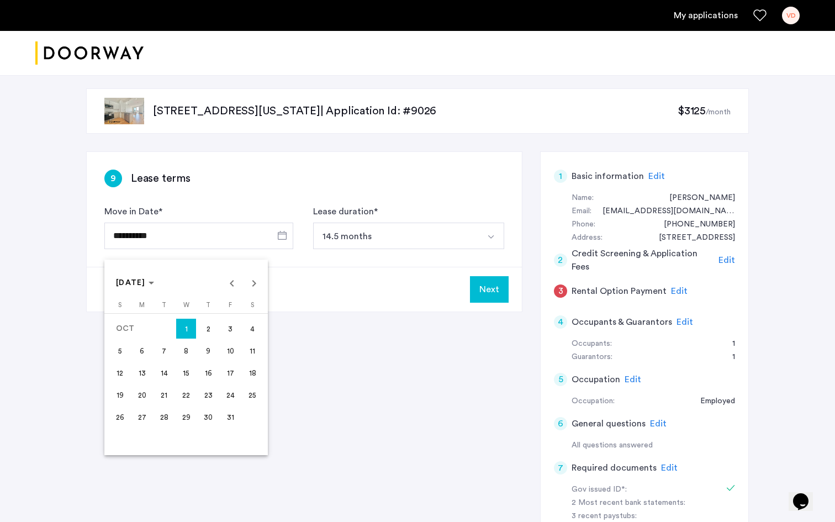
click at [296, 286] on div at bounding box center [417, 261] width 835 height 522
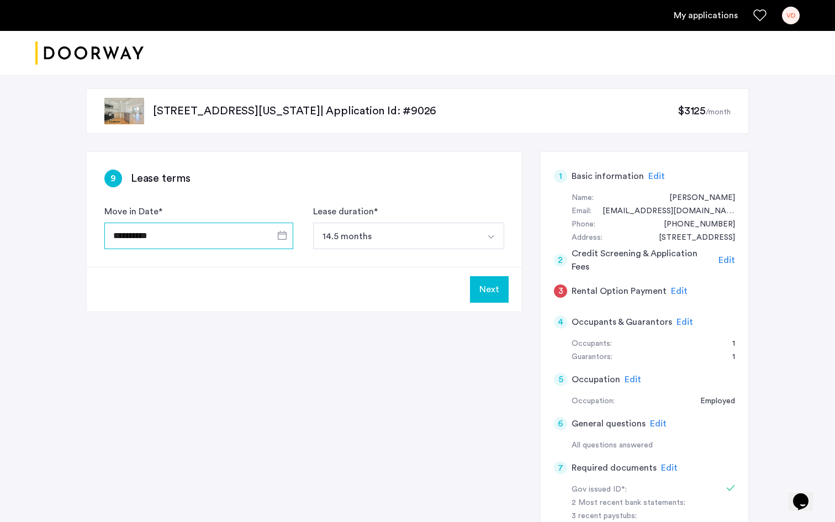
click at [259, 236] on input "**********" at bounding box center [198, 236] width 189 height 27
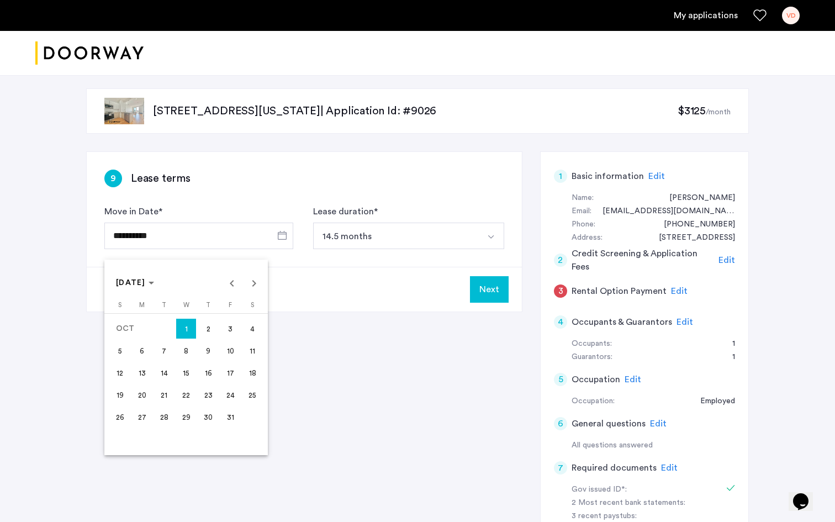
click at [177, 353] on span "8" at bounding box center [186, 351] width 20 height 20
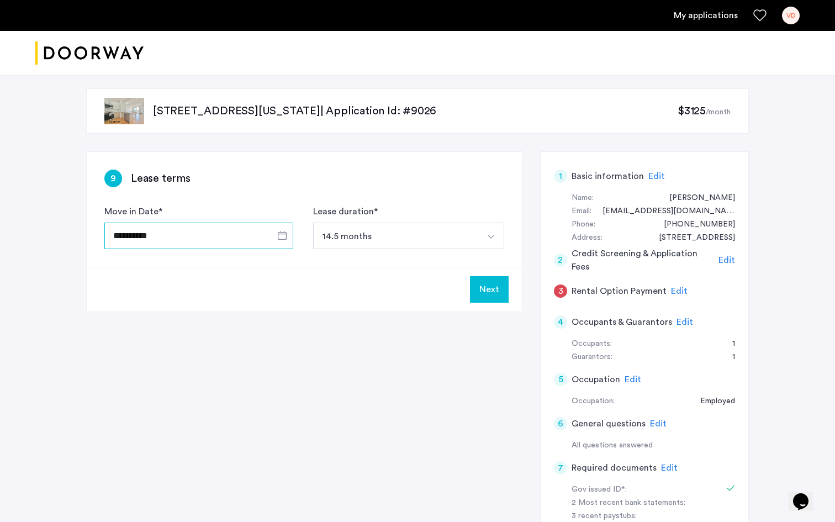
click at [268, 244] on input "**********" at bounding box center [198, 236] width 189 height 27
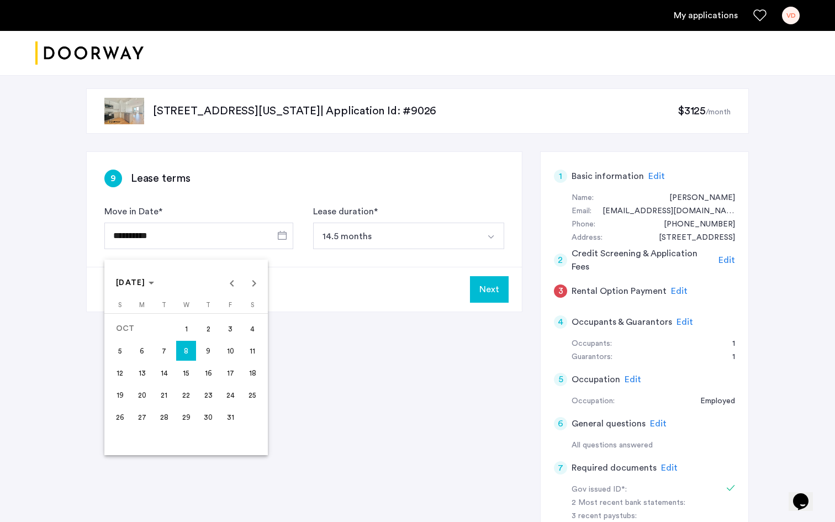
click at [188, 332] on span "1" at bounding box center [186, 329] width 20 height 20
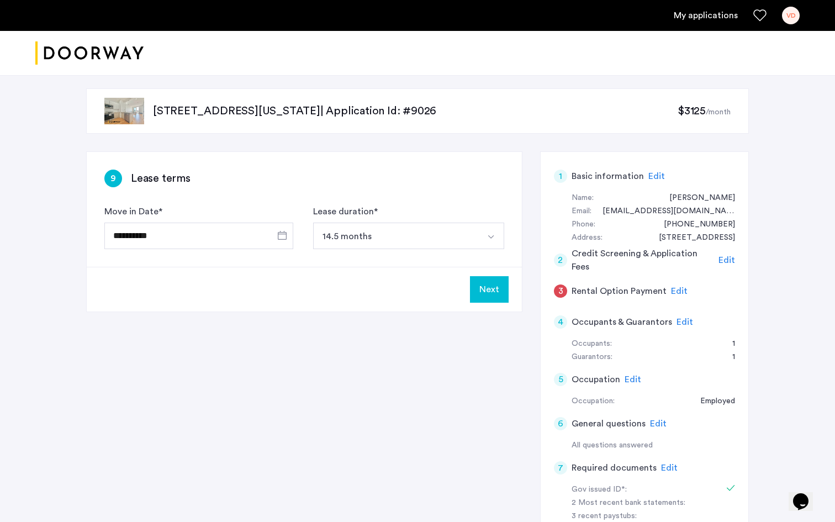
type input "**********"
click at [274, 238] on span "Open calendar" at bounding box center [282, 235] width 27 height 27
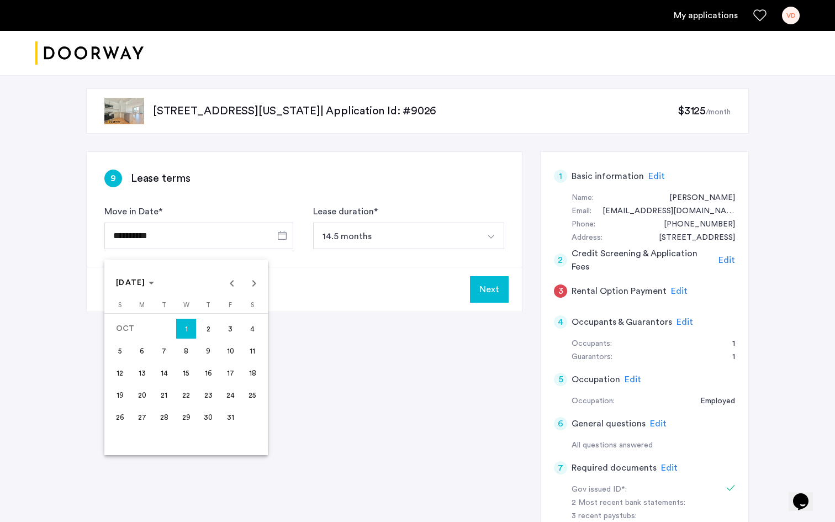
click at [320, 267] on div at bounding box center [417, 261] width 835 height 522
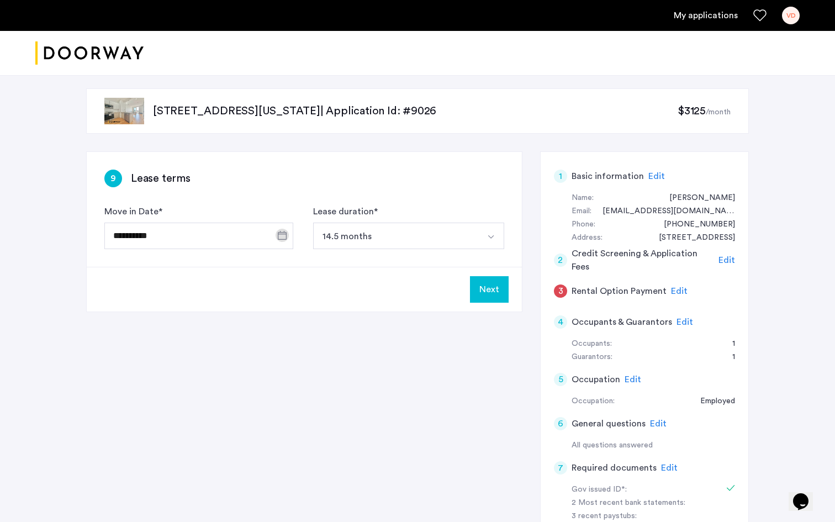
click at [489, 291] on button "Next" at bounding box center [489, 289] width 39 height 27
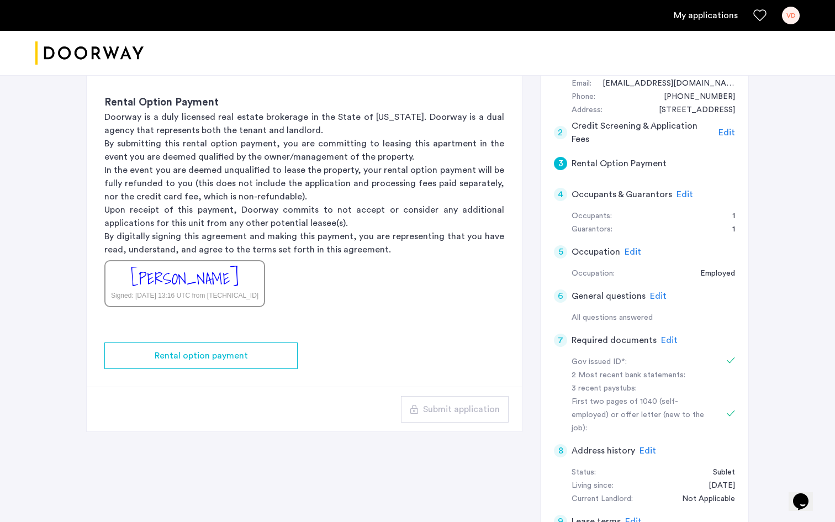
scroll to position [154, 0]
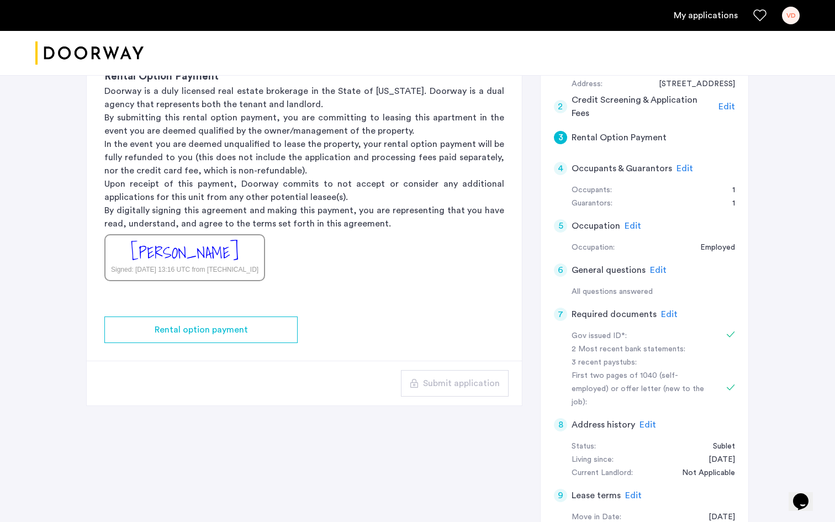
click at [239, 252] on div "[PERSON_NAME]" at bounding box center [185, 253] width 108 height 24
click at [225, 259] on div "[PERSON_NAME]" at bounding box center [185, 253] width 108 height 24
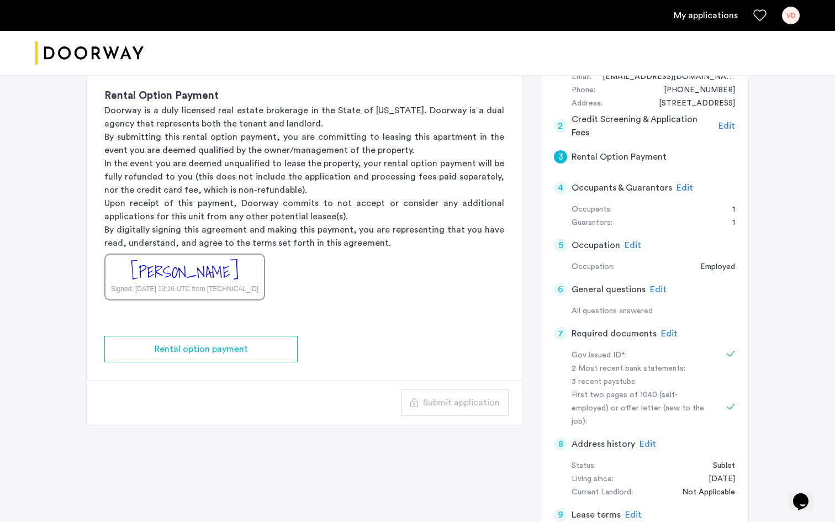
scroll to position [181, 0]
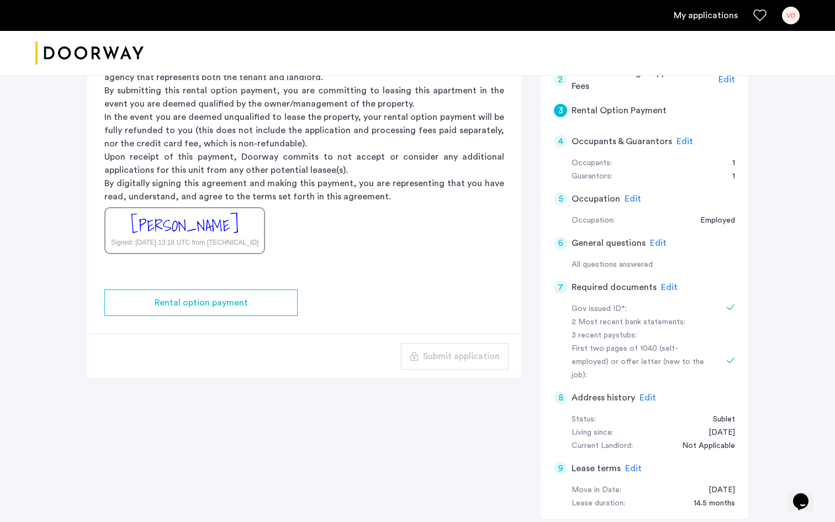
click at [245, 244] on div "Signed: [DATE] 13:16 UTC from [TECHNICAL_ID]" at bounding box center [185, 243] width 148 height 10
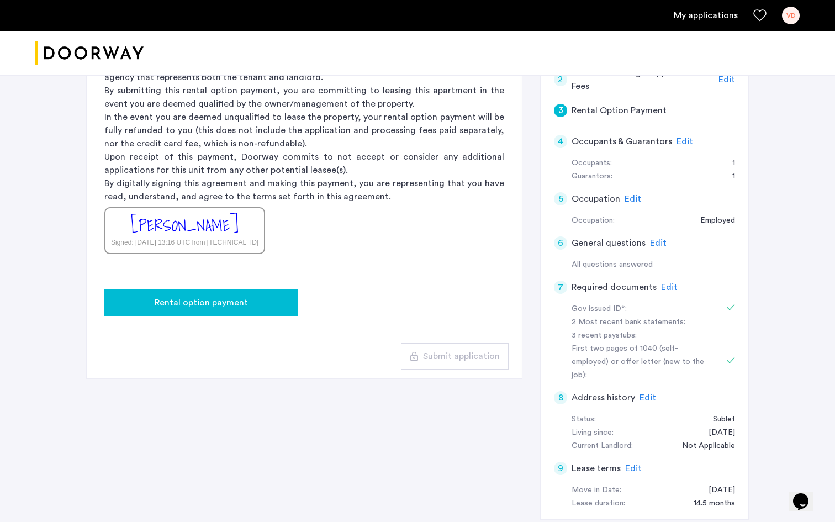
click at [222, 290] on button "Rental option payment" at bounding box center [200, 303] width 193 height 27
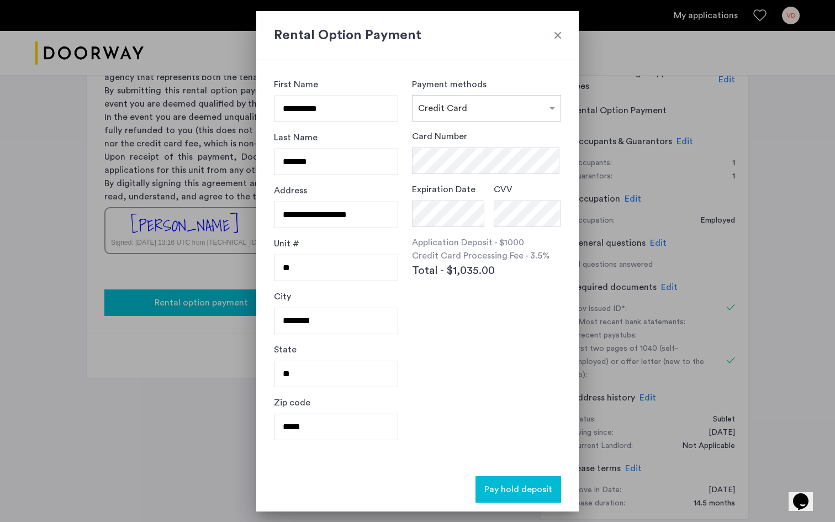
scroll to position [0, 0]
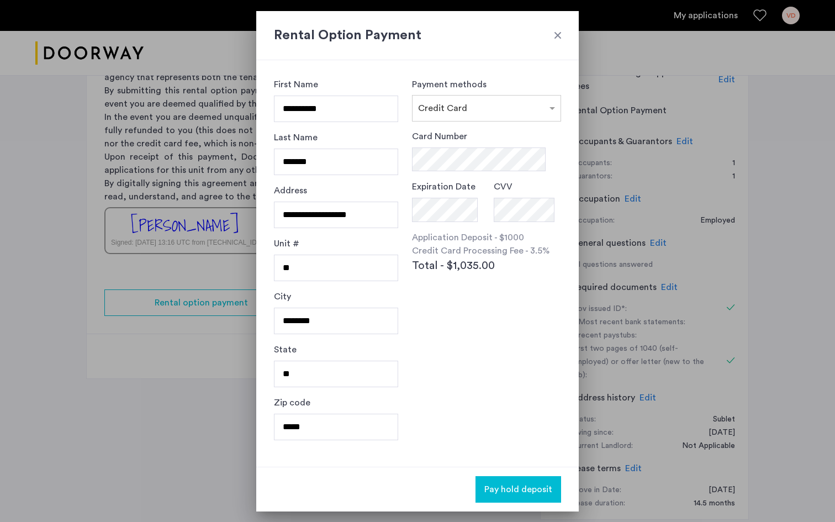
click at [557, 35] on div at bounding box center [558, 35] width 11 height 11
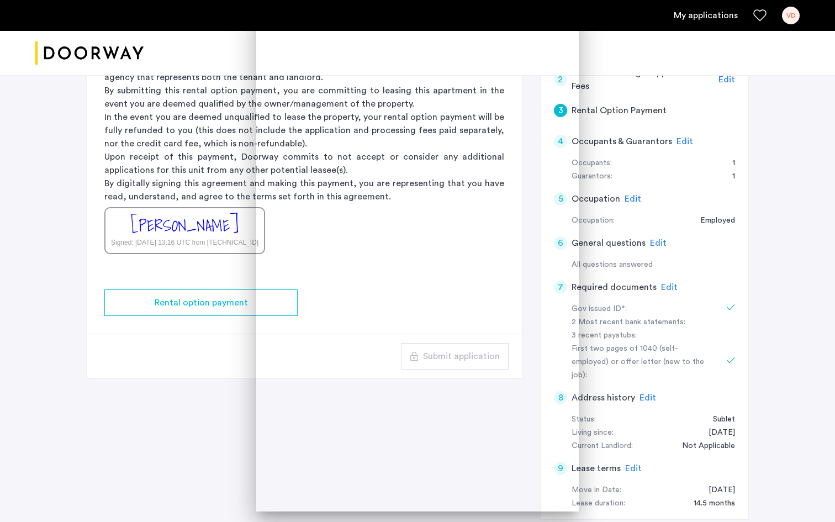
scroll to position [181, 0]
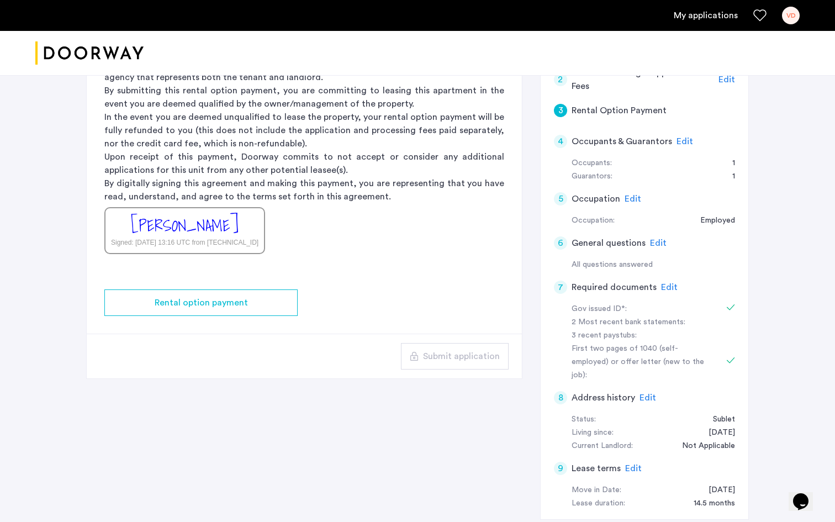
click at [257, 242] on div "Signed: [DATE] 13:16 UTC from [TECHNICAL_ID]" at bounding box center [185, 243] width 148 height 10
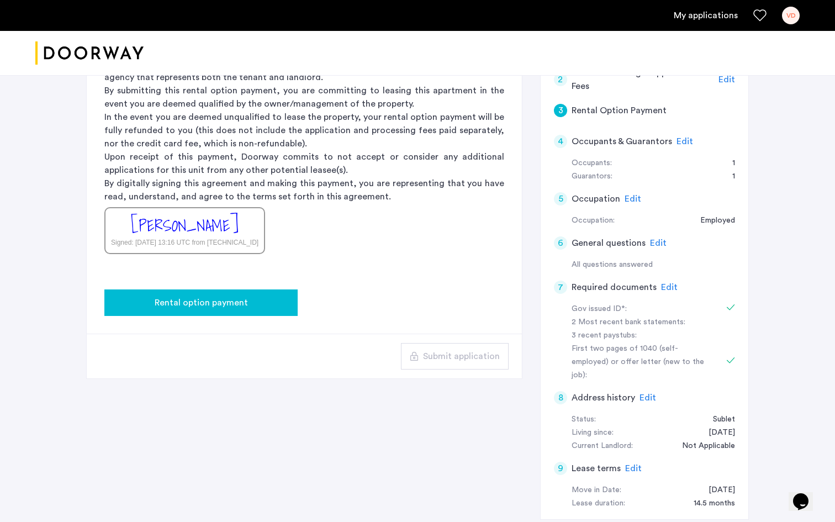
click at [243, 290] on button "Rental option payment" at bounding box center [200, 303] width 193 height 27
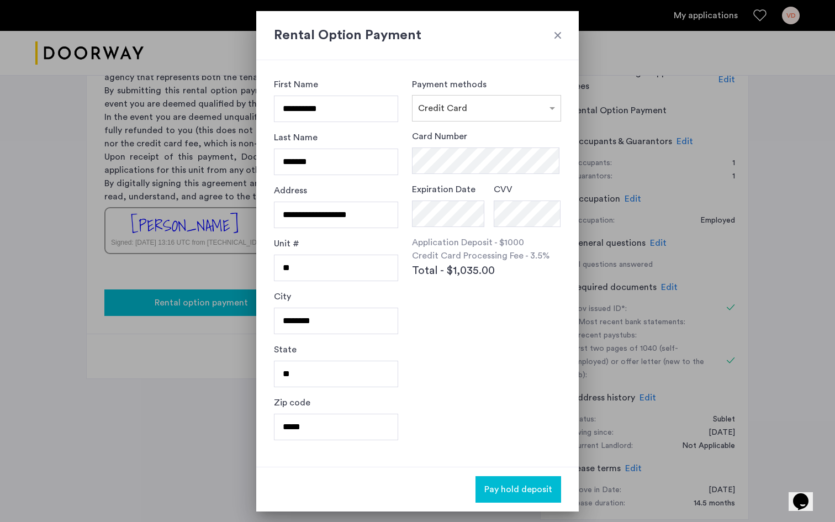
scroll to position [0, 0]
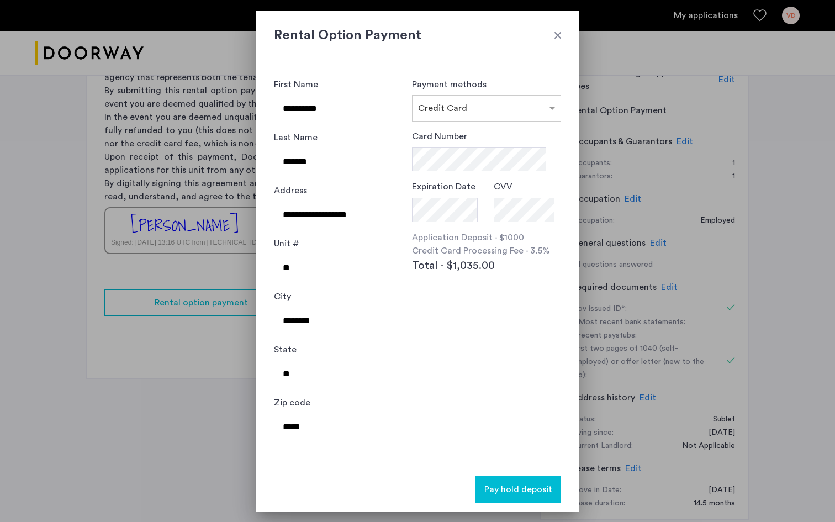
click at [558, 39] on div at bounding box center [558, 35] width 11 height 11
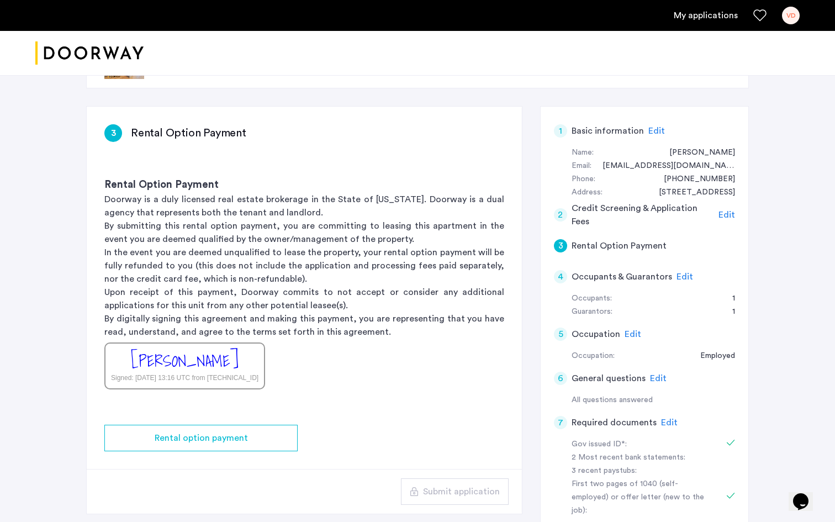
scroll to position [45, 0]
click at [664, 424] on span "Edit" at bounding box center [669, 423] width 17 height 9
click at [664, 424] on div "7 Required documents Edit" at bounding box center [644, 423] width 181 height 31
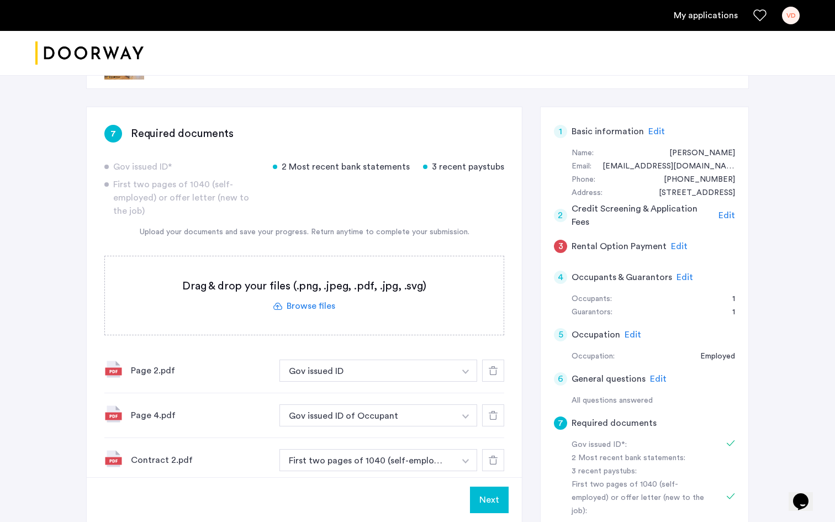
scroll to position [343, 0]
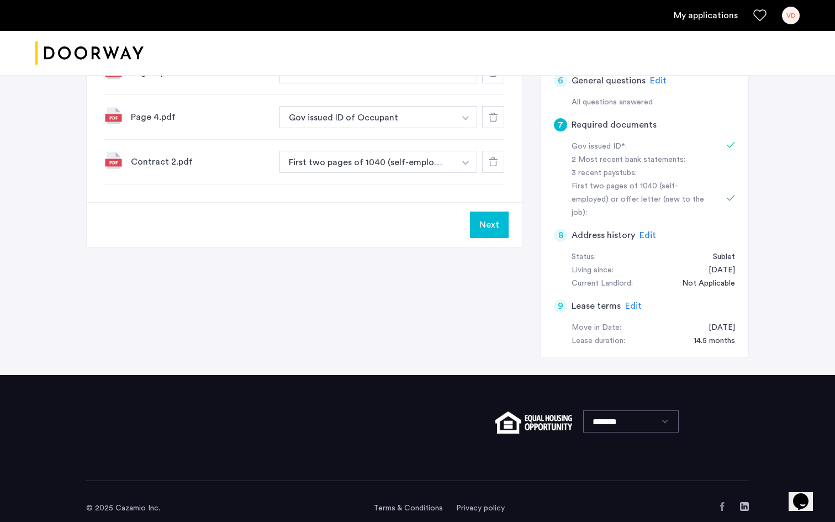
click at [487, 225] on button "Next" at bounding box center [489, 225] width 39 height 27
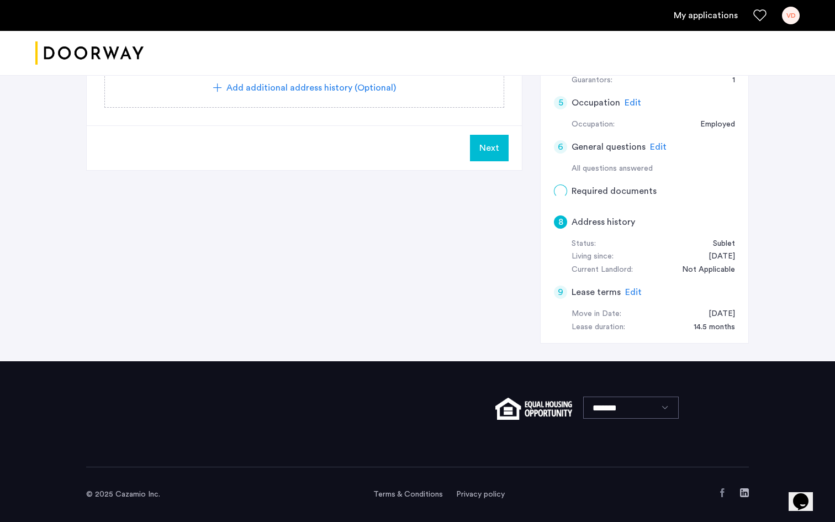
scroll to position [0, 0]
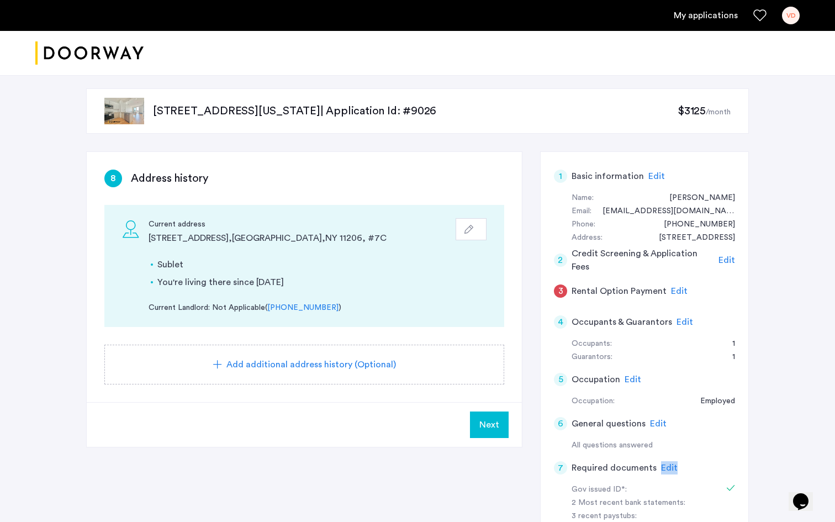
click at [488, 421] on span "Next" at bounding box center [490, 424] width 20 height 13
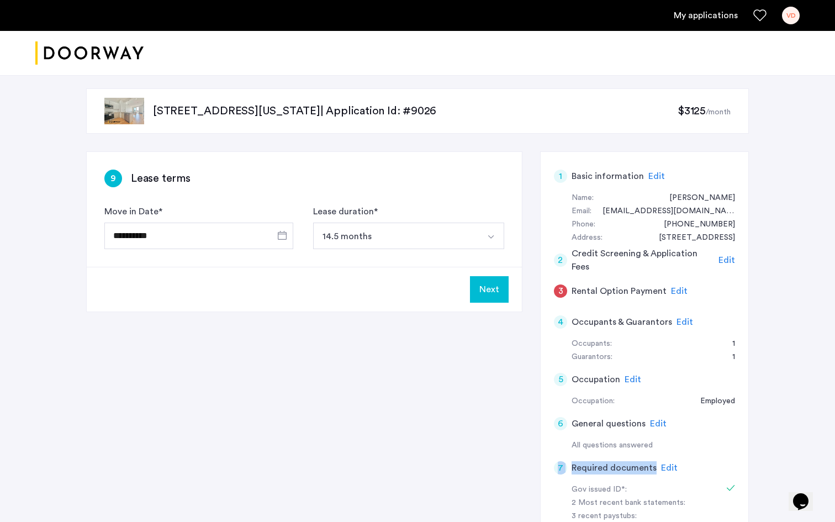
click at [490, 283] on button "Next" at bounding box center [489, 289] width 39 height 27
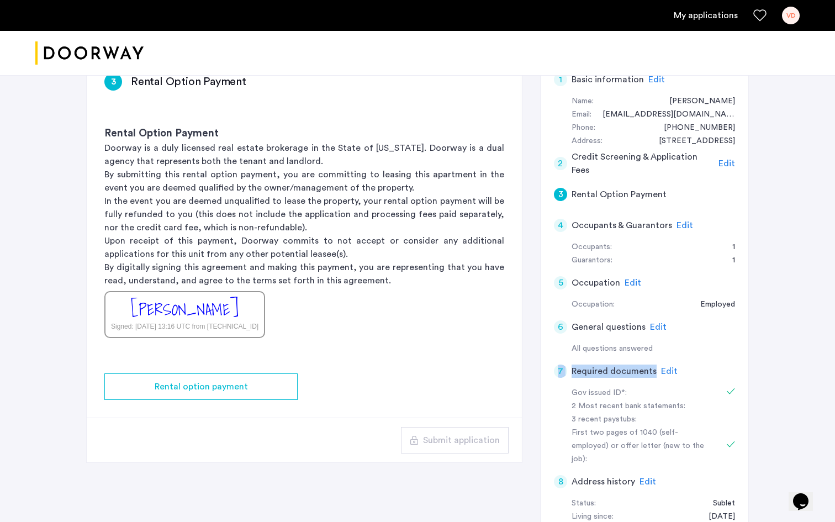
scroll to position [53, 0]
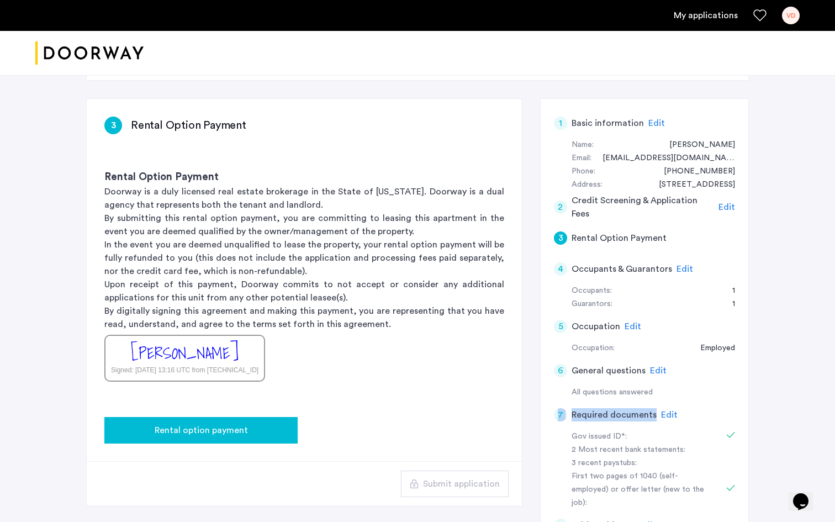
click at [229, 425] on span "Rental option payment" at bounding box center [201, 430] width 93 height 13
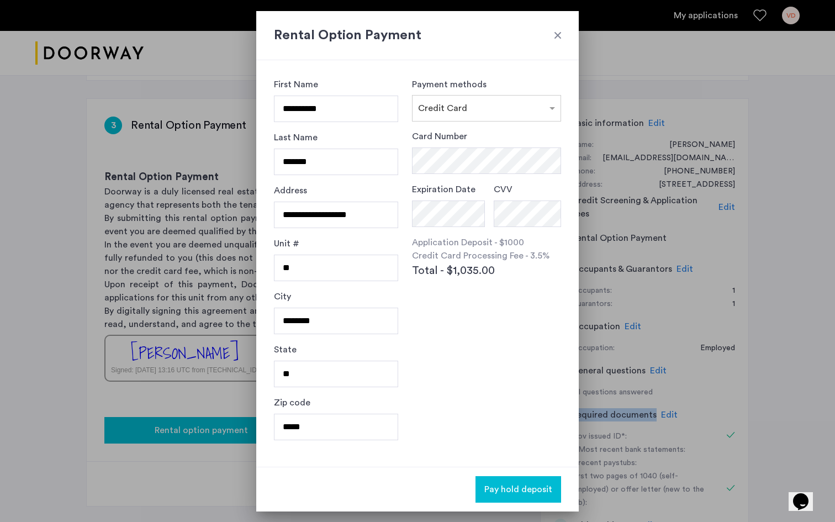
scroll to position [0, 0]
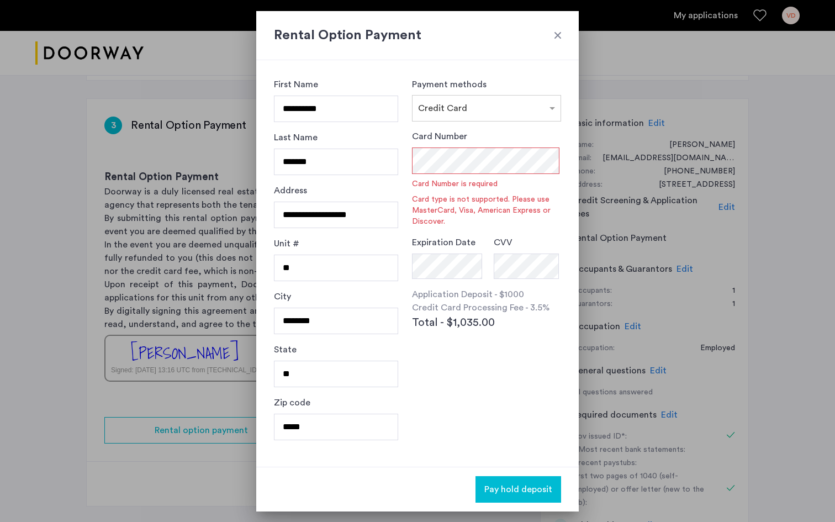
click at [522, 130] on div "Card Number Card Number is required Card type is not supported. Please use Mast…" at bounding box center [486, 178] width 149 height 97
click at [557, 31] on div at bounding box center [558, 35] width 11 height 11
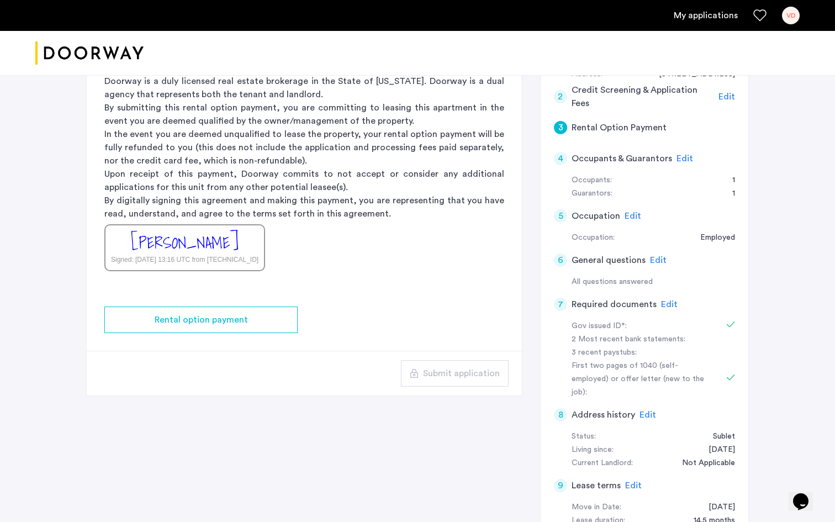
click at [668, 156] on span "Edit" at bounding box center [685, 158] width 17 height 9
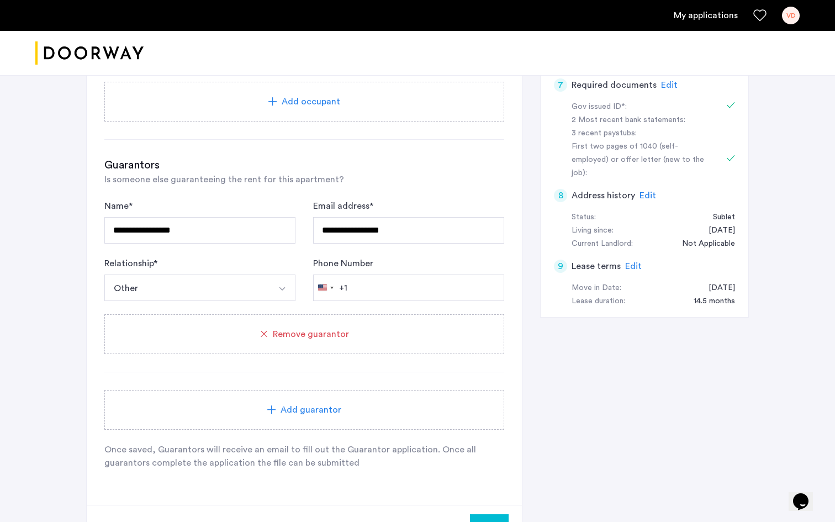
scroll to position [207, 0]
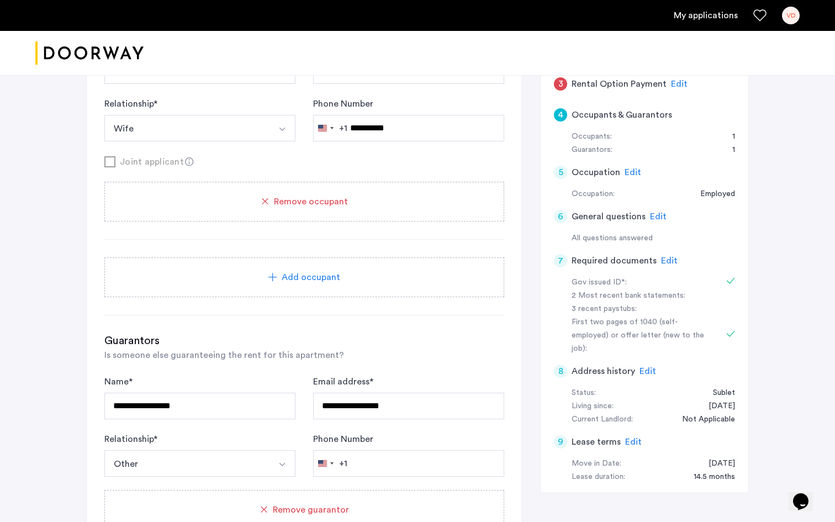
click at [631, 438] on span "Edit" at bounding box center [634, 442] width 17 height 9
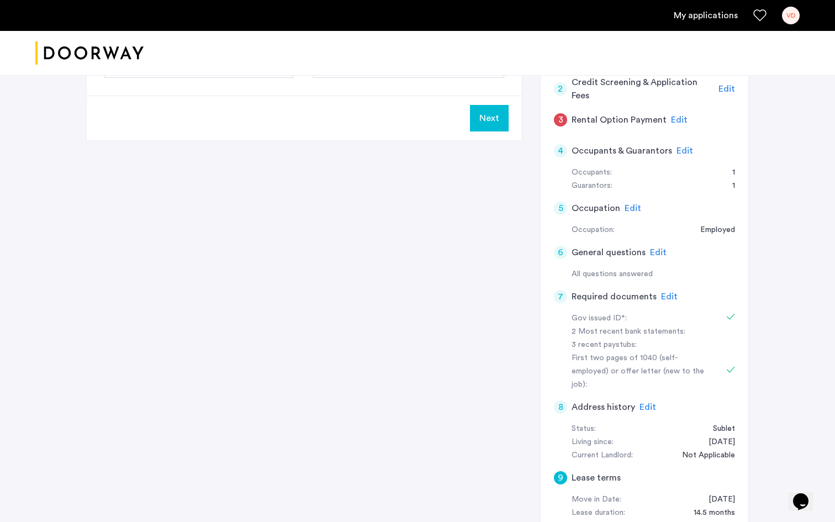
scroll to position [80, 0]
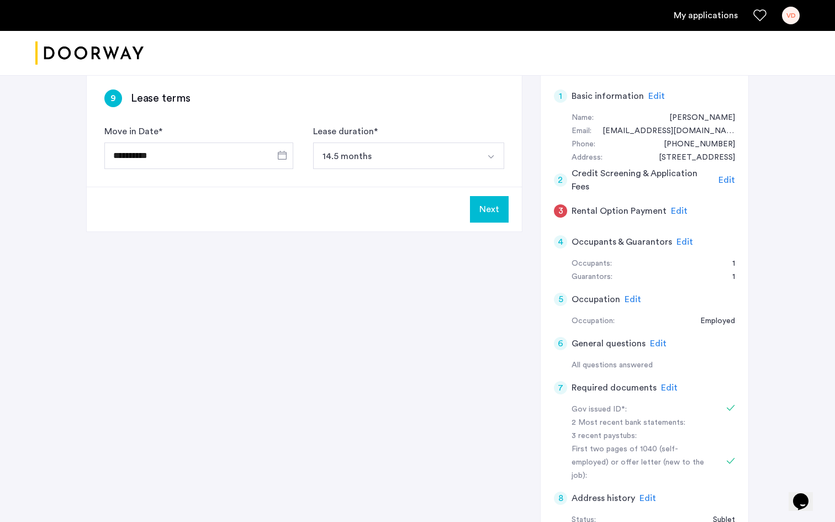
click at [477, 221] on button "Next" at bounding box center [489, 209] width 39 height 27
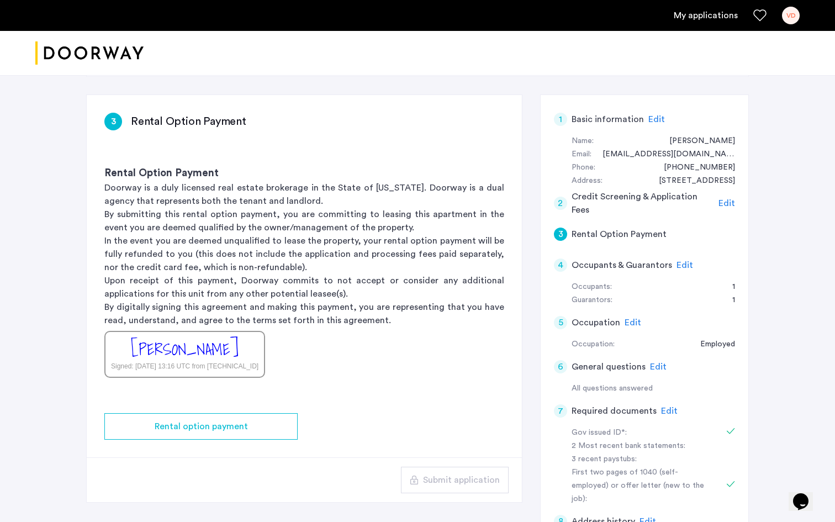
scroll to position [60, 0]
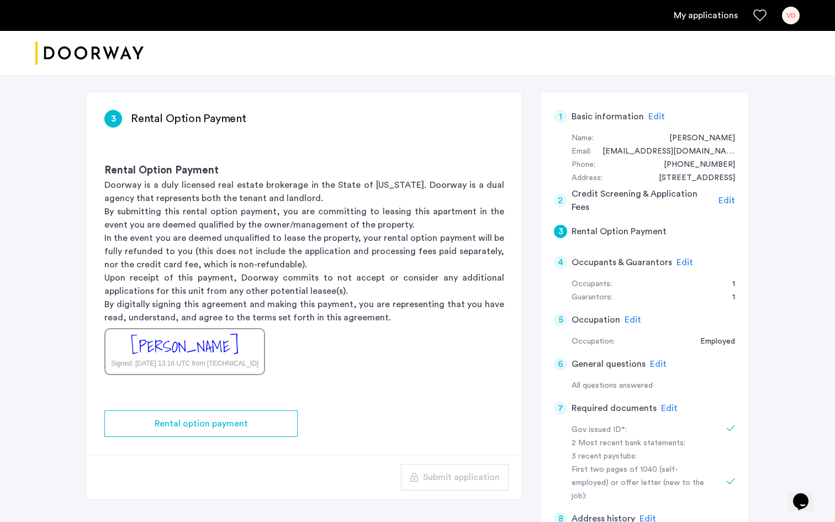
click at [223, 351] on div "[PERSON_NAME]" at bounding box center [185, 347] width 108 height 24
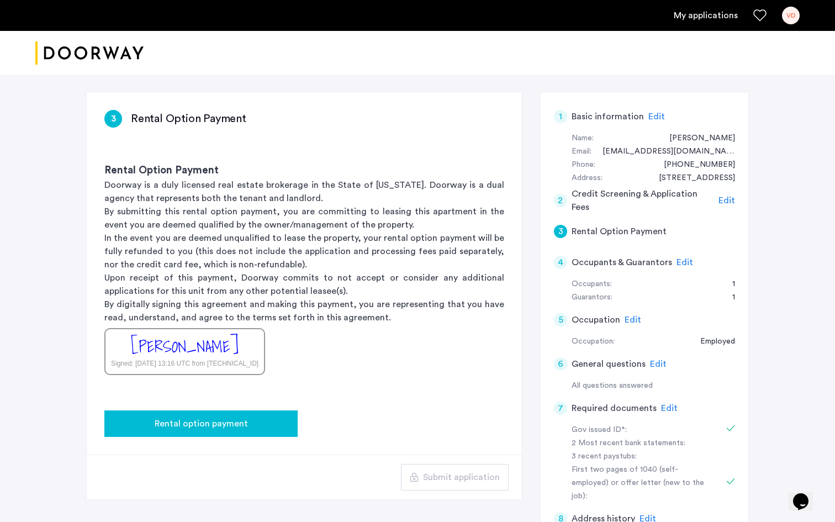
click at [226, 426] on span "Rental option payment" at bounding box center [201, 423] width 93 height 13
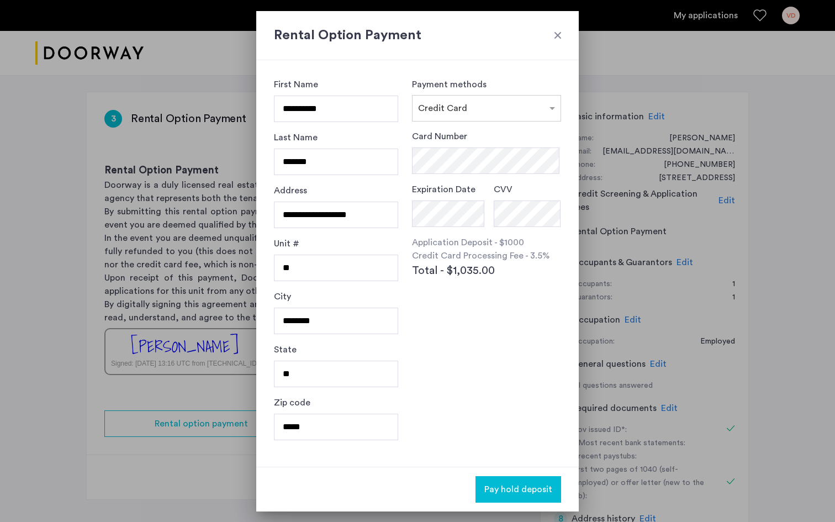
click at [493, 485] on span "Pay hold deposit" at bounding box center [519, 489] width 68 height 13
click at [558, 33] on div at bounding box center [558, 35] width 11 height 11
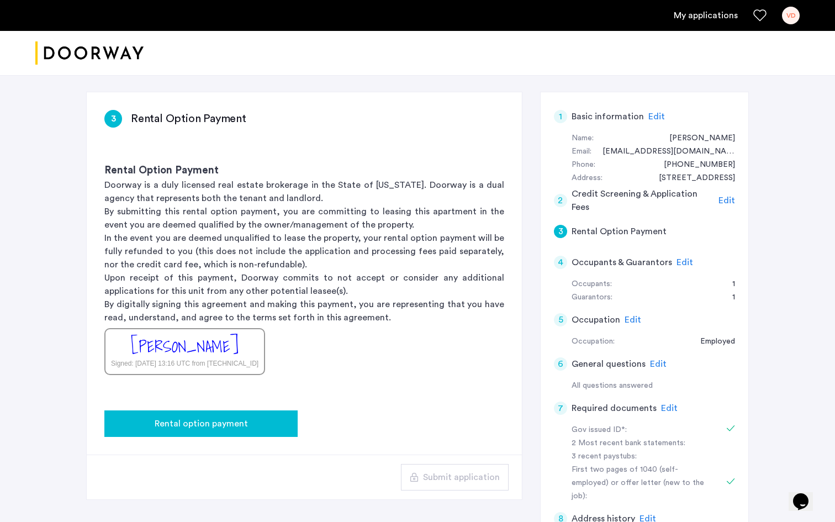
click at [237, 424] on span "Rental option payment" at bounding box center [201, 423] width 93 height 13
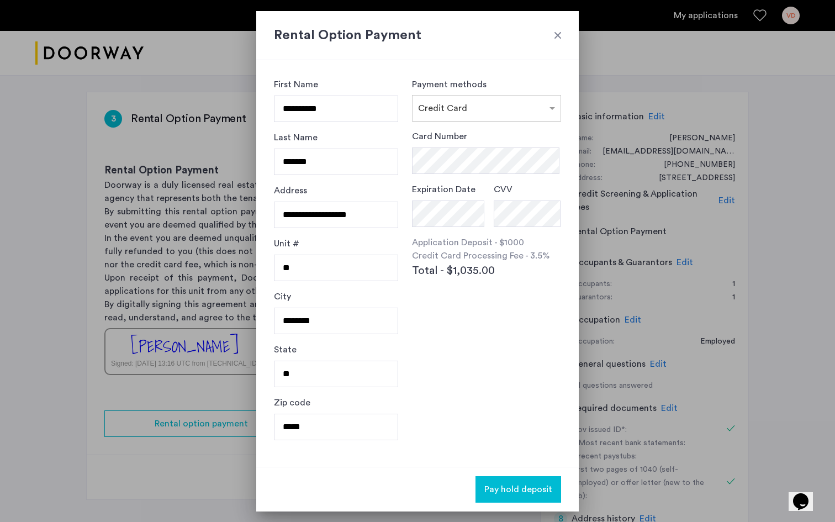
click at [485, 109] on div at bounding box center [487, 104] width 148 height 13
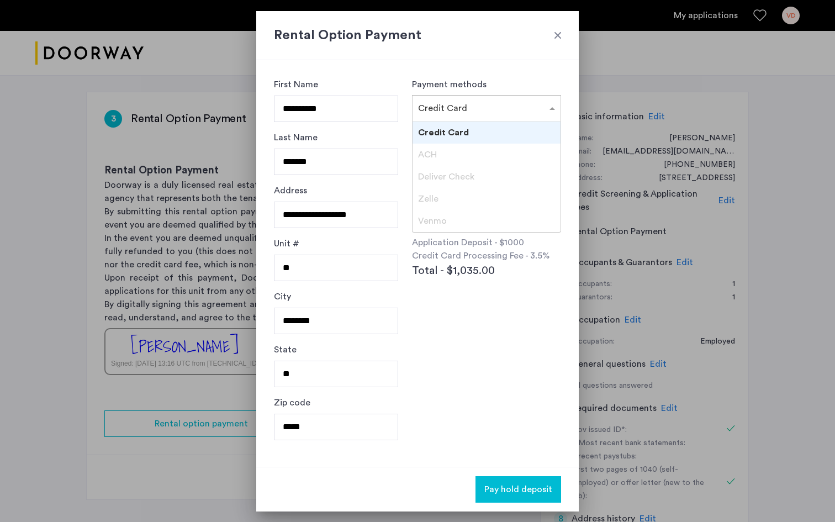
click at [454, 162] on div "ACH" at bounding box center [487, 155] width 148 height 22
click at [443, 159] on div "ACH" at bounding box center [487, 155] width 148 height 22
click at [434, 199] on span "Zelle" at bounding box center [428, 199] width 20 height 9
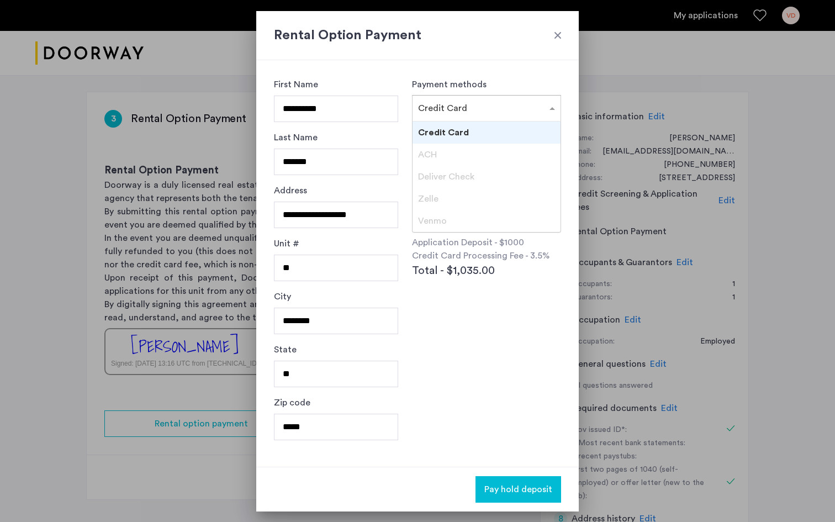
click at [434, 199] on span "Zelle" at bounding box center [428, 199] width 20 height 9
click at [481, 111] on div "× Credit Card" at bounding box center [480, 108] width 134 height 13
click at [549, 34] on h2 "Rental Option Payment" at bounding box center [417, 35] width 287 height 20
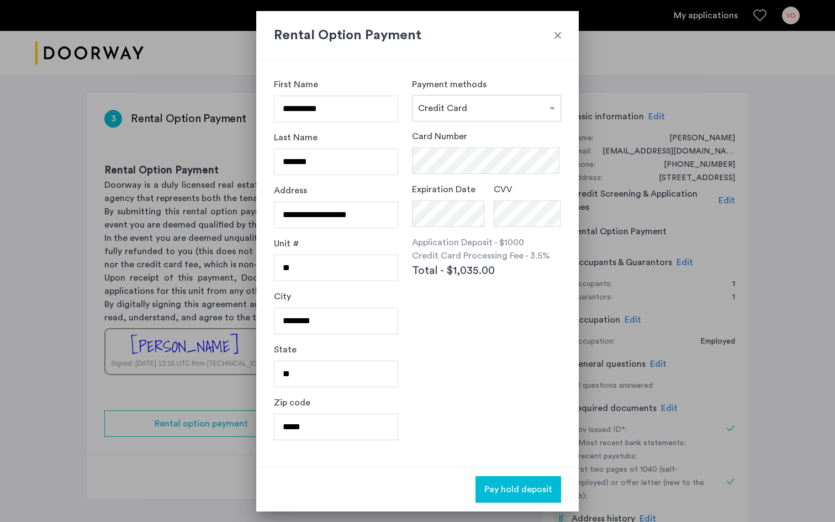
click at [555, 34] on div at bounding box center [558, 35] width 11 height 11
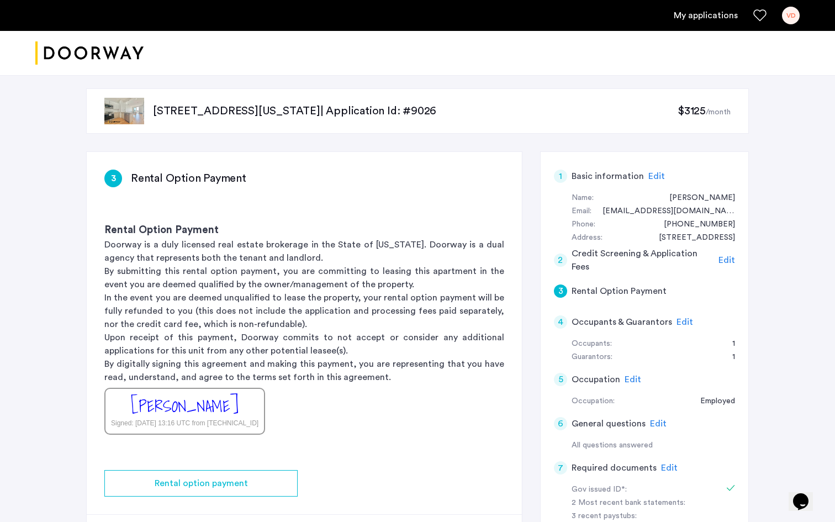
click at [169, 411] on div "[PERSON_NAME]" at bounding box center [185, 407] width 108 height 24
click at [292, 361] on p "By digitally signing this agreement and making this payment, you are representi…" at bounding box center [304, 371] width 400 height 27
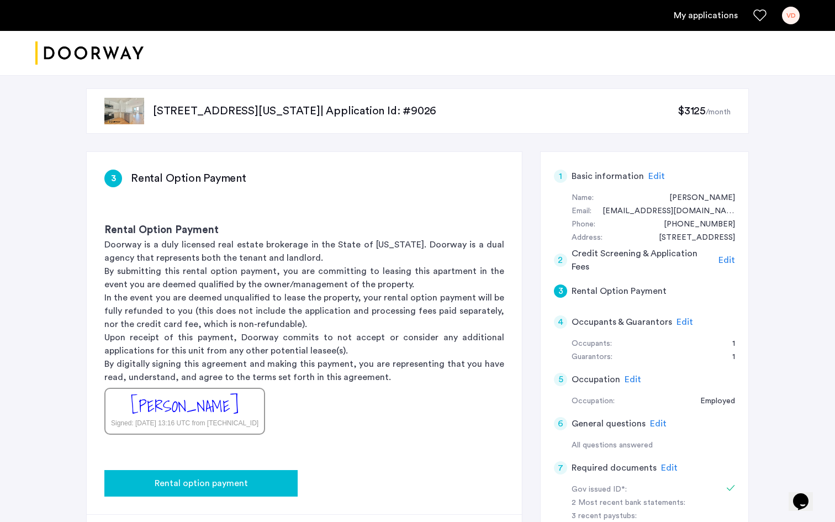
click at [223, 479] on span "Rental option payment" at bounding box center [201, 483] width 93 height 13
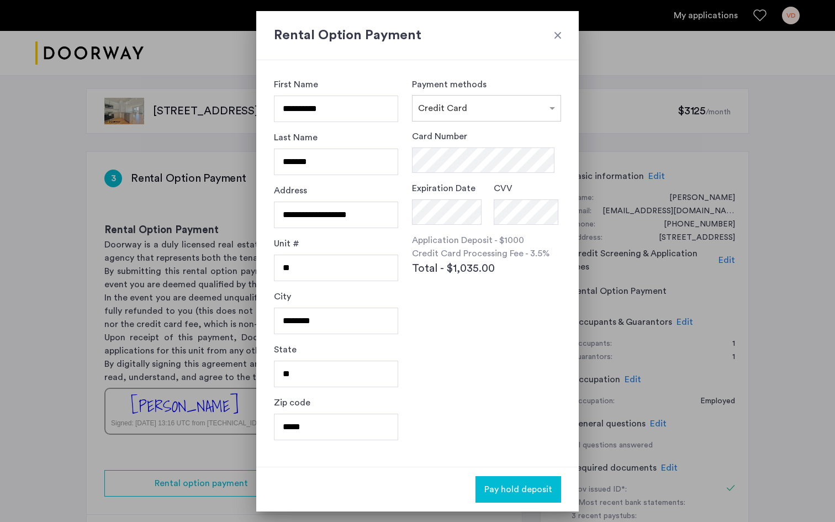
click at [553, 35] on div at bounding box center [558, 35] width 11 height 11
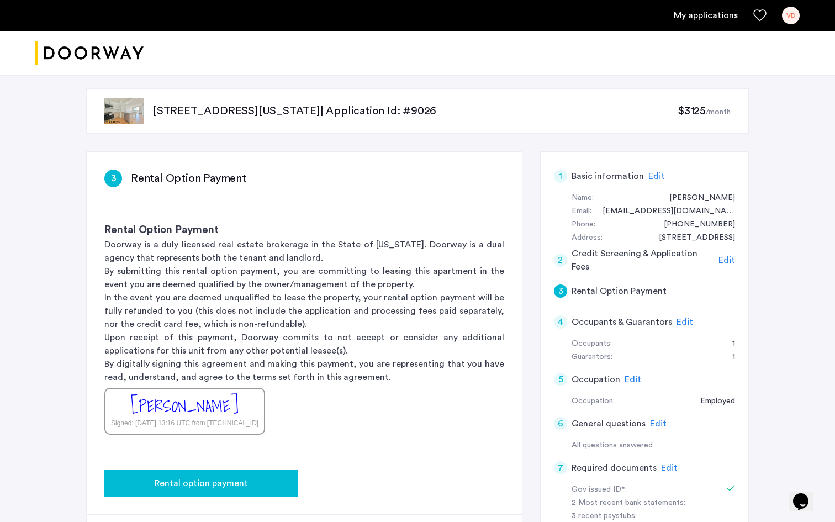
click at [199, 477] on span "Rental option payment" at bounding box center [201, 483] width 93 height 13
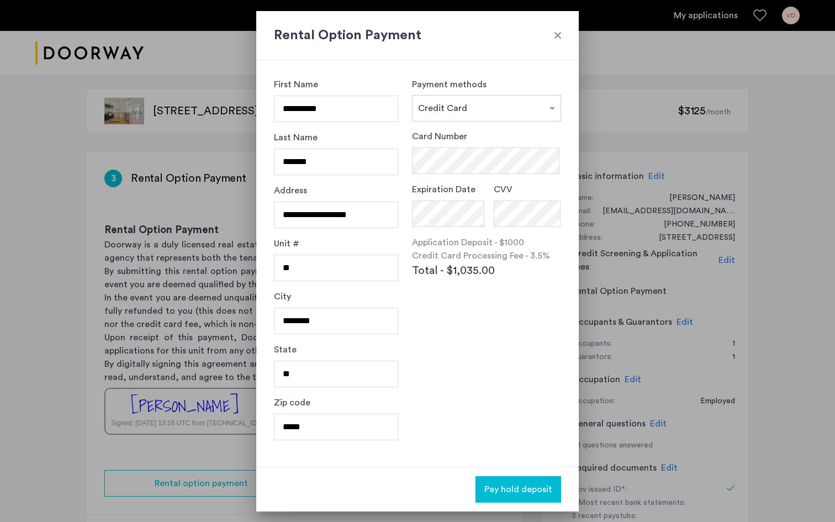
click at [559, 35] on div at bounding box center [558, 35] width 11 height 11
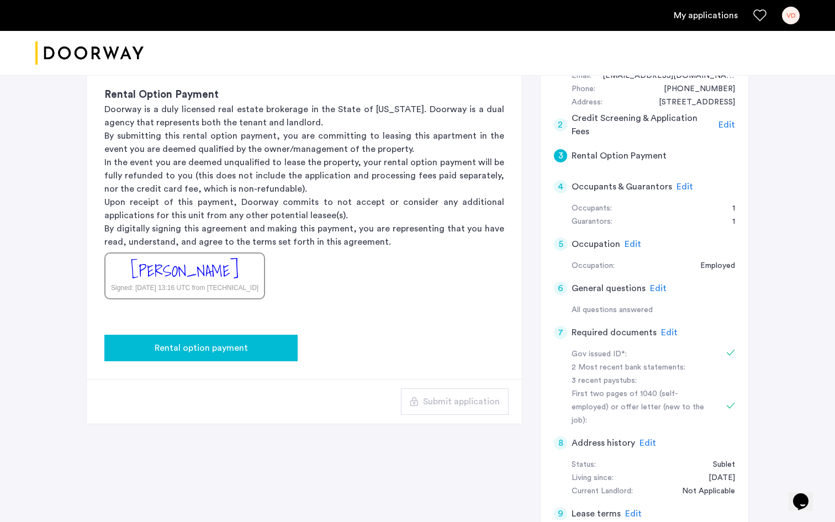
scroll to position [160, 0]
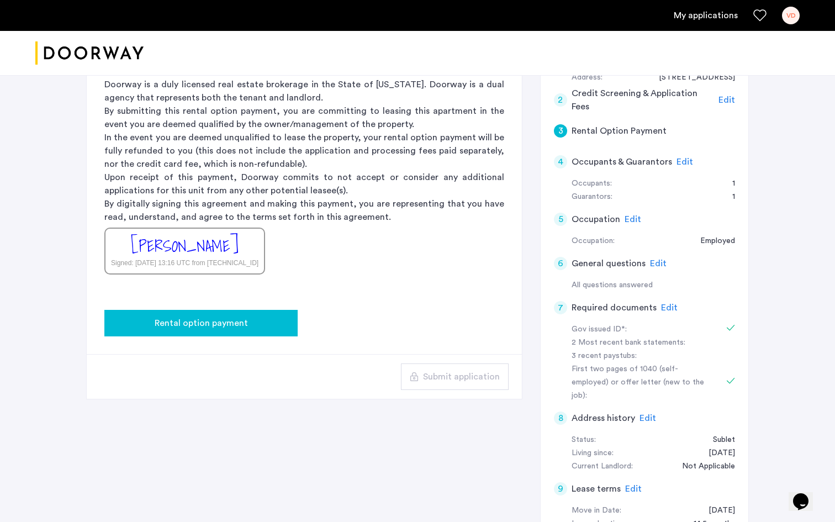
click at [272, 314] on button "Rental option payment" at bounding box center [200, 323] width 193 height 27
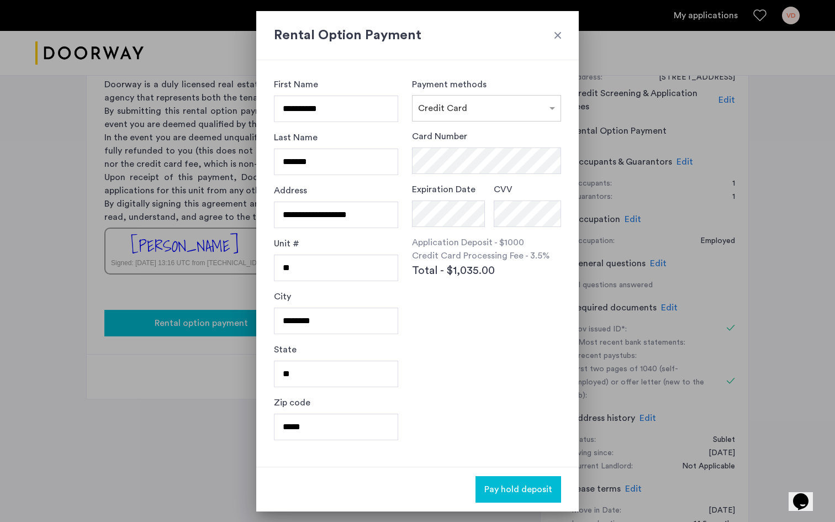
scroll to position [0, 0]
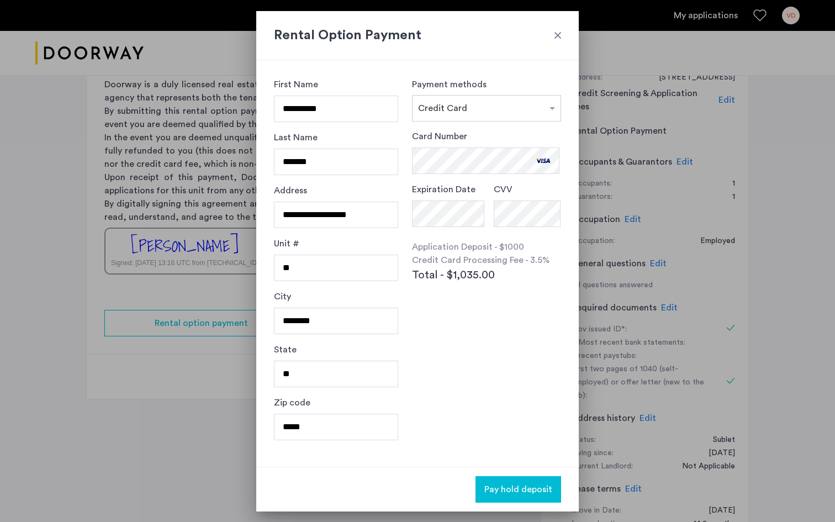
click at [514, 502] on button "Pay hold deposit" at bounding box center [519, 489] width 86 height 27
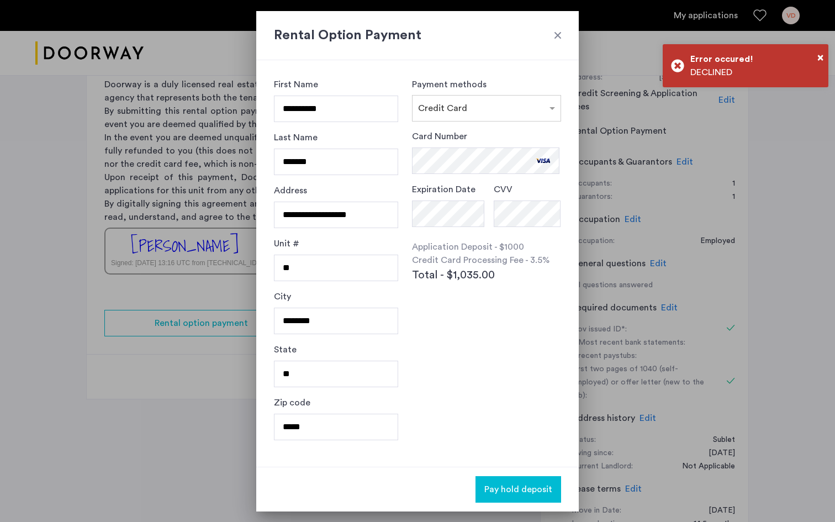
click at [560, 35] on div at bounding box center [558, 35] width 11 height 11
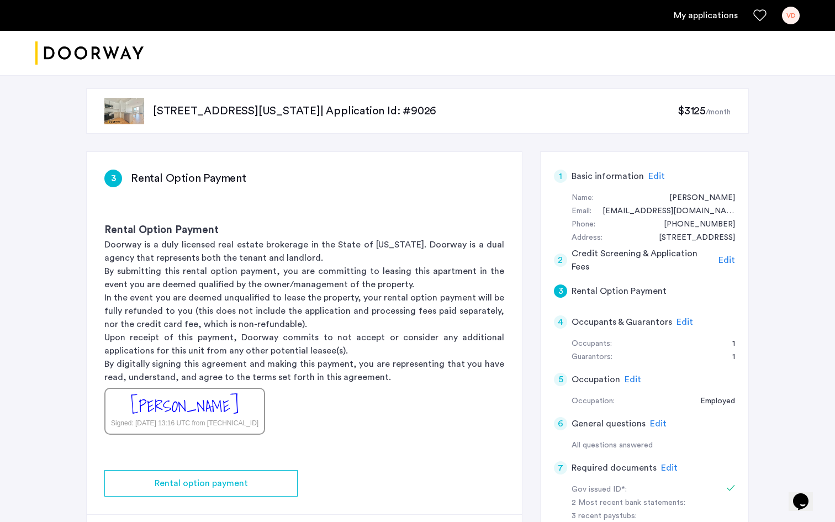
scroll to position [111, 0]
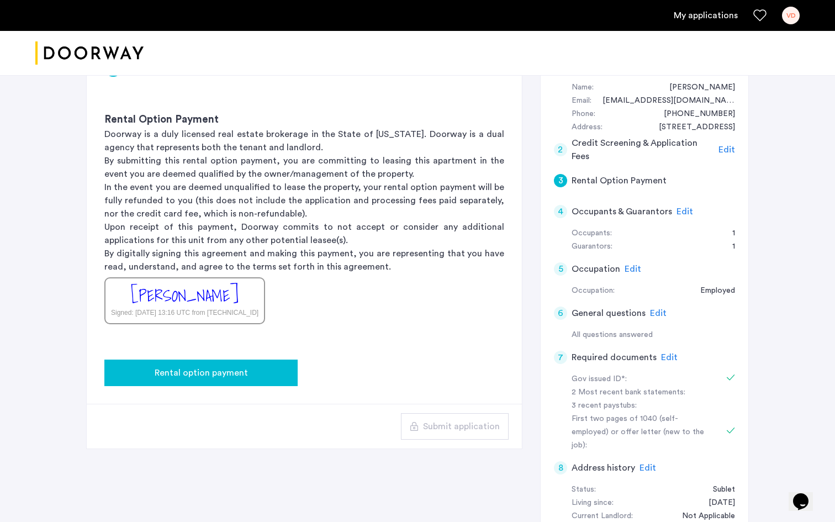
click at [190, 361] on button "Rental option payment" at bounding box center [200, 373] width 193 height 27
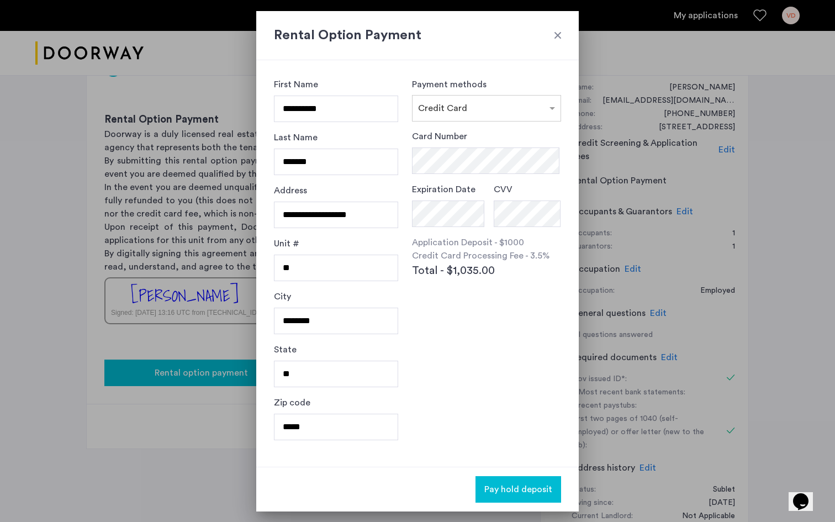
scroll to position [0, 0]
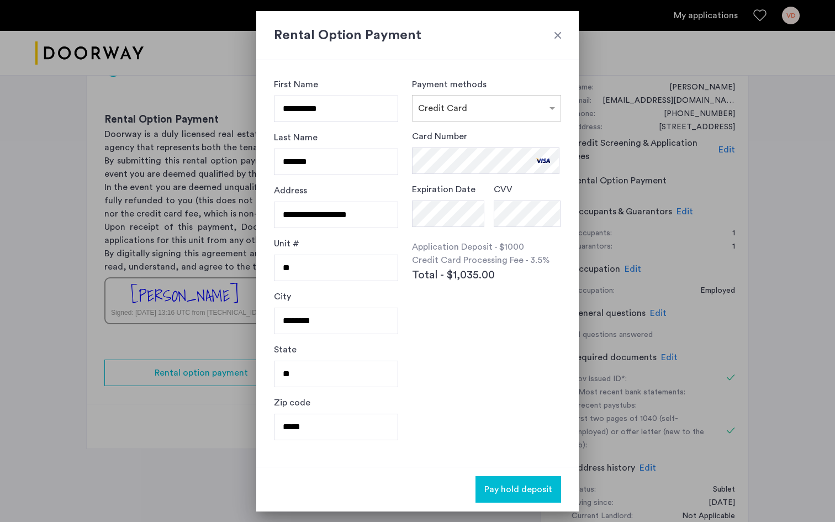
click at [509, 486] on span "Pay hold deposit" at bounding box center [519, 489] width 68 height 13
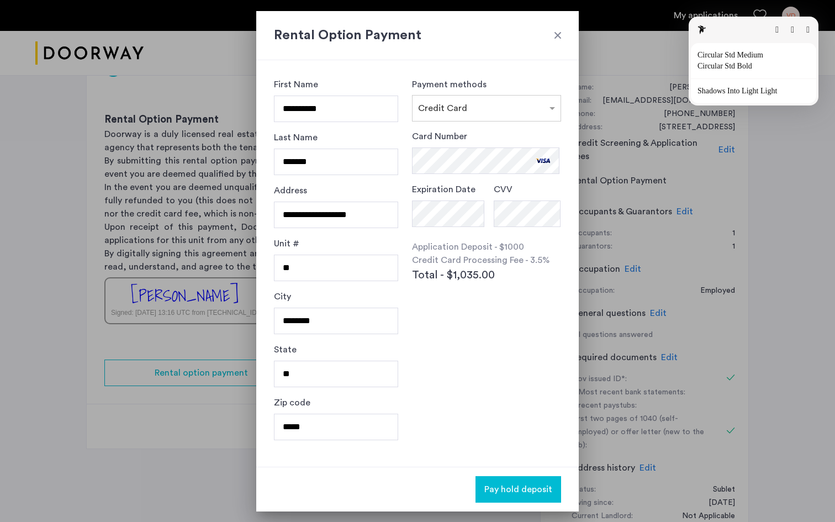
click at [668, 29] on button "button" at bounding box center [808, 29] width 3 height 9
click at [556, 34] on h2 "Rental Option Payment" at bounding box center [417, 35] width 287 height 20
click at [668, 34] on button "button" at bounding box center [808, 29] width 3 height 9
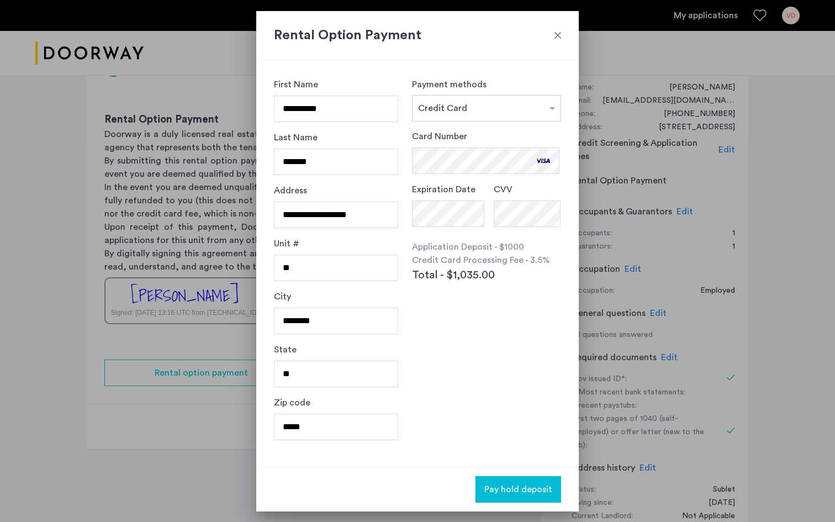
click at [560, 33] on div at bounding box center [558, 35] width 11 height 11
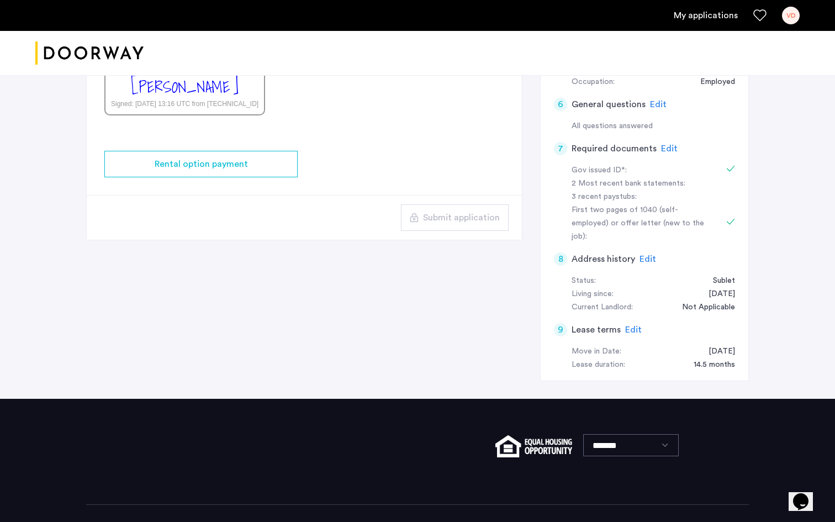
scroll to position [343, 0]
